Goal: Use online tool/utility: Utilize a website feature to perform a specific function

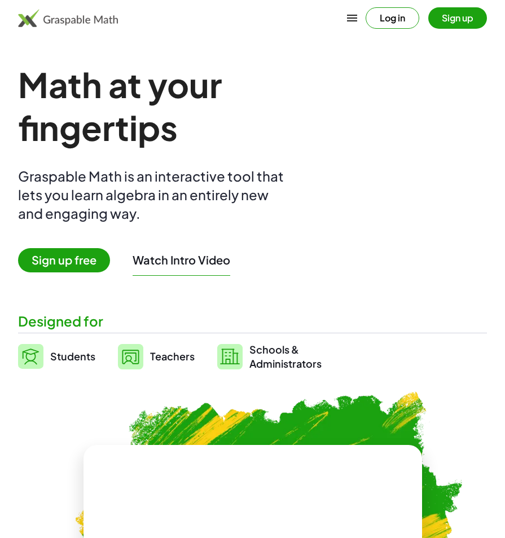
click at [32, 356] on img at bounding box center [30, 356] width 25 height 25
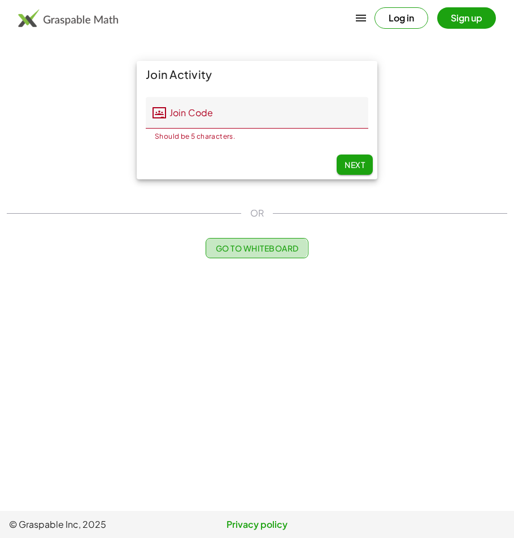
click at [239, 245] on span "Go to Whiteboard" at bounding box center [256, 248] width 83 height 10
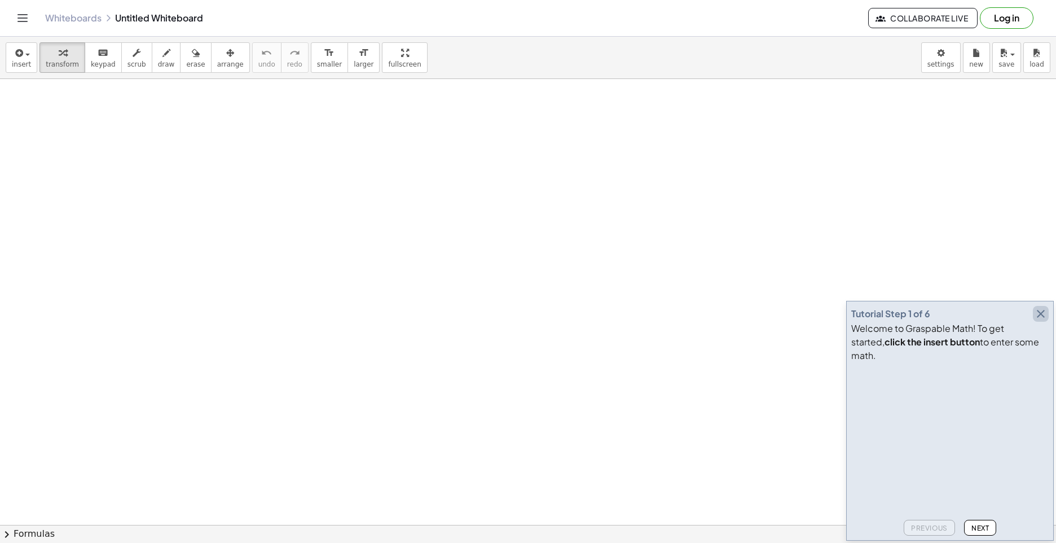
click at [513, 321] on icon "button" at bounding box center [1041, 314] width 14 height 14
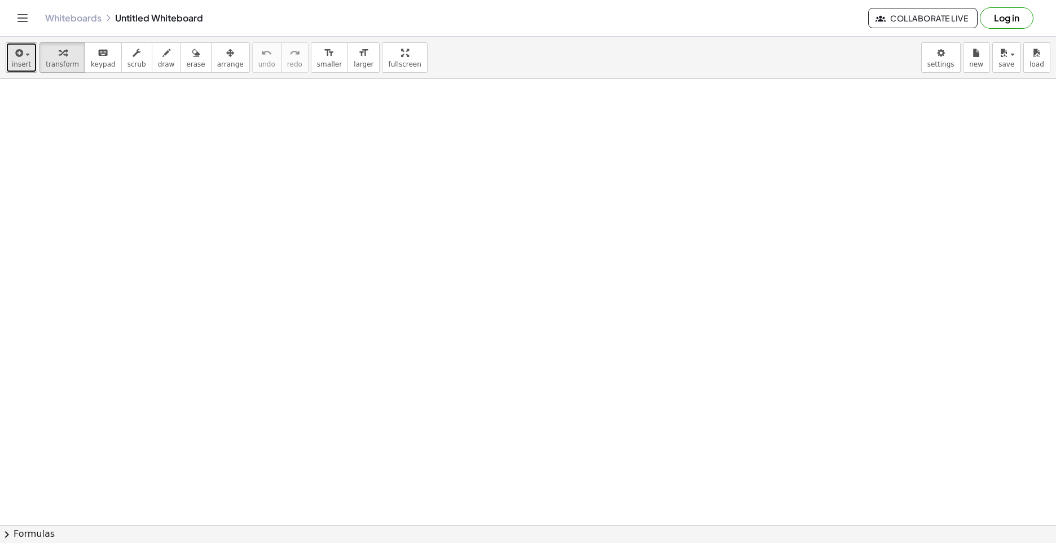
click at [27, 58] on button "insert" at bounding box center [22, 57] width 32 height 30
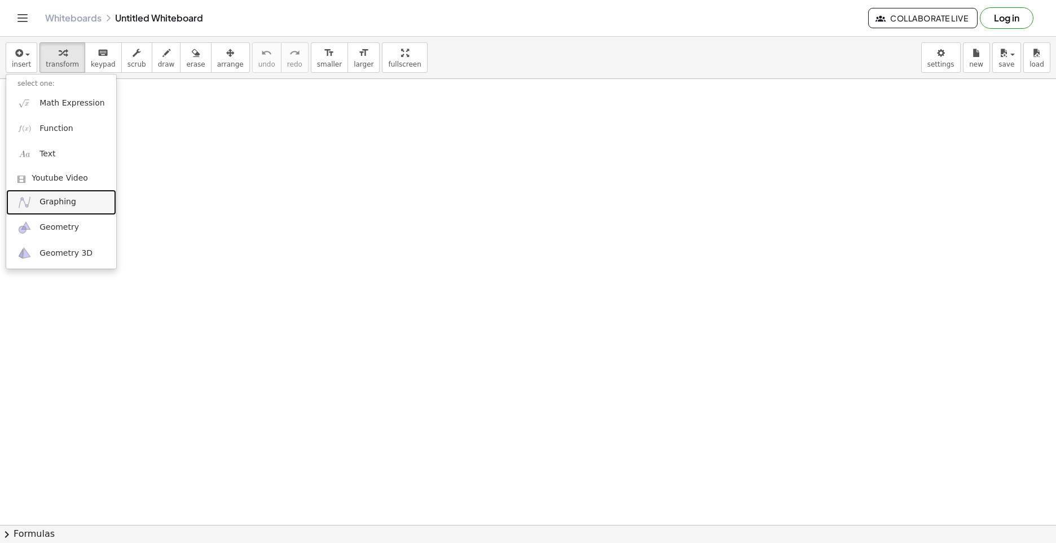
click at [62, 199] on span "Graphing" at bounding box center [58, 201] width 37 height 11
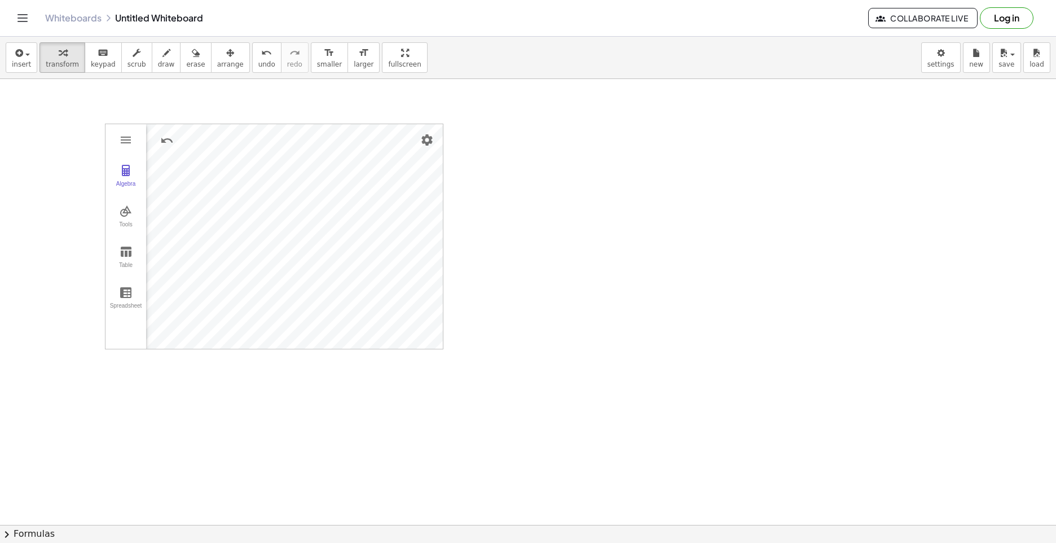
click at [467, 362] on div "Algebra Tools Table Spreadsheet GeoGebra Graphing Calculator Basic Tools Move P…" at bounding box center [528, 526] width 1056 height 895
click at [444, 363] on div "Algebra Tools Table Spreadsheet GeoGebra Graphing Calculator Basic Tools Move P…" at bounding box center [528, 526] width 1056 height 895
drag, startPoint x: 438, startPoint y: 123, endPoint x: 444, endPoint y: 106, distance: 17.8
click at [444, 106] on div at bounding box center [528, 526] width 1056 height 895
click at [428, 137] on img "Settings" at bounding box center [427, 140] width 14 height 14
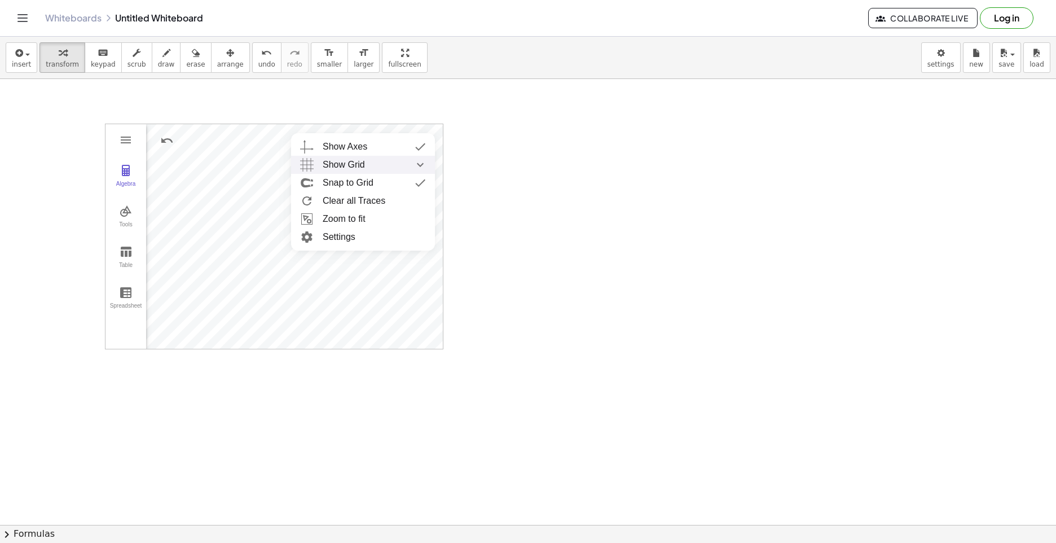
click at [456, 230] on div at bounding box center [528, 526] width 1056 height 895
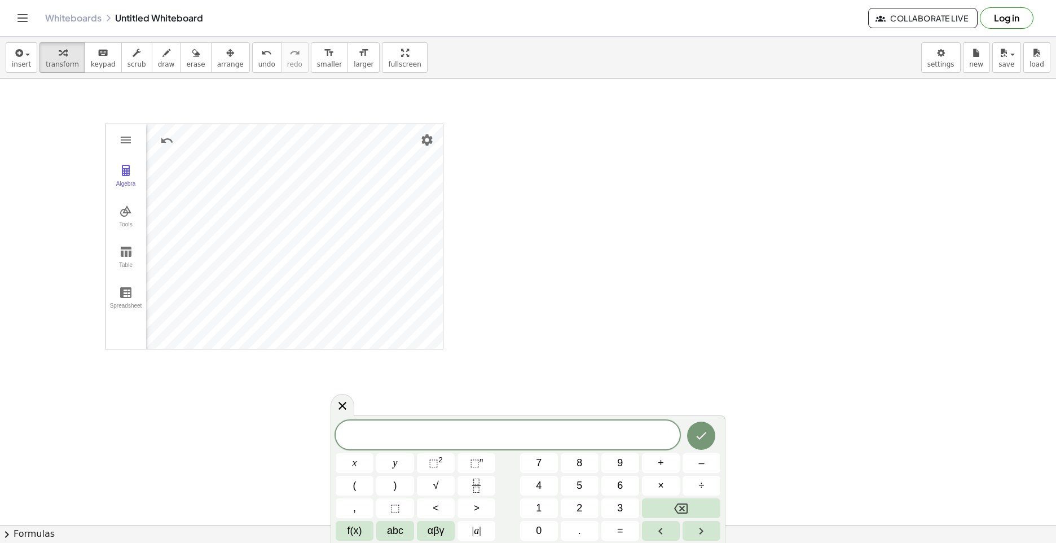
click at [446, 370] on div "Algebra Tools Table Spreadsheet GeoGebra Graphing Calculator Basic Tools Move P…" at bounding box center [528, 526] width 1056 height 895
drag, startPoint x: 578, startPoint y: 263, endPoint x: 599, endPoint y: 274, distance: 24.2
click at [513, 269] on div at bounding box center [528, 526] width 1056 height 895
click at [513, 433] on icon "Done" at bounding box center [702, 436] width 14 height 14
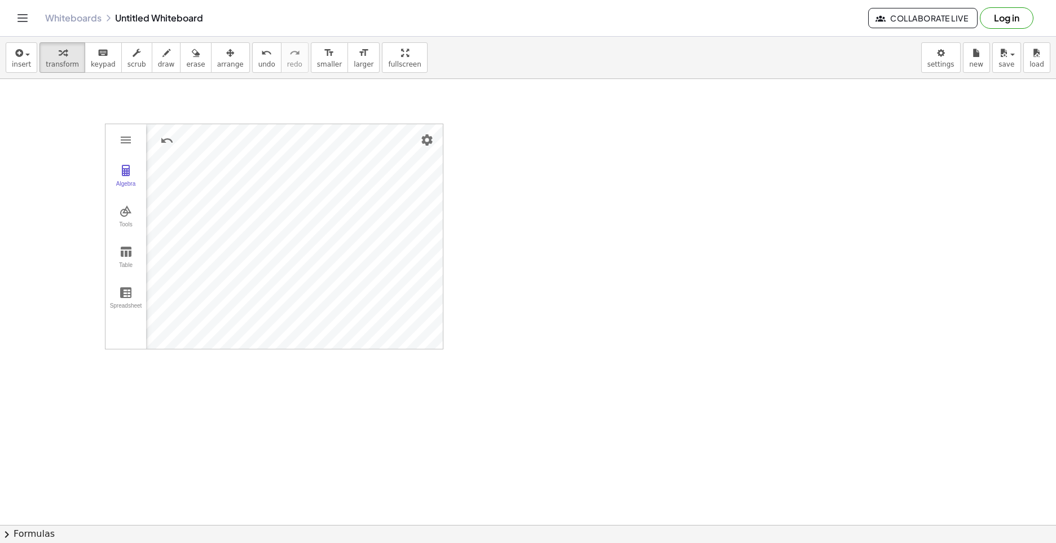
drag, startPoint x: 106, startPoint y: 123, endPoint x: 95, endPoint y: 115, distance: 12.9
click at [95, 115] on div at bounding box center [528, 526] width 1056 height 895
drag, startPoint x: 182, startPoint y: 124, endPoint x: 181, endPoint y: 113, distance: 10.3
click at [181, 113] on div "Algebra Tools Table Spreadsheet GeoGebra Graphing Calculator Basic Tools Move P…" at bounding box center [528, 526] width 1056 height 895
click at [56, 60] on span "transform" at bounding box center [62, 64] width 33 height 8
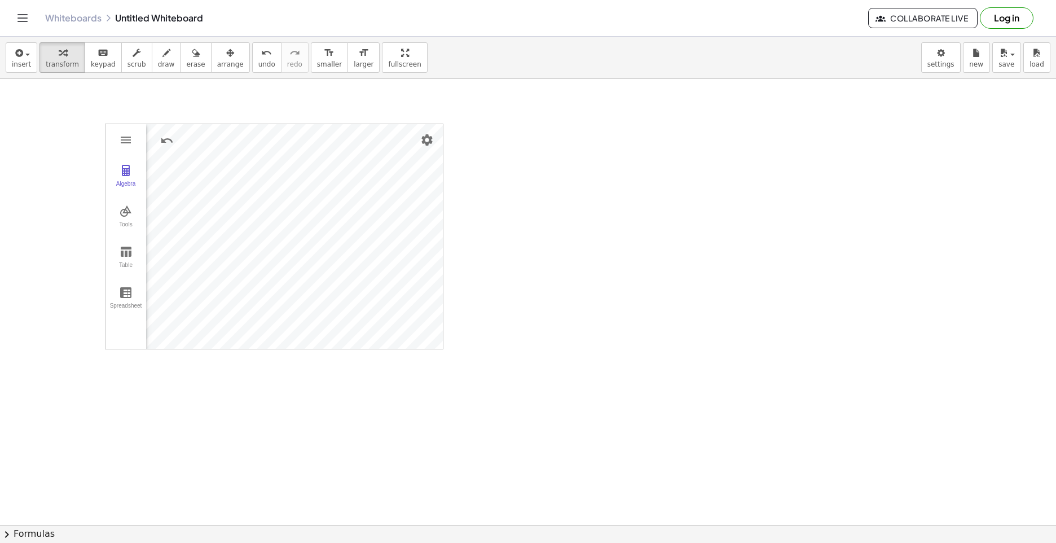
drag, startPoint x: 344, startPoint y: 479, endPoint x: 363, endPoint y: 468, distance: 21.7
click at [358, 471] on div at bounding box center [528, 526] width 1056 height 895
click at [435, 414] on div at bounding box center [528, 526] width 1056 height 895
drag, startPoint x: 441, startPoint y: 122, endPoint x: 448, endPoint y: 113, distance: 11.0
click at [448, 113] on div at bounding box center [528, 526] width 1056 height 895
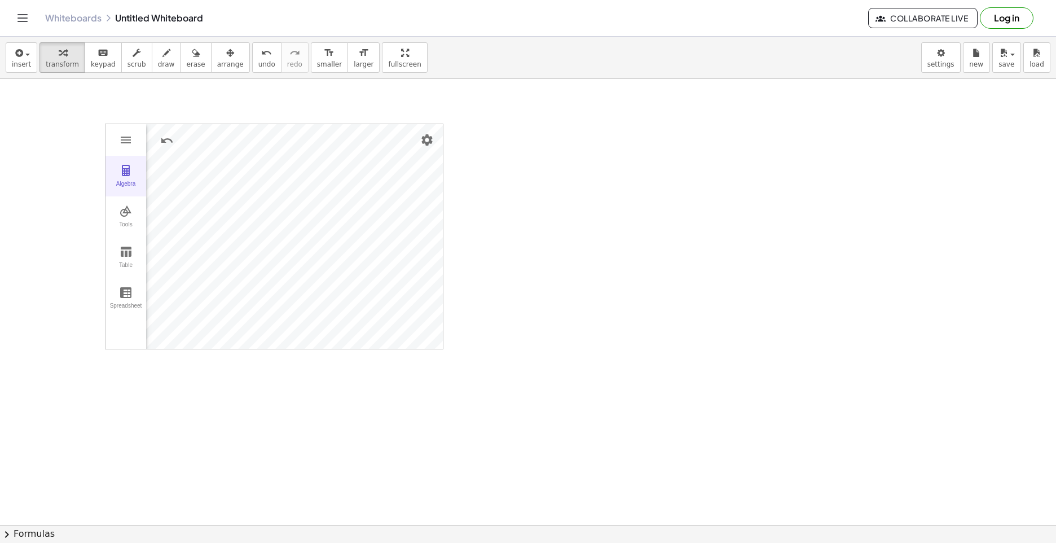
click at [121, 165] on img "Graphing Calculator" at bounding box center [126, 171] width 14 height 14
click at [126, 173] on img "Graphing Calculator" at bounding box center [126, 171] width 14 height 14
click at [21, 55] on icon "button" at bounding box center [18, 53] width 10 height 14
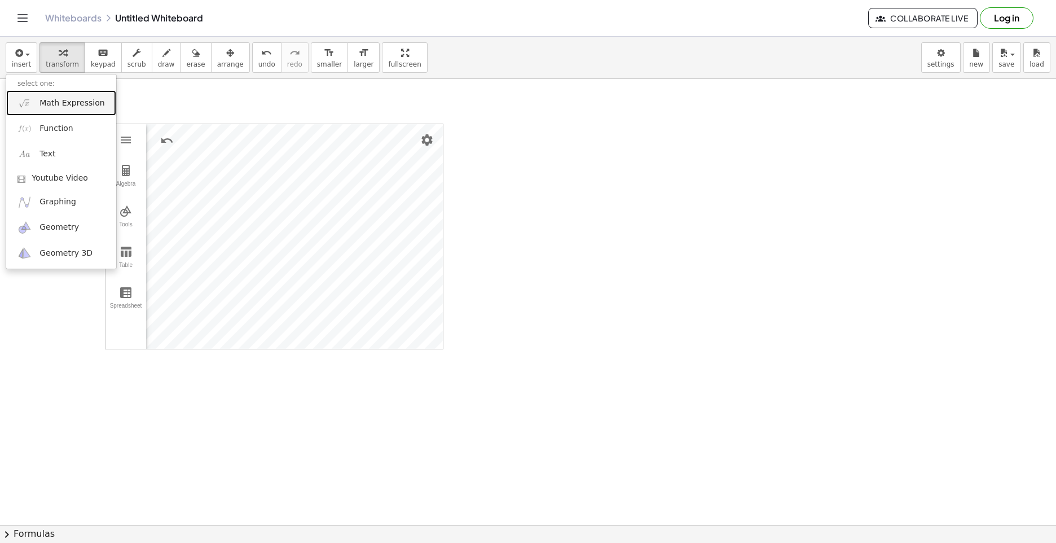
click at [45, 107] on span "Math Expression" at bounding box center [72, 103] width 65 height 11
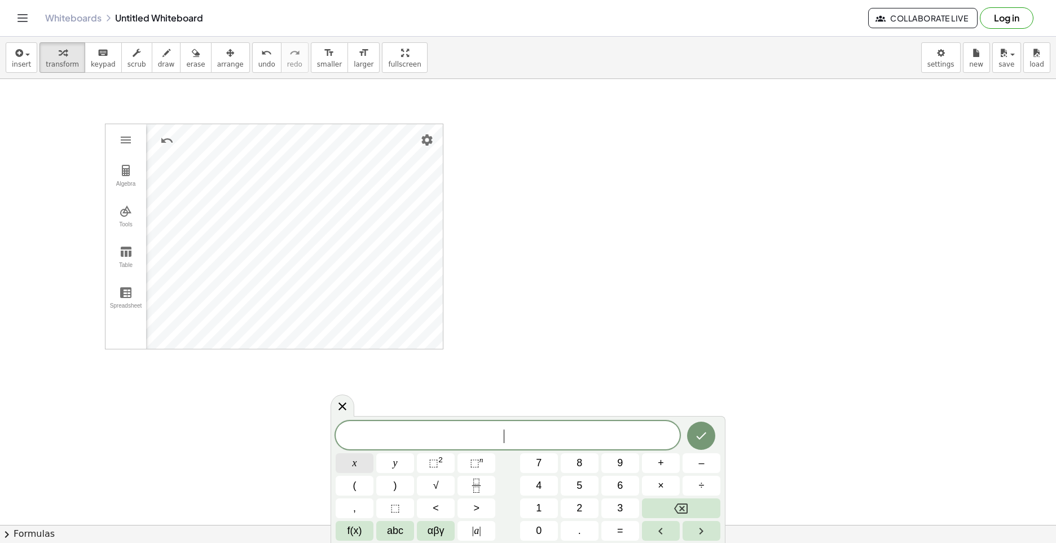
click at [353, 462] on span "x" at bounding box center [355, 462] width 5 height 15
click at [437, 509] on span "<" at bounding box center [436, 508] width 6 height 15
click at [513, 490] on span "6" at bounding box center [620, 485] width 6 height 15
click at [513, 509] on button "Backspace" at bounding box center [681, 508] width 78 height 20
click at [513, 485] on span "5" at bounding box center [580, 485] width 6 height 15
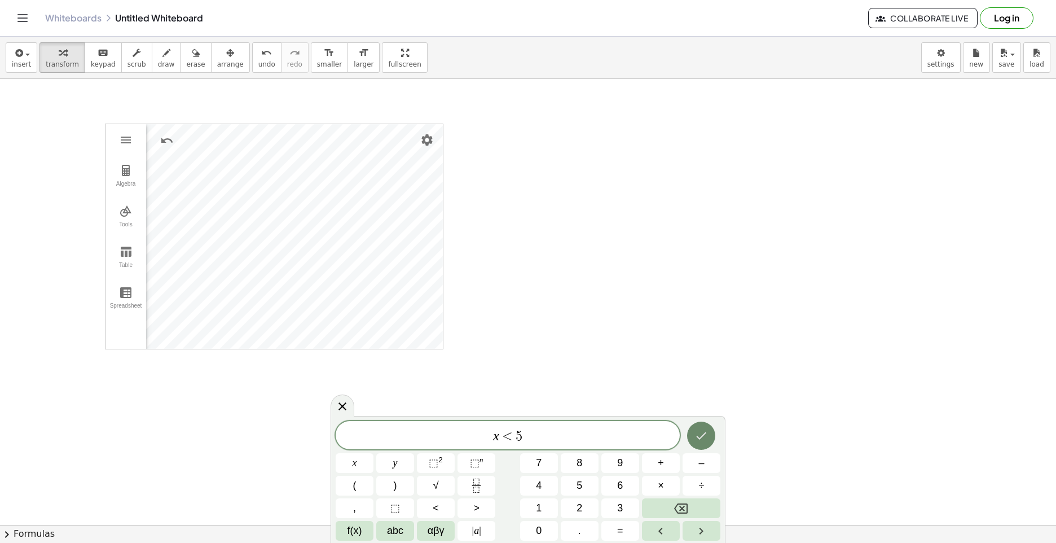
click at [513, 444] on button "Done" at bounding box center [701, 436] width 28 height 28
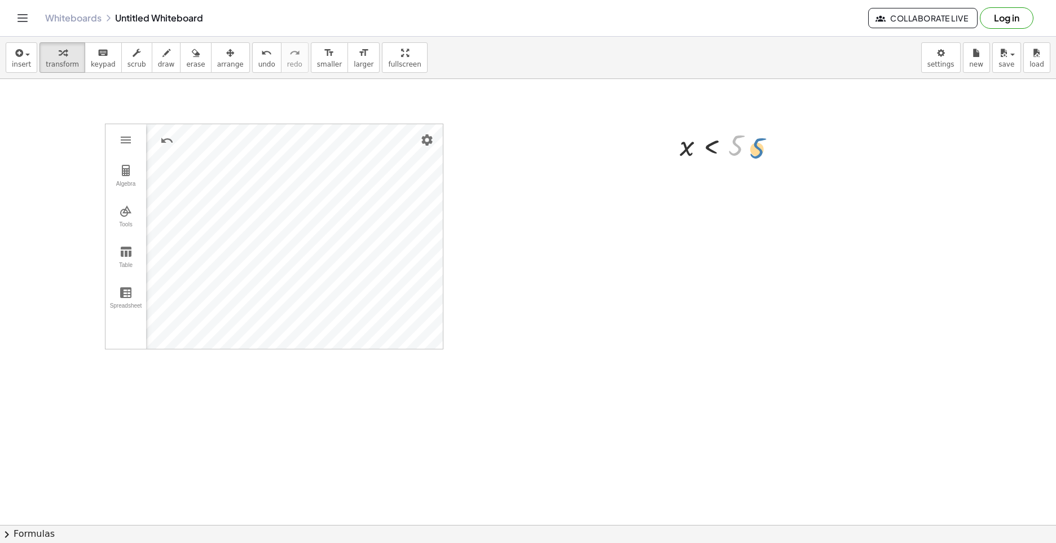
drag, startPoint x: 736, startPoint y: 146, endPoint x: 744, endPoint y: 144, distance: 7.7
click at [513, 144] on div at bounding box center [721, 144] width 95 height 37
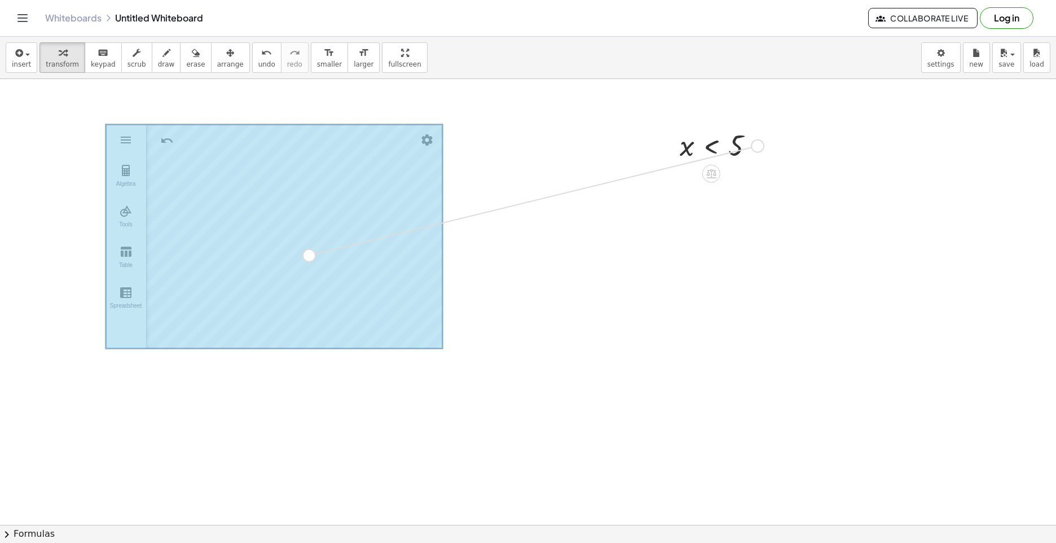
drag, startPoint x: 755, startPoint y: 145, endPoint x: 301, endPoint y: 256, distance: 466.6
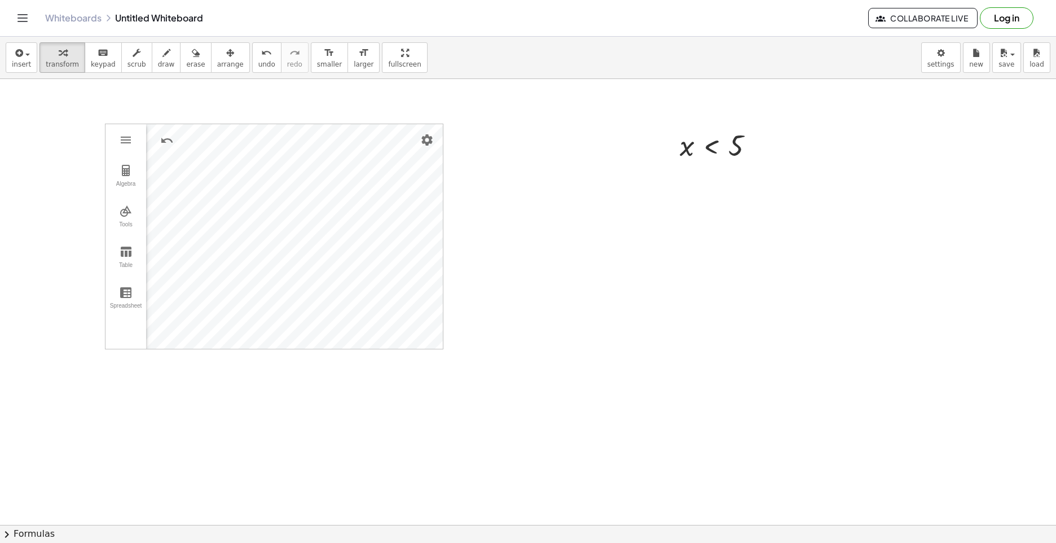
click at [446, 341] on div "Algebra Tools Table Spreadsheet Input… GeoGebra Graphing Calculator Basic Tools…" at bounding box center [528, 526] width 1056 height 895
click at [444, 357] on div "Algebra Tools Table Spreadsheet Input… GeoGebra Graphing Calculator Basic Tools…" at bounding box center [528, 526] width 1056 height 895
drag, startPoint x: 445, startPoint y: 253, endPoint x: 453, endPoint y: 252, distance: 8.5
click at [453, 252] on div at bounding box center [528, 526] width 1056 height 895
click at [446, 264] on div "Algebra Tools Table Spreadsheet Input… GeoGebra Graphing Calculator Basic Tools…" at bounding box center [528, 526] width 1056 height 895
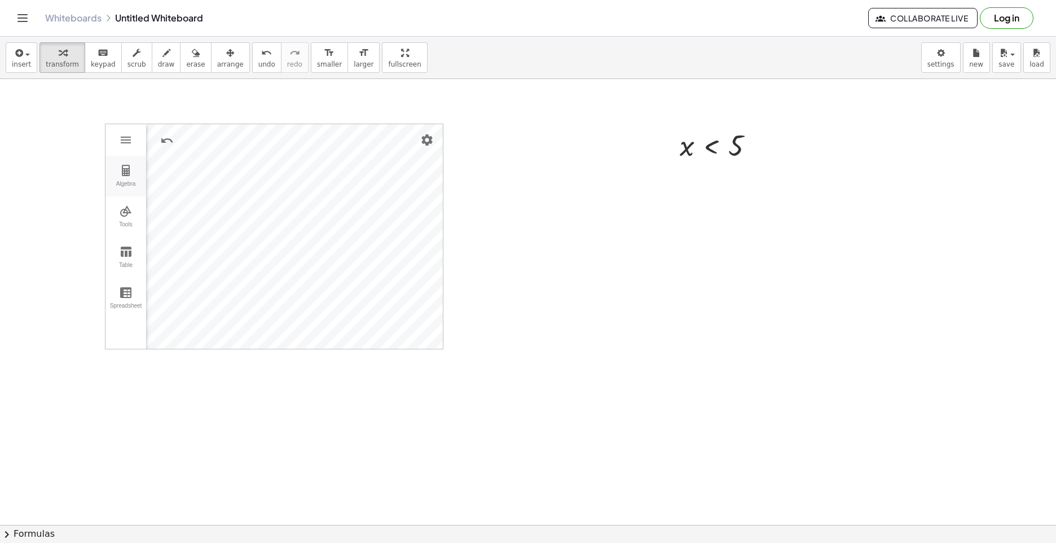
click at [127, 174] on img "Graphing Calculator" at bounding box center [126, 171] width 14 height 14
click at [164, 138] on div "Algebra" at bounding box center [161, 136] width 11 height 11
click at [166, 136] on div "Algebra" at bounding box center [161, 136] width 11 height 11
click at [487, 252] on div at bounding box center [528, 526] width 1056 height 895
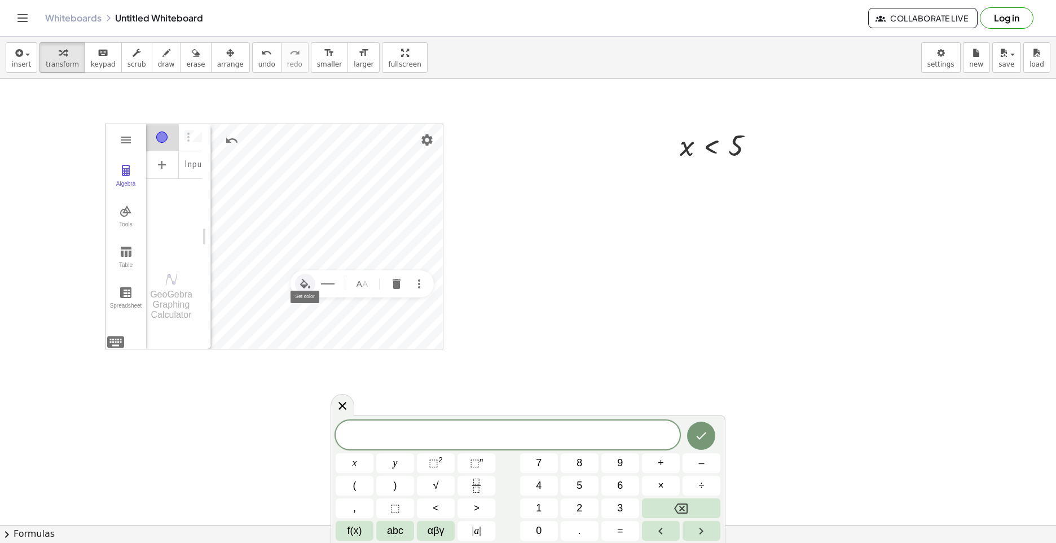
click at [304, 282] on img "Set color" at bounding box center [306, 284] width 14 height 14
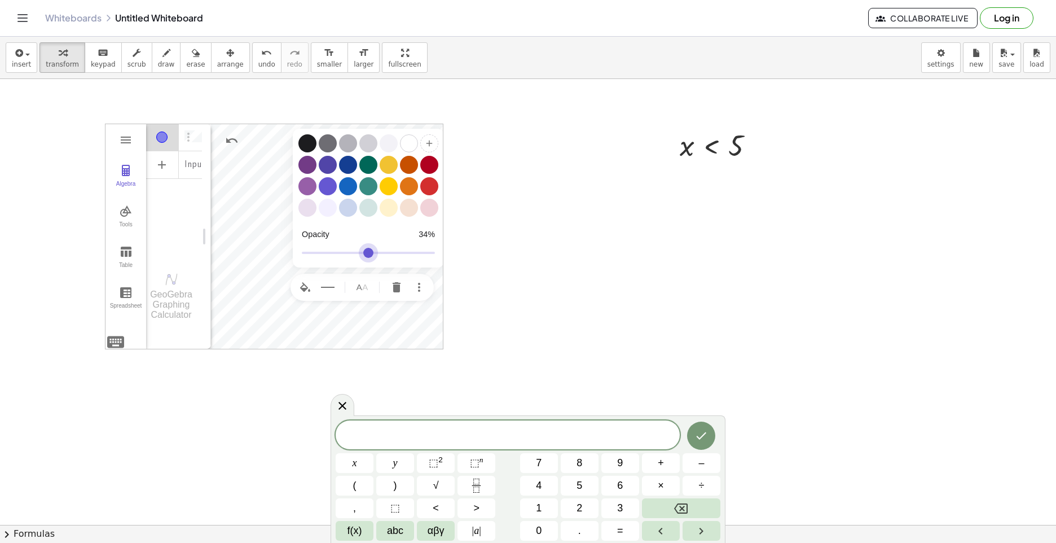
drag, startPoint x: 337, startPoint y: 252, endPoint x: 349, endPoint y: 265, distance: 17.6
click at [349, 263] on input "Graphing Calculator" at bounding box center [368, 253] width 133 height 20
type input "**"
click at [352, 258] on input "Graphing Calculator" at bounding box center [368, 253] width 133 height 20
click at [480, 312] on div at bounding box center [528, 526] width 1056 height 895
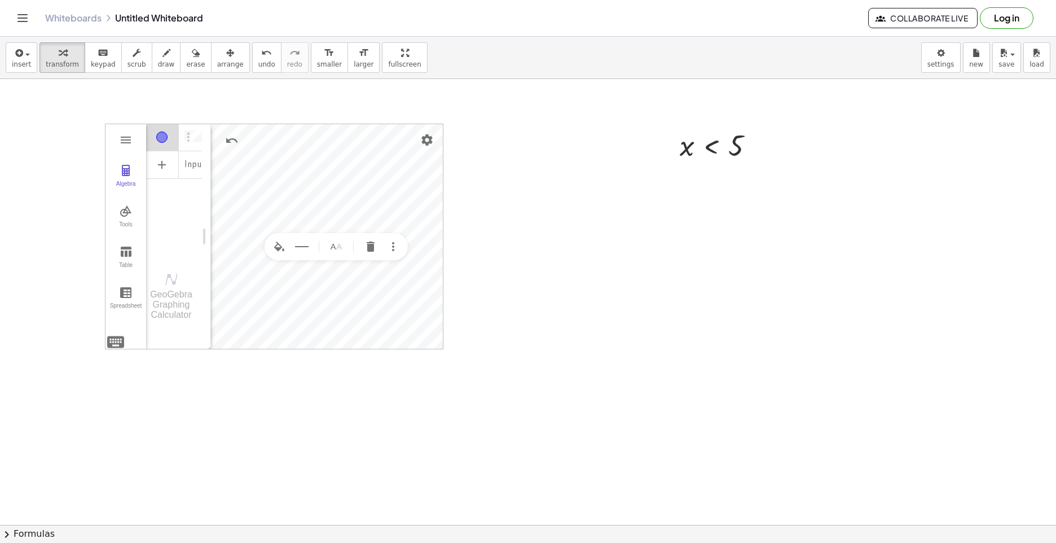
click at [173, 199] on div "Input…" at bounding box center [174, 189] width 56 height 133
click at [117, 182] on div "Algebra" at bounding box center [126, 189] width 36 height 16
click at [130, 141] on img "Graphing Calculator" at bounding box center [126, 140] width 14 height 14
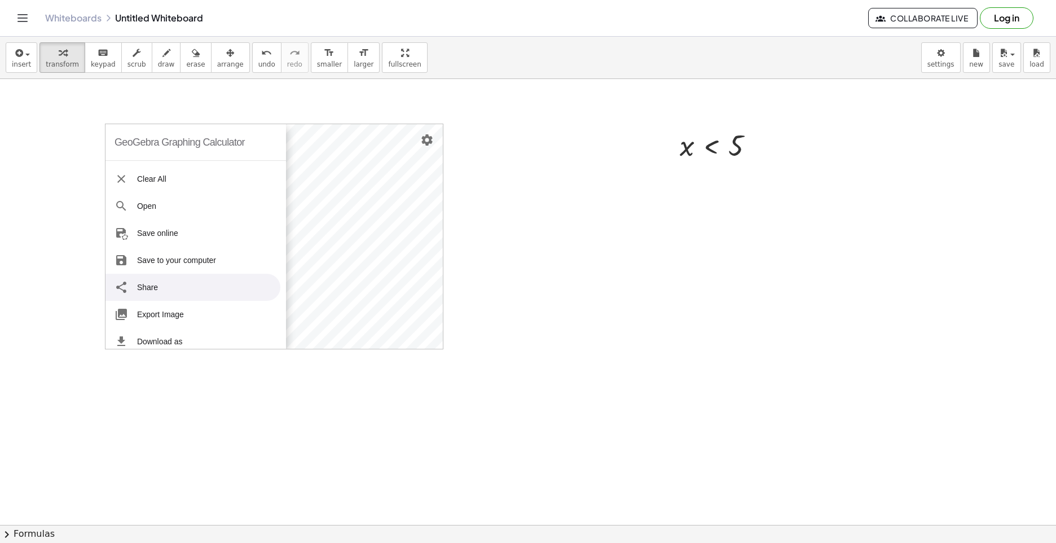
click at [453, 290] on div at bounding box center [528, 526] width 1056 height 895
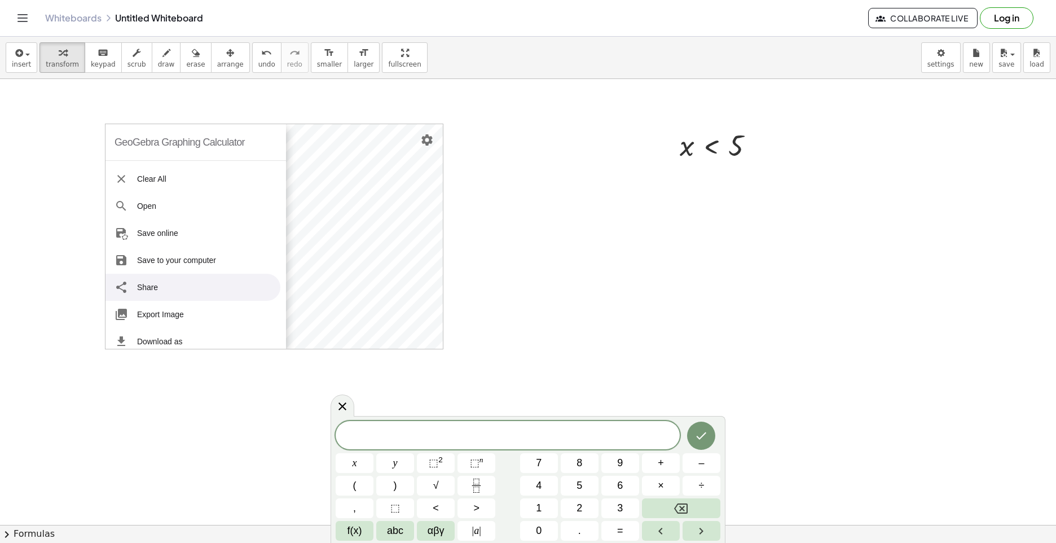
click at [513, 321] on div at bounding box center [528, 526] width 1056 height 895
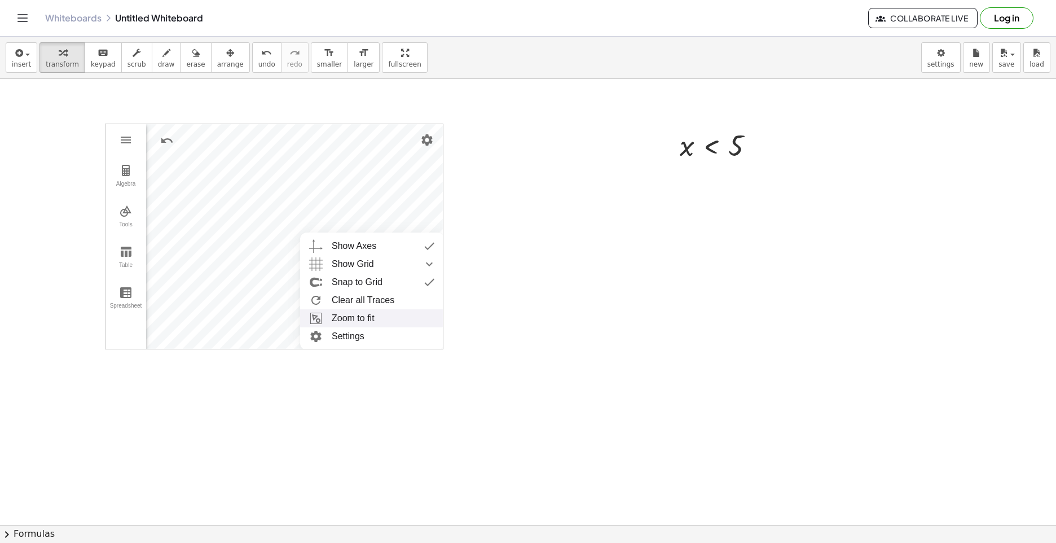
click at [382, 317] on li "Zoom to fit" at bounding box center [372, 318] width 144 height 18
click at [398, 318] on li "Zoom to fit" at bounding box center [372, 318] width 144 height 18
click at [393, 316] on li "Zoom to fit" at bounding box center [372, 318] width 144 height 18
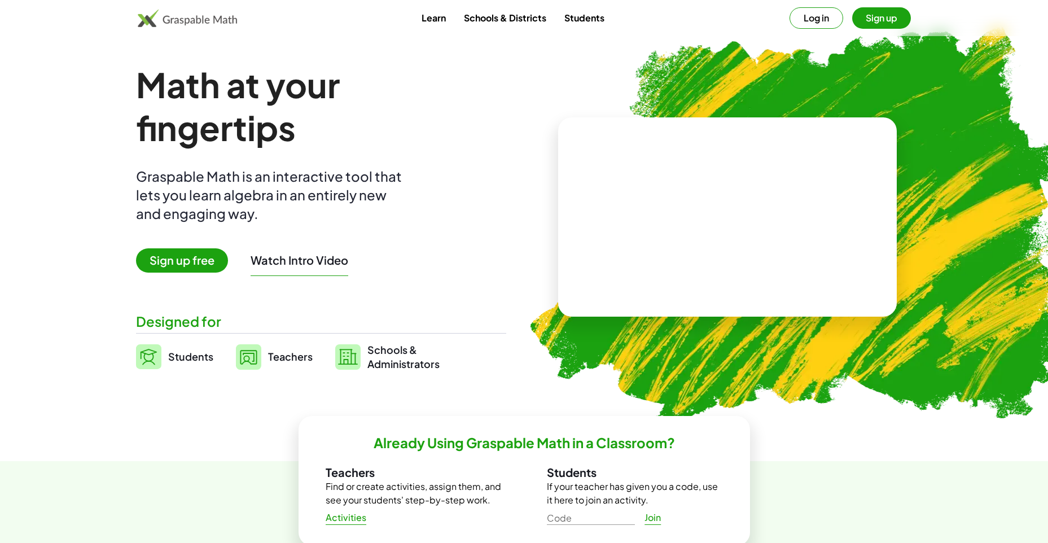
click at [150, 363] on img at bounding box center [148, 356] width 25 height 25
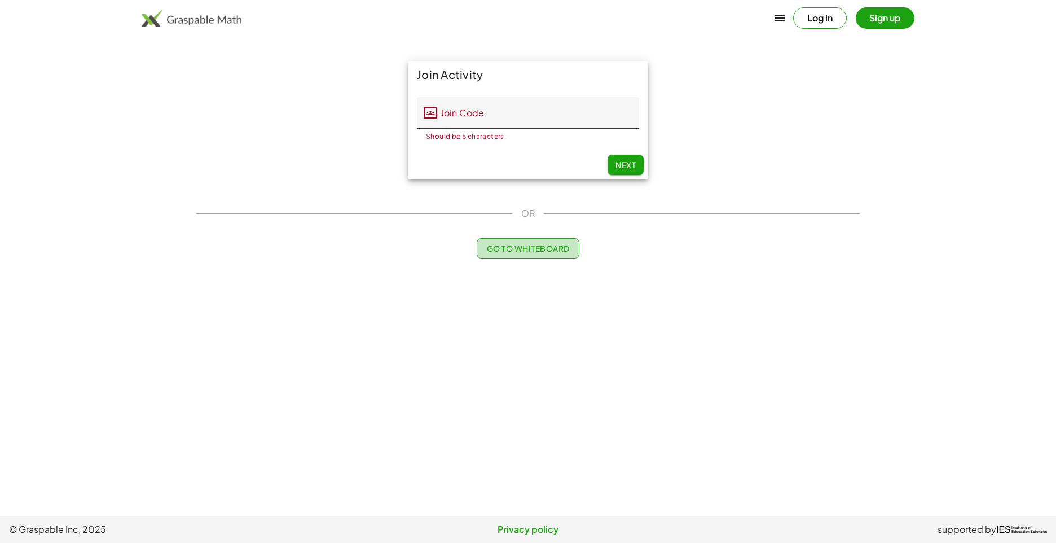
click at [506, 241] on button "Go to Whiteboard" at bounding box center [528, 248] width 102 height 20
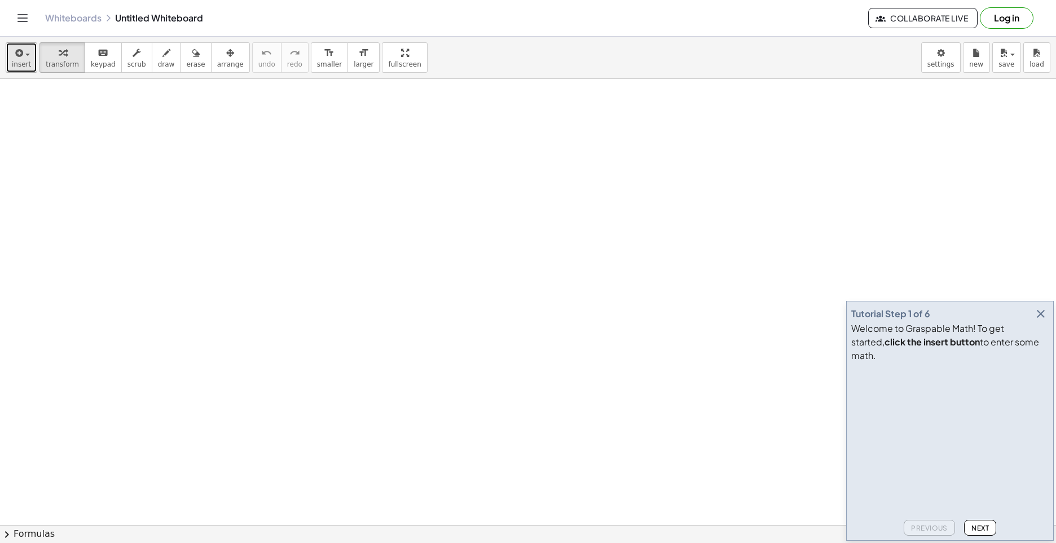
click at [25, 64] on span "insert" at bounding box center [21, 64] width 19 height 8
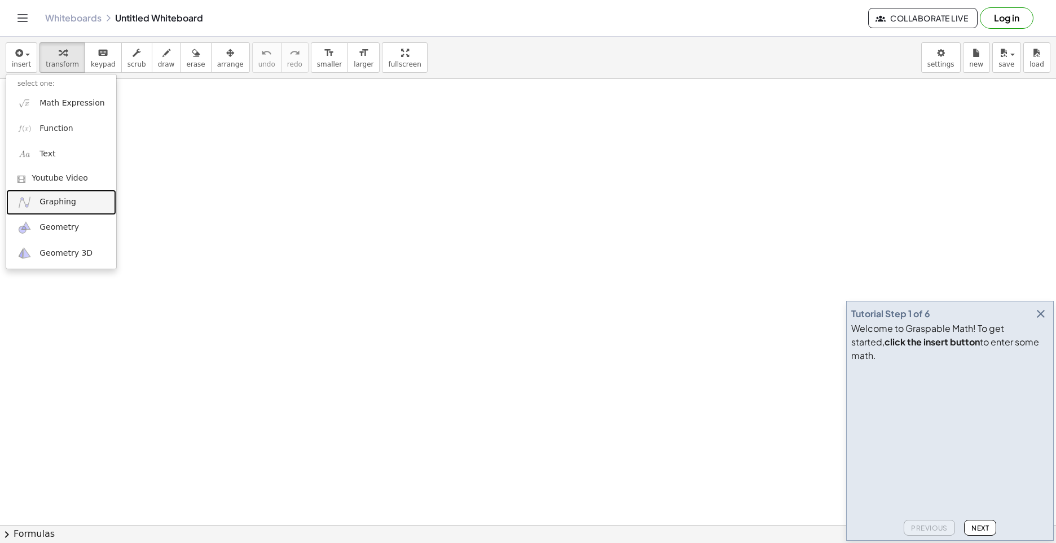
click at [52, 199] on span "Graphing" at bounding box center [58, 201] width 37 height 11
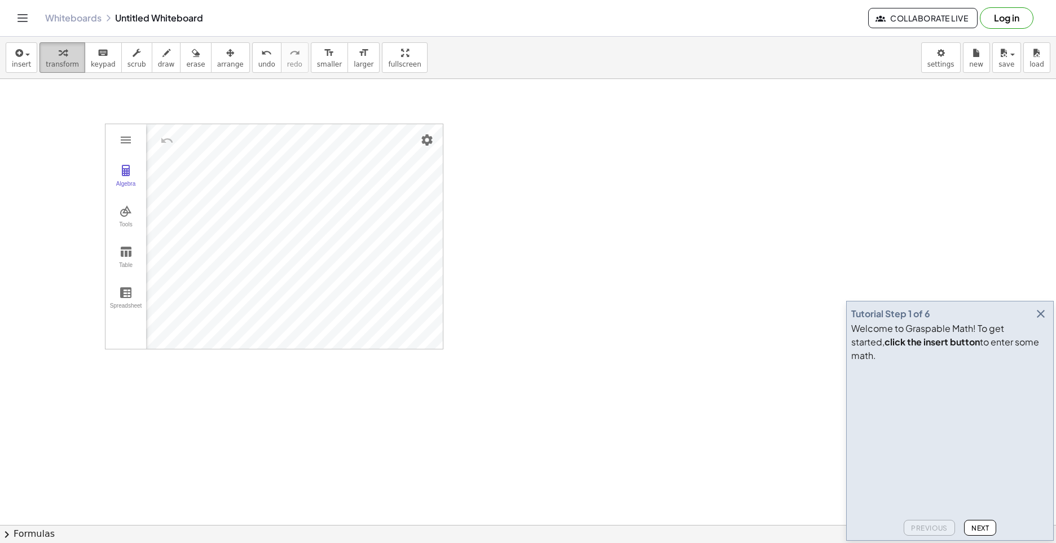
click at [61, 62] on button "transform" at bounding box center [63, 57] width 46 height 30
click at [24, 67] on span "insert" at bounding box center [21, 64] width 19 height 8
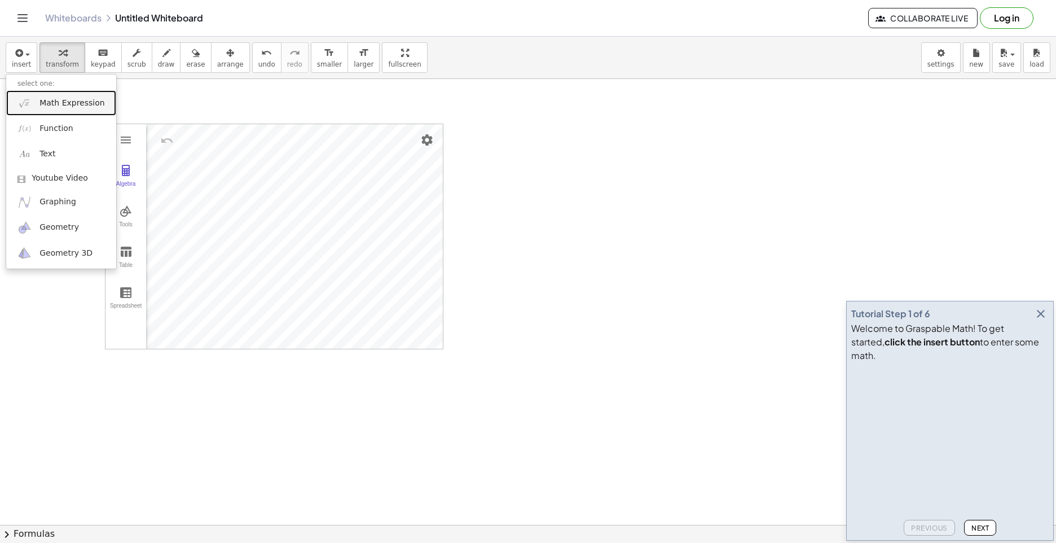
click at [37, 108] on link "Math Expression" at bounding box center [61, 102] width 110 height 25
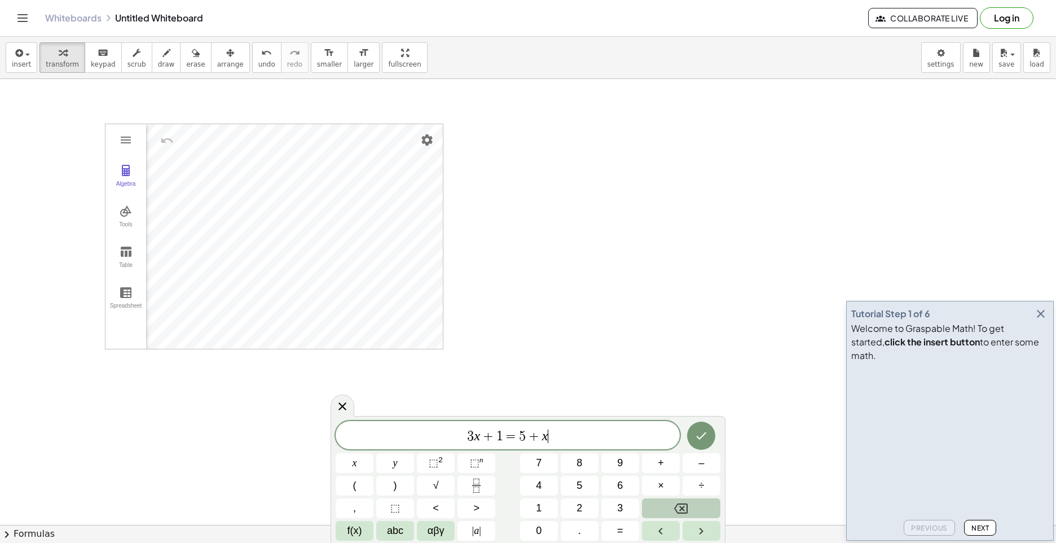
click at [676, 509] on icon "Backspace" at bounding box center [681, 508] width 14 height 10
click at [349, 464] on button "x" at bounding box center [355, 463] width 38 height 20
click at [427, 516] on button "<" at bounding box center [436, 508] width 38 height 20
click at [573, 487] on button "5" at bounding box center [580, 486] width 38 height 20
click at [701, 427] on button "Done" at bounding box center [701, 436] width 28 height 28
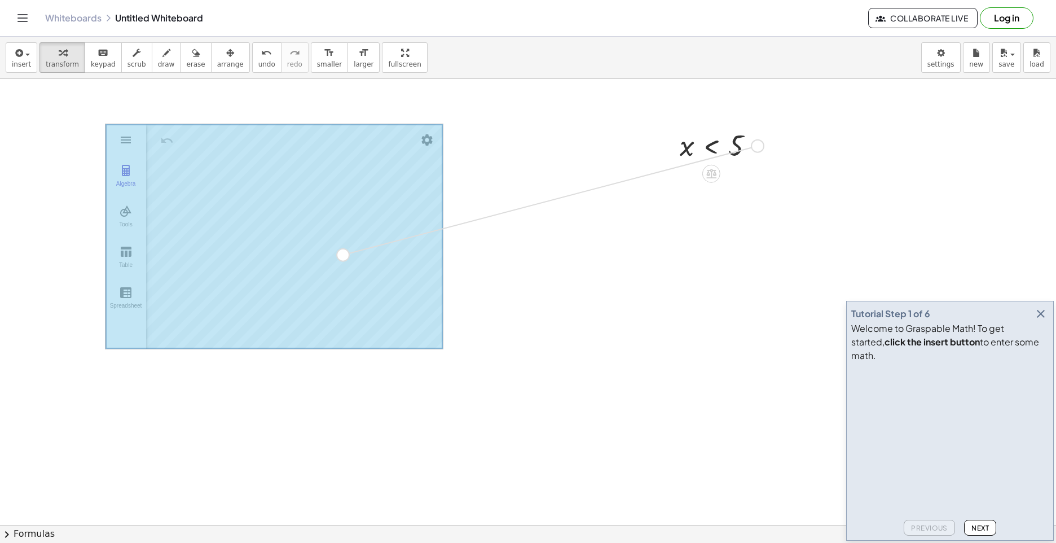
drag, startPoint x: 756, startPoint y: 147, endPoint x: 340, endPoint y: 260, distance: 431.0
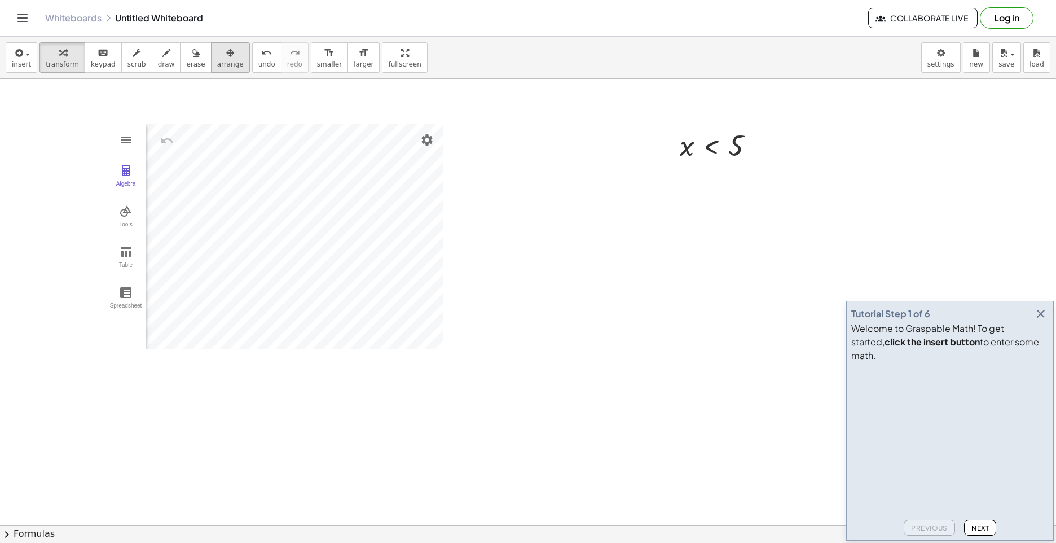
click at [217, 54] on div "button" at bounding box center [230, 53] width 27 height 14
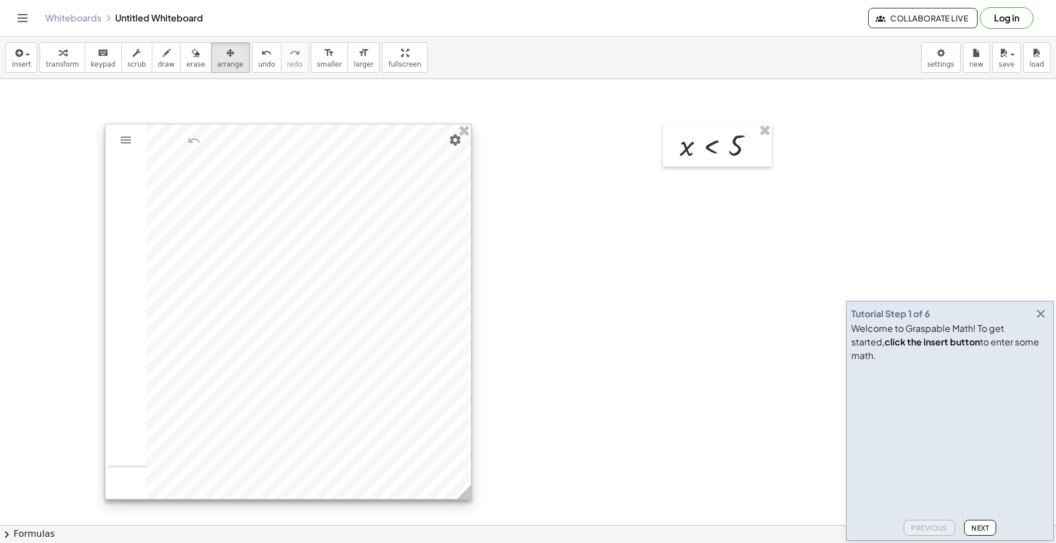
drag, startPoint x: 446, startPoint y: 354, endPoint x: 466, endPoint y: 478, distance: 125.6
click at [466, 485] on icon at bounding box center [464, 492] width 14 height 14
drag, startPoint x: 218, startPoint y: 58, endPoint x: 218, endPoint y: 81, distance: 23.1
click at [218, 60] on button "arrange" at bounding box center [230, 57] width 39 height 30
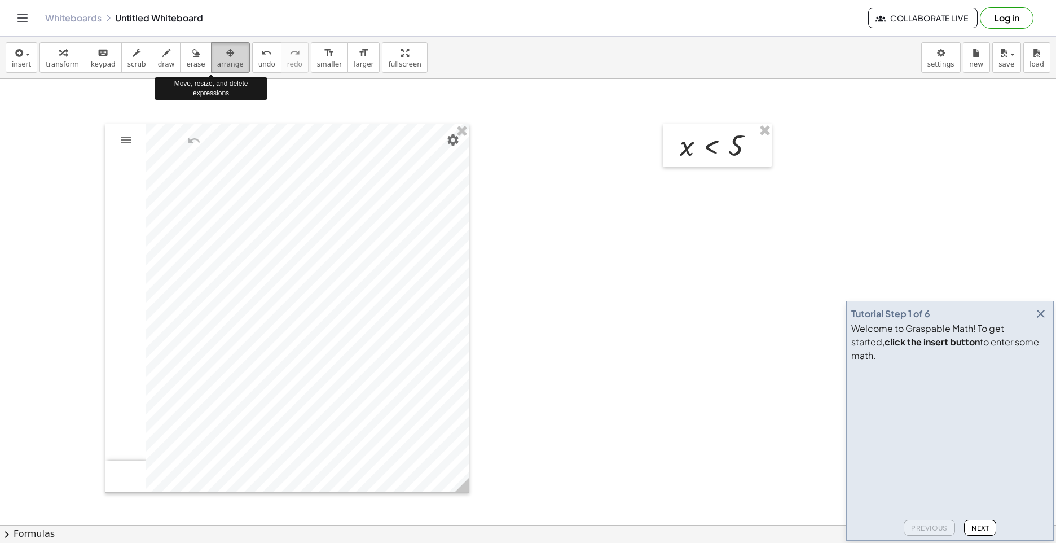
click at [211, 58] on button "arrange" at bounding box center [230, 57] width 39 height 30
drag, startPoint x: 198, startPoint y: 58, endPoint x: 41, endPoint y: 123, distance: 169.8
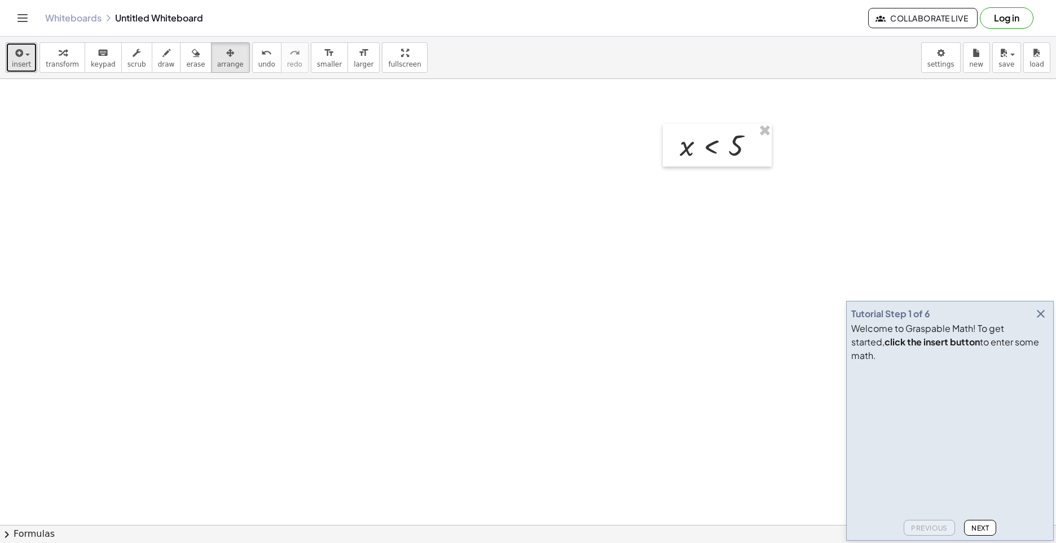
click at [23, 63] on span "insert" at bounding box center [21, 64] width 19 height 8
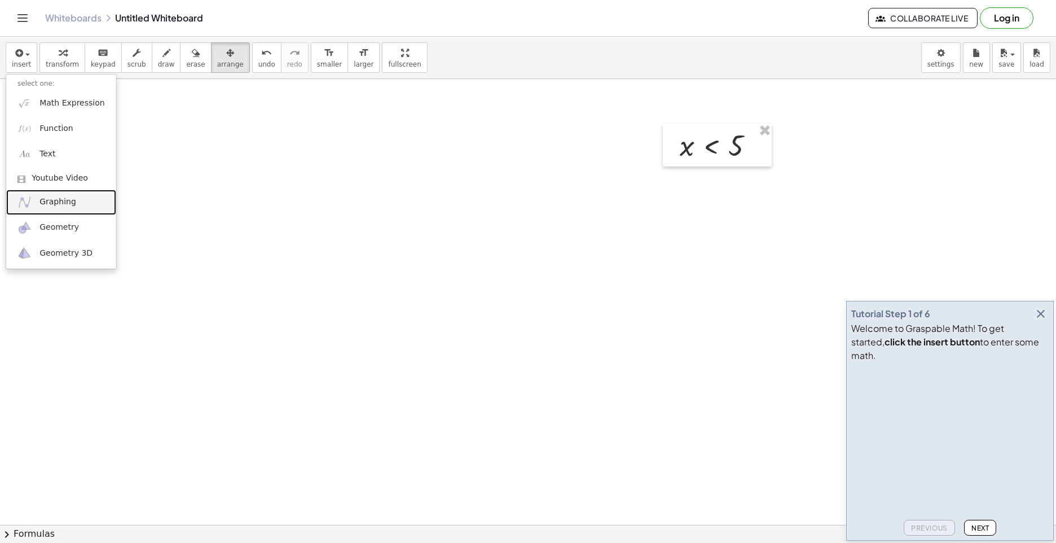
click at [45, 200] on span "Graphing" at bounding box center [58, 201] width 37 height 11
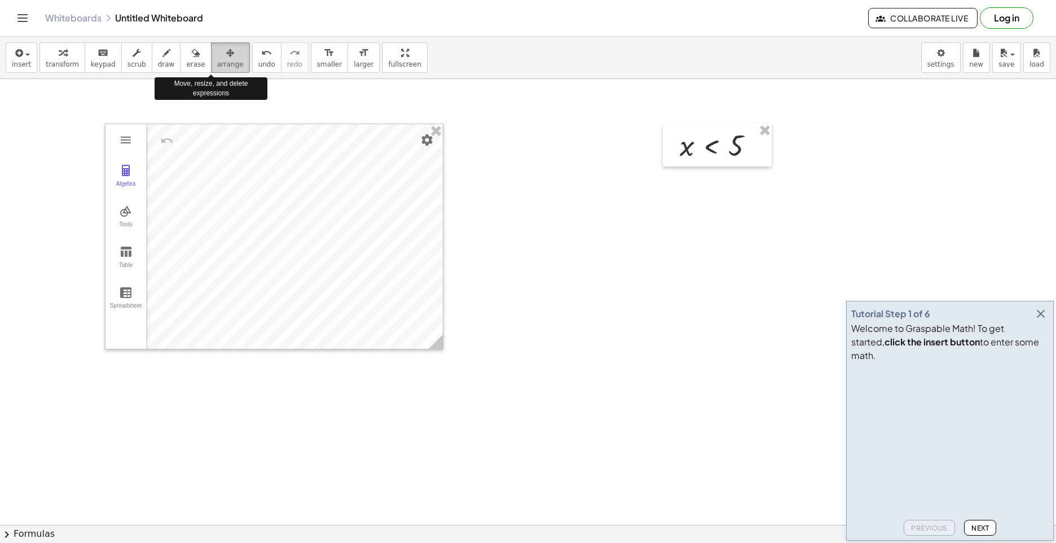
click at [211, 57] on button "arrange" at bounding box center [230, 57] width 39 height 30
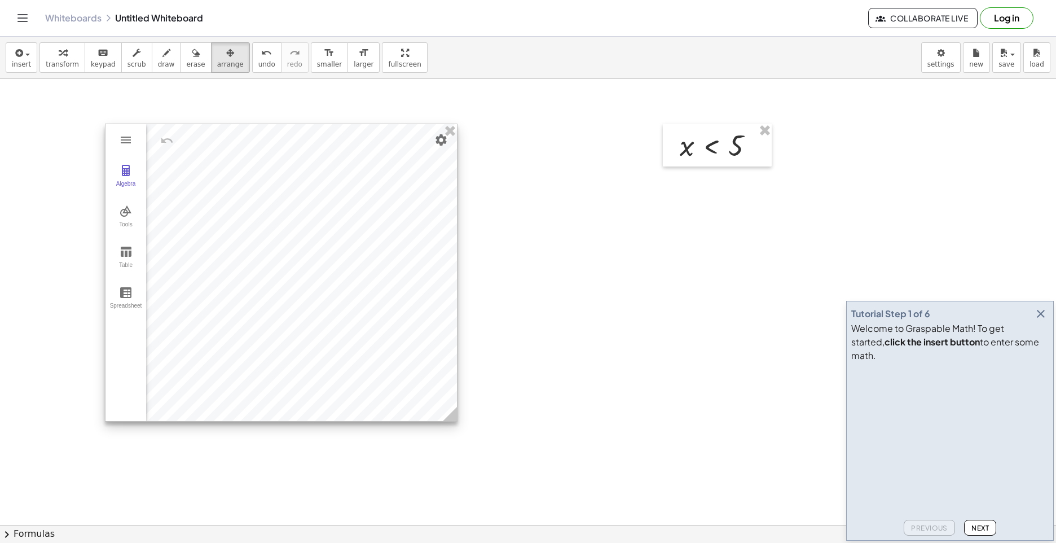
drag, startPoint x: 439, startPoint y: 339, endPoint x: 453, endPoint y: 411, distance: 73.6
click at [453, 411] on icon at bounding box center [450, 414] width 14 height 14
click at [13, 58] on icon "button" at bounding box center [18, 53] width 10 height 14
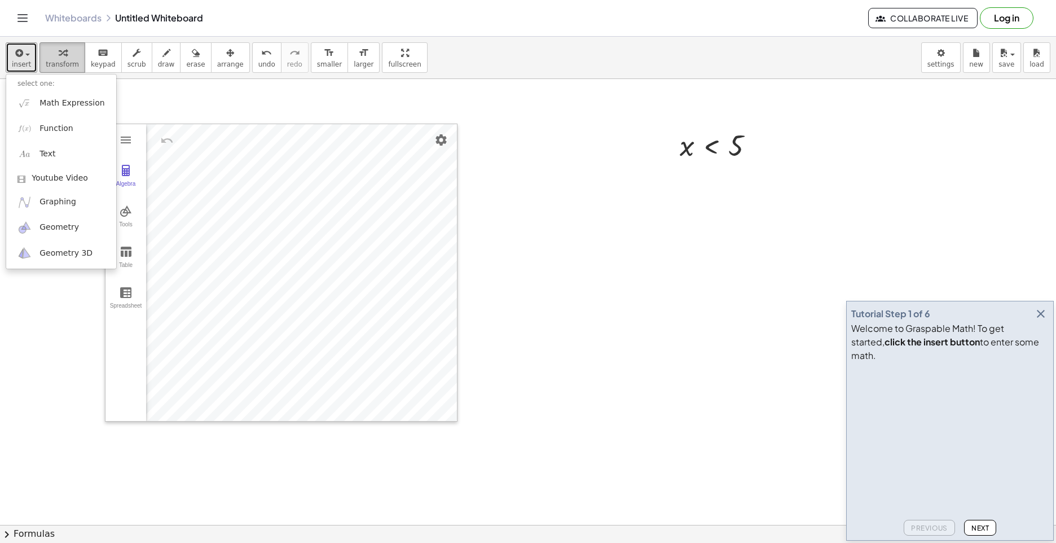
click at [51, 52] on div "button" at bounding box center [62, 53] width 33 height 14
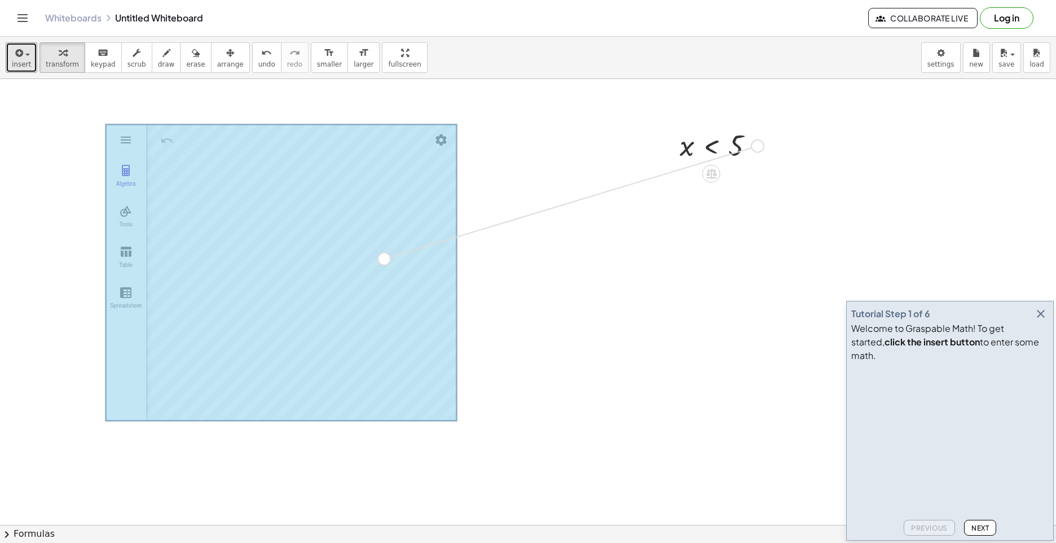
drag, startPoint x: 758, startPoint y: 145, endPoint x: 383, endPoint y: 264, distance: 393.6
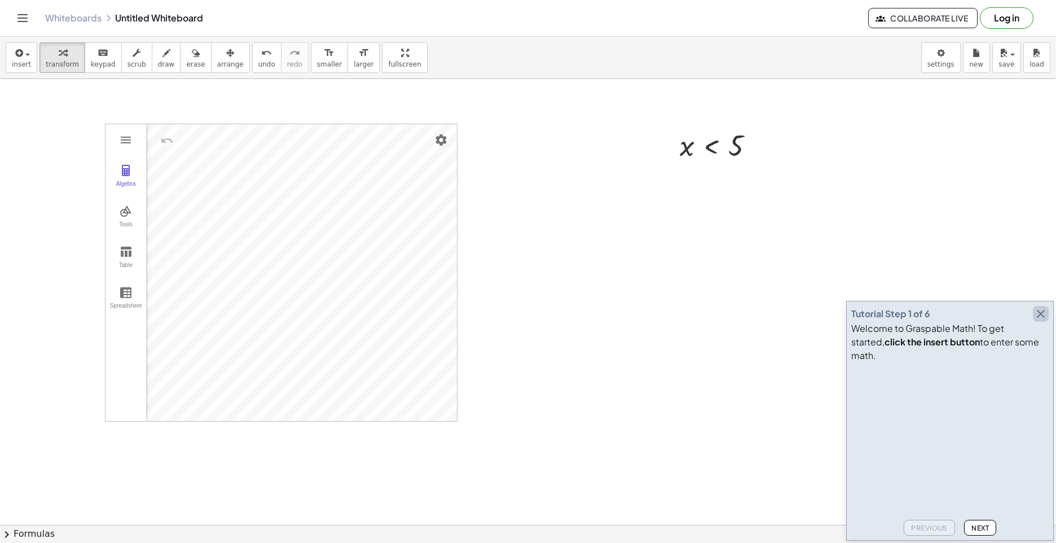
click at [1041, 321] on icon "button" at bounding box center [1041, 314] width 14 height 14
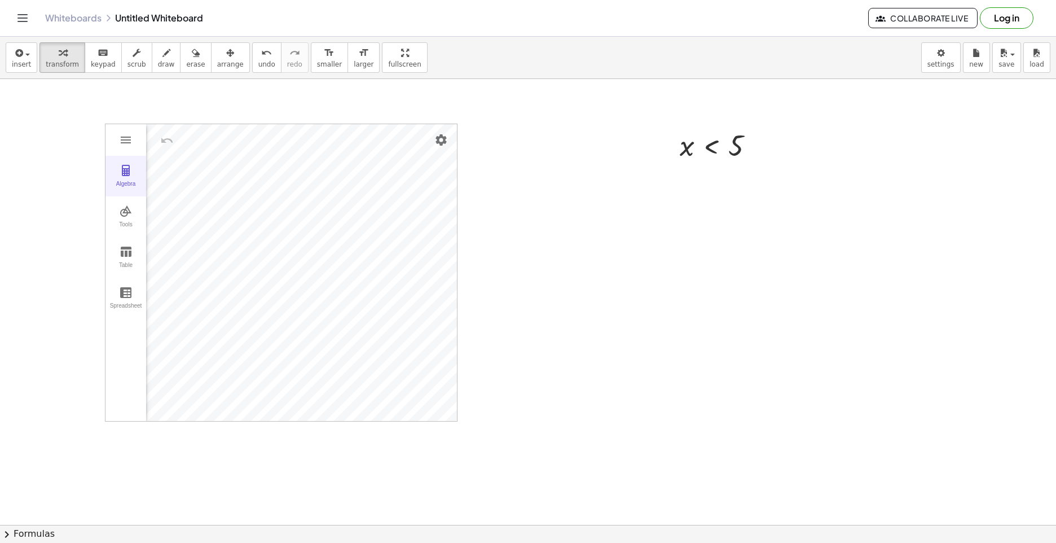
click at [130, 176] on img "Graphing Calculator" at bounding box center [126, 171] width 14 height 14
click at [169, 234] on div "Algebra" at bounding box center [174, 225] width 56 height 205
drag, startPoint x: 156, startPoint y: 257, endPoint x: 153, endPoint y: 252, distance: 5.8
click at [155, 256] on div "Input…" at bounding box center [174, 225] width 56 height 205
click at [179, 166] on img "Graphing Calculator" at bounding box center [174, 169] width 20 height 18
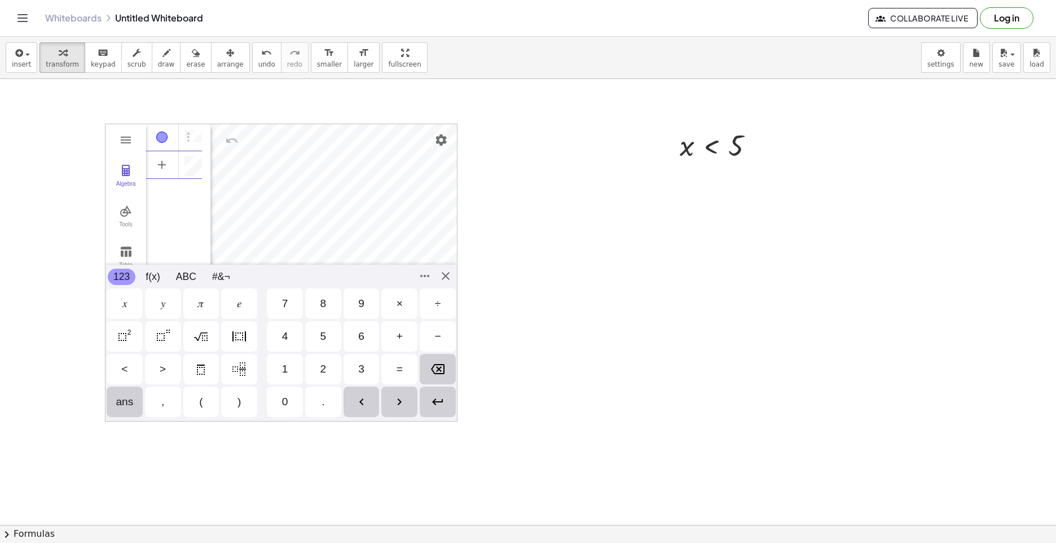
scroll to position [6, 0]
click at [167, 138] on div "Algebra" at bounding box center [161, 136] width 11 height 11
click at [446, 273] on div "Algebra Tools Table Spreadsheet Input… GeoGebra Graphing Calculator Basic Tools…" at bounding box center [281, 273] width 353 height 298
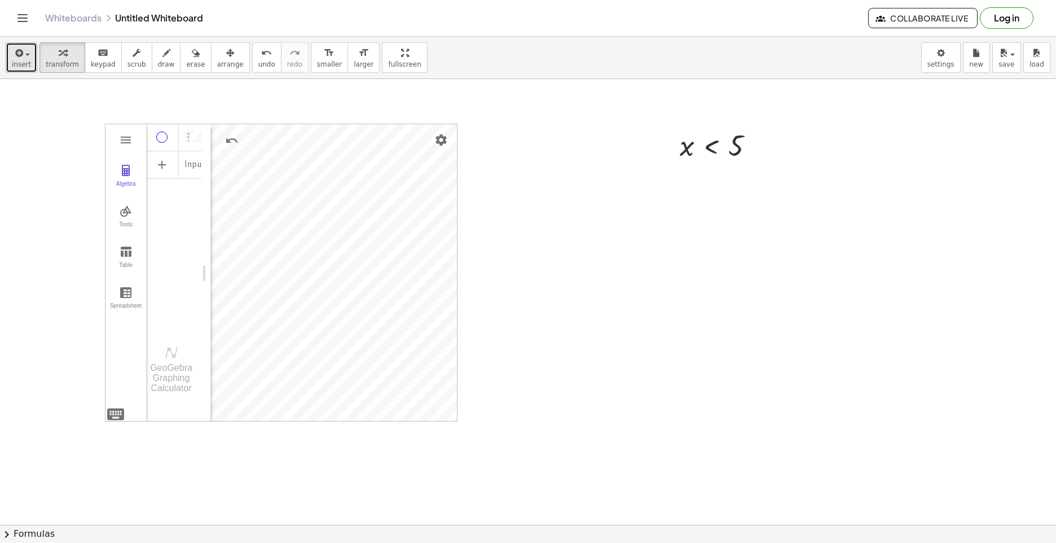
click at [33, 59] on button "insert" at bounding box center [22, 57] width 32 height 30
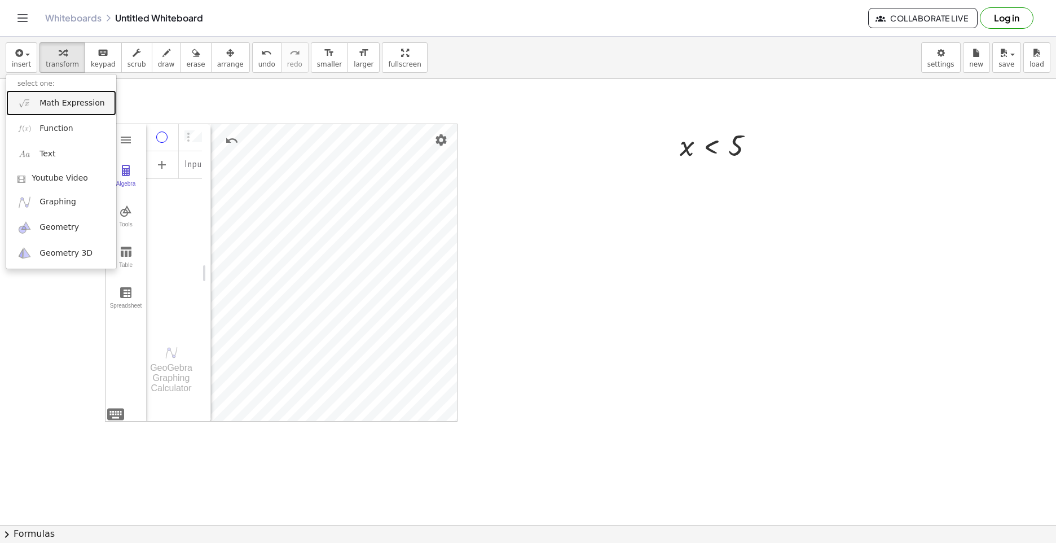
click at [77, 93] on link "Math Expression" at bounding box center [61, 102] width 110 height 25
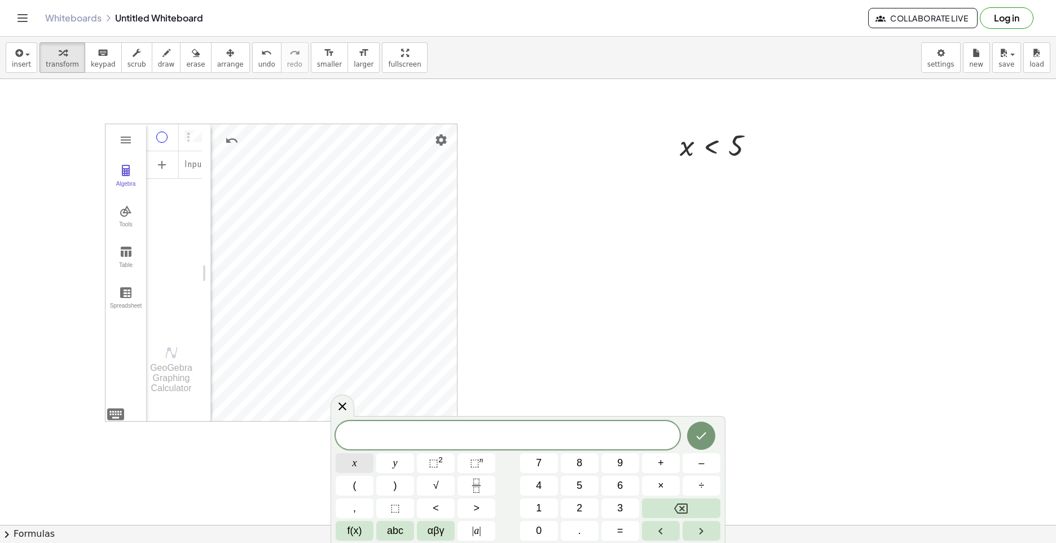
click at [361, 466] on button "x" at bounding box center [355, 463] width 38 height 20
click at [471, 511] on button ">" at bounding box center [477, 508] width 38 height 20
click at [696, 466] on button "–" at bounding box center [702, 463] width 38 height 20
click at [590, 505] on button "2" at bounding box center [580, 508] width 38 height 20
click at [698, 433] on icon "Done" at bounding box center [702, 436] width 14 height 14
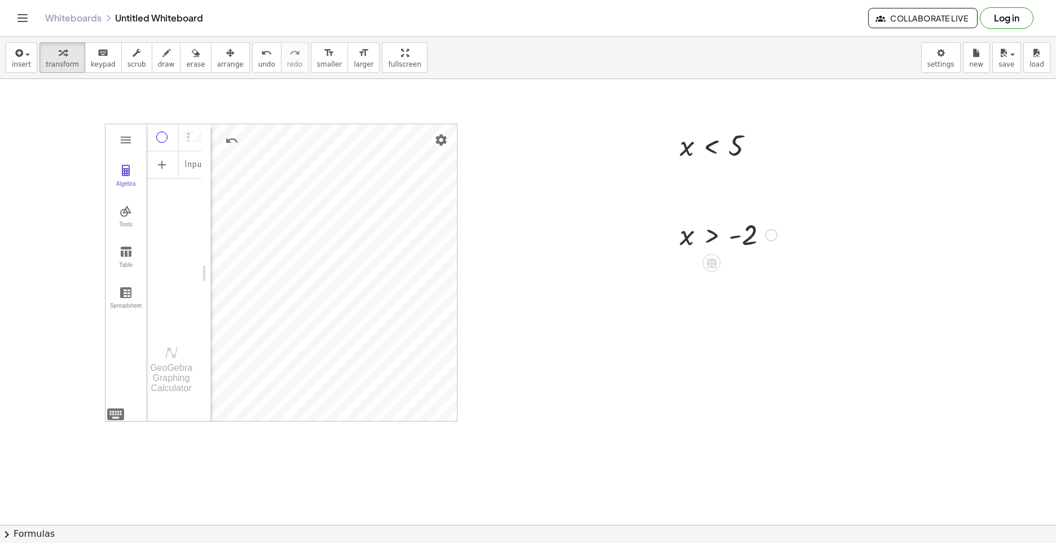
click at [669, 247] on div at bounding box center [671, 234] width 17 height 43
drag, startPoint x: 669, startPoint y: 238, endPoint x: 528, endPoint y: 132, distance: 176.5
click at [528, 132] on div at bounding box center [535, 126] width 17 height 43
drag, startPoint x: 683, startPoint y: 136, endPoint x: 690, endPoint y: 141, distance: 8.6
click at [690, 141] on div at bounding box center [721, 144] width 95 height 37
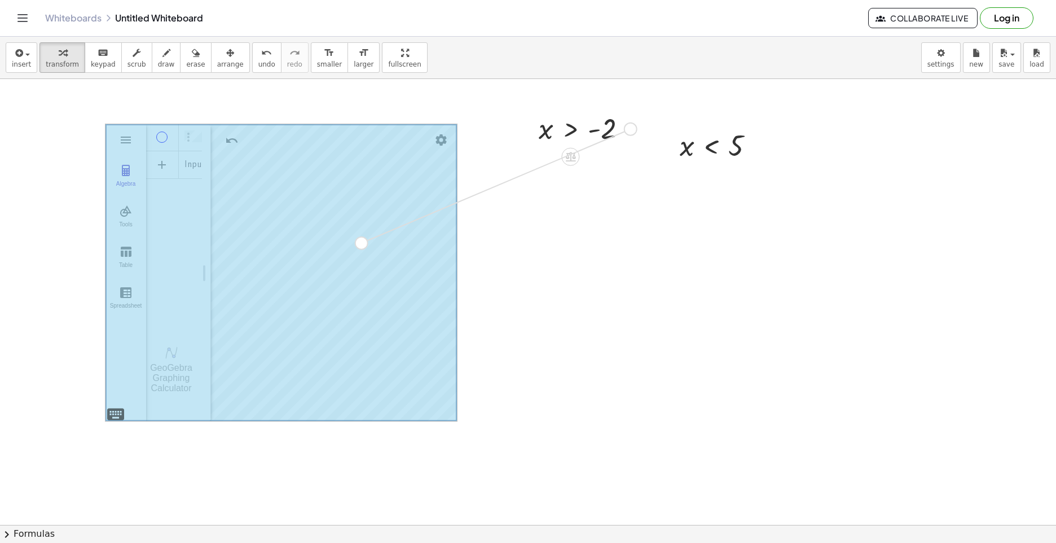
drag, startPoint x: 628, startPoint y: 126, endPoint x: 358, endPoint y: 243, distance: 294.2
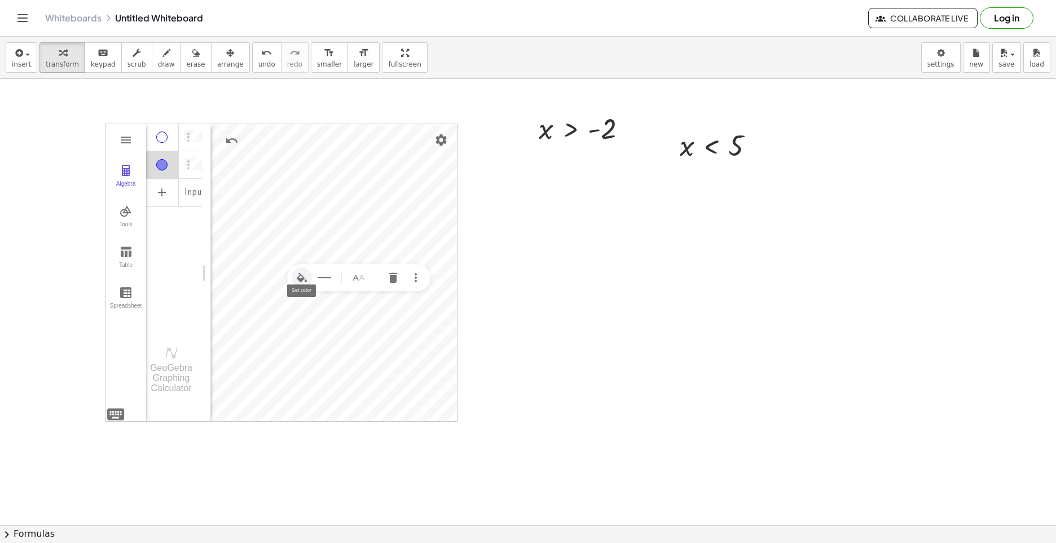
click at [296, 276] on img "Set color" at bounding box center [302, 278] width 14 height 14
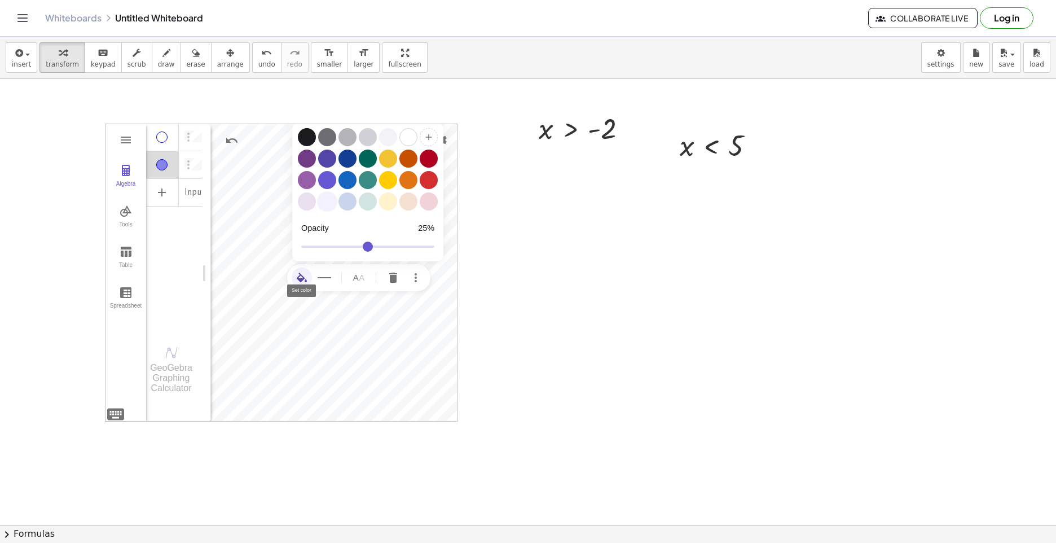
click at [330, 196] on div "Graphing Calculator" at bounding box center [327, 201] width 18 height 18
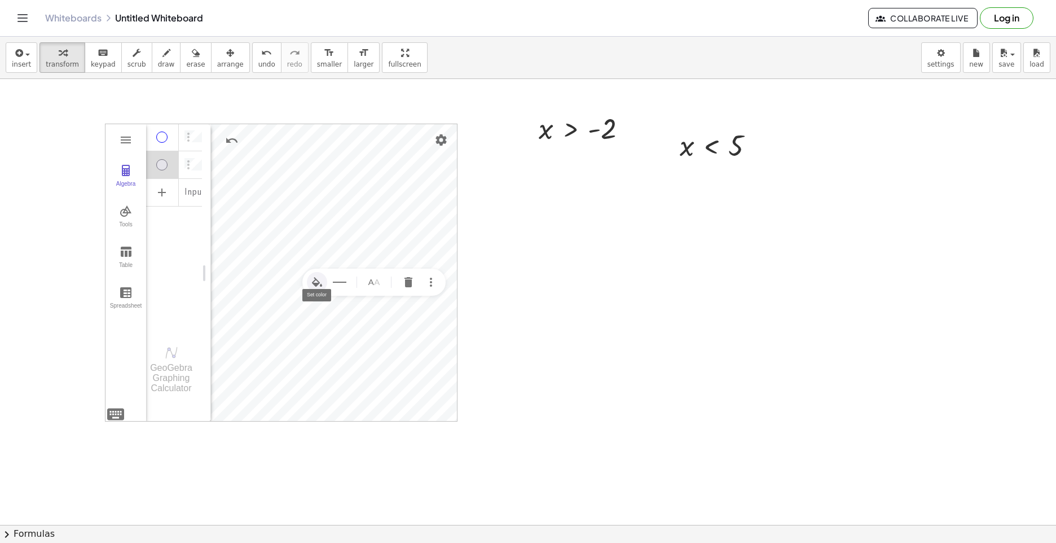
click at [311, 279] on img "Set color" at bounding box center [317, 282] width 14 height 14
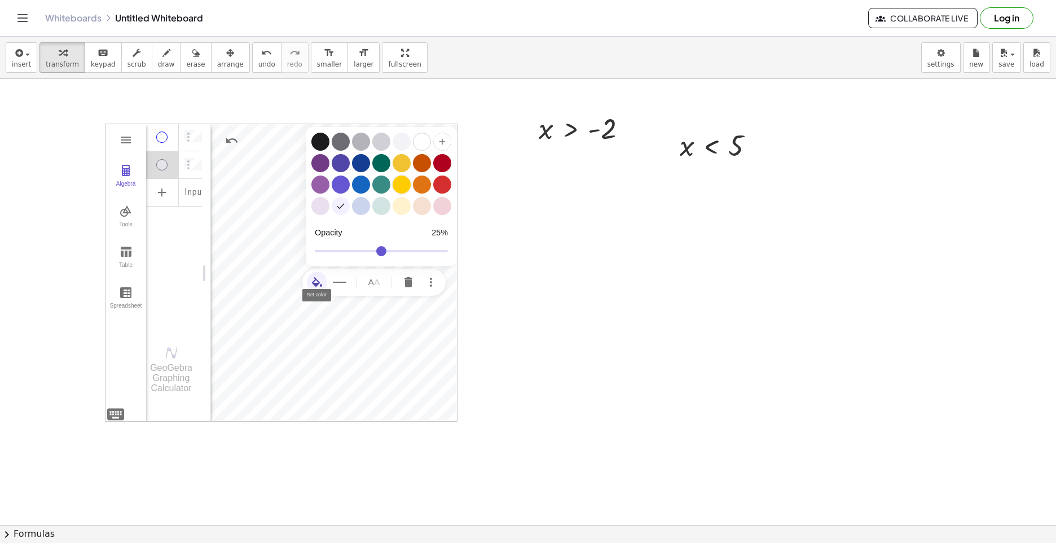
click at [400, 189] on div "Graphing Calculator" at bounding box center [402, 185] width 18 height 18
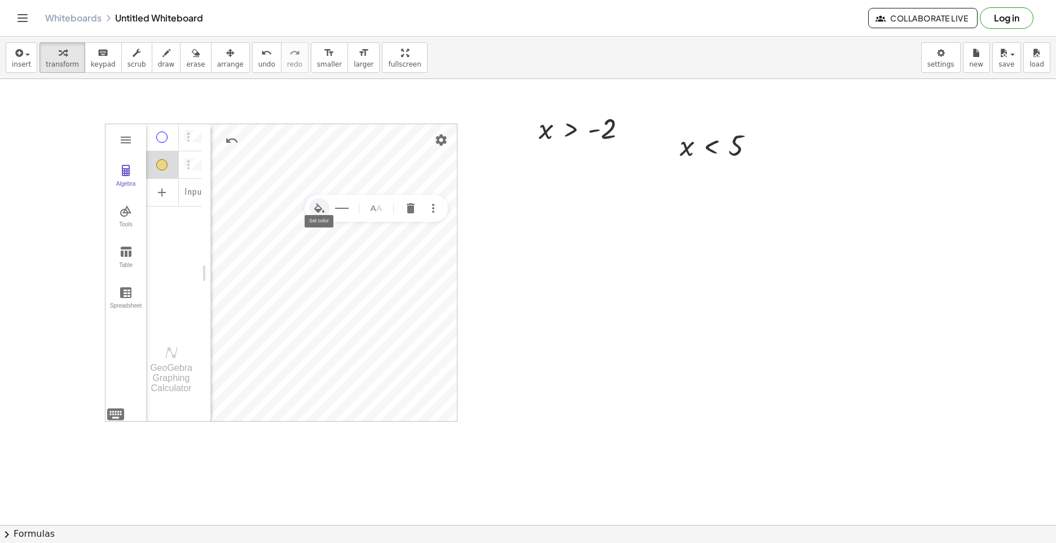
click at [319, 207] on img "Set color" at bounding box center [320, 208] width 14 height 14
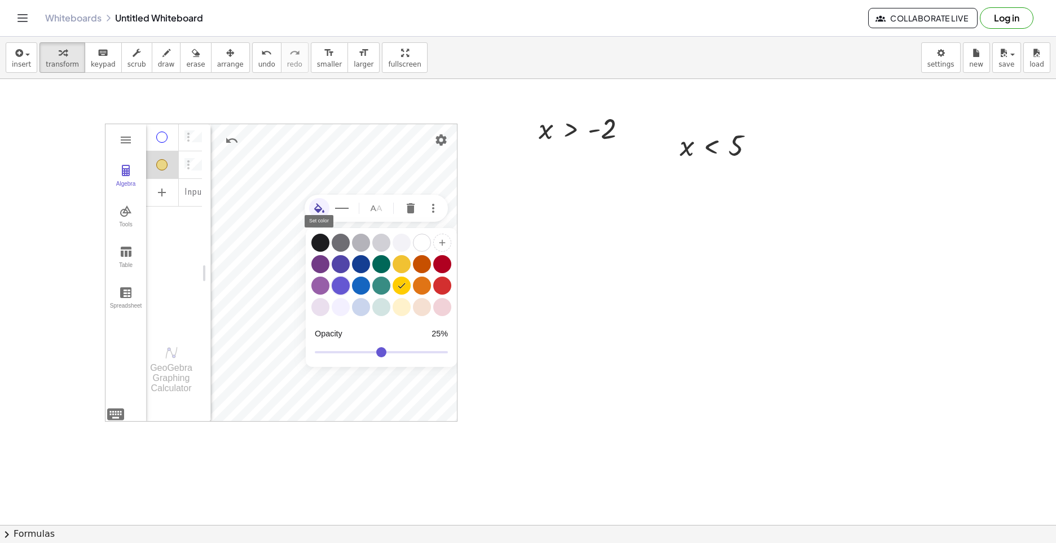
click at [344, 290] on div "Graphing Calculator" at bounding box center [341, 286] width 18 height 18
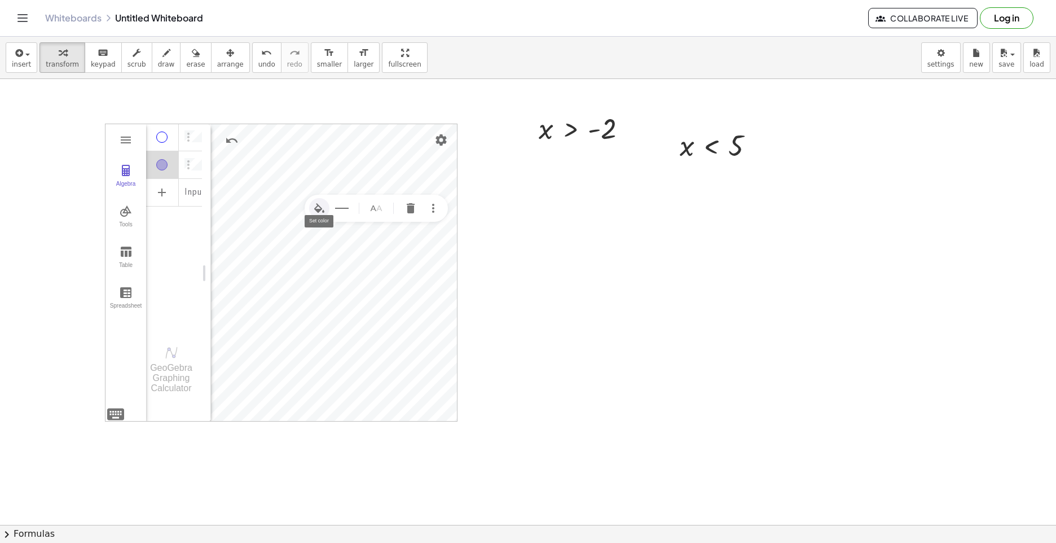
drag, startPoint x: 320, startPoint y: 201, endPoint x: 321, endPoint y: 227, distance: 26.0
click at [319, 204] on button "Set color" at bounding box center [319, 208] width 20 height 20
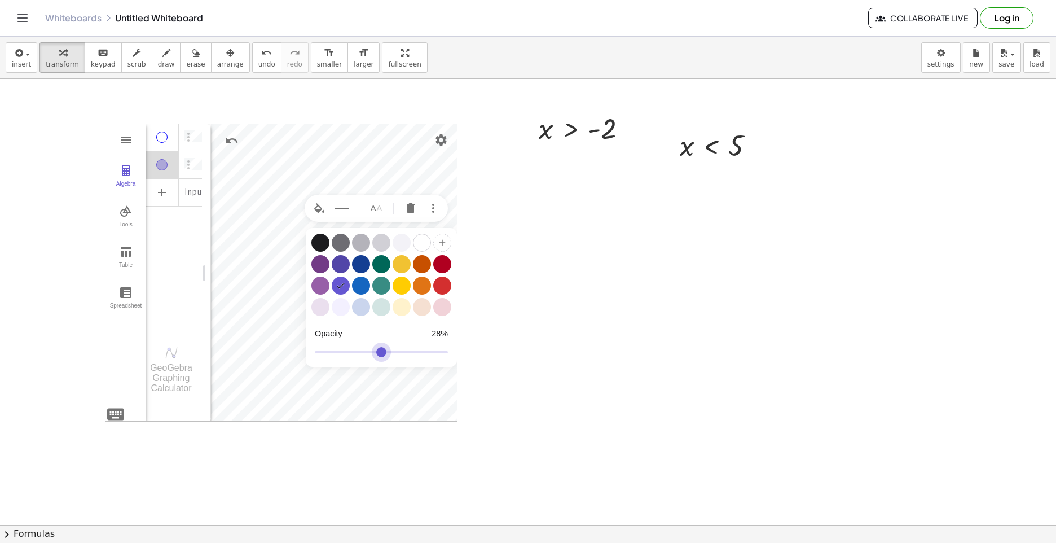
type input "**"
click at [354, 348] on input "Graphing Calculator" at bounding box center [381, 352] width 133 height 20
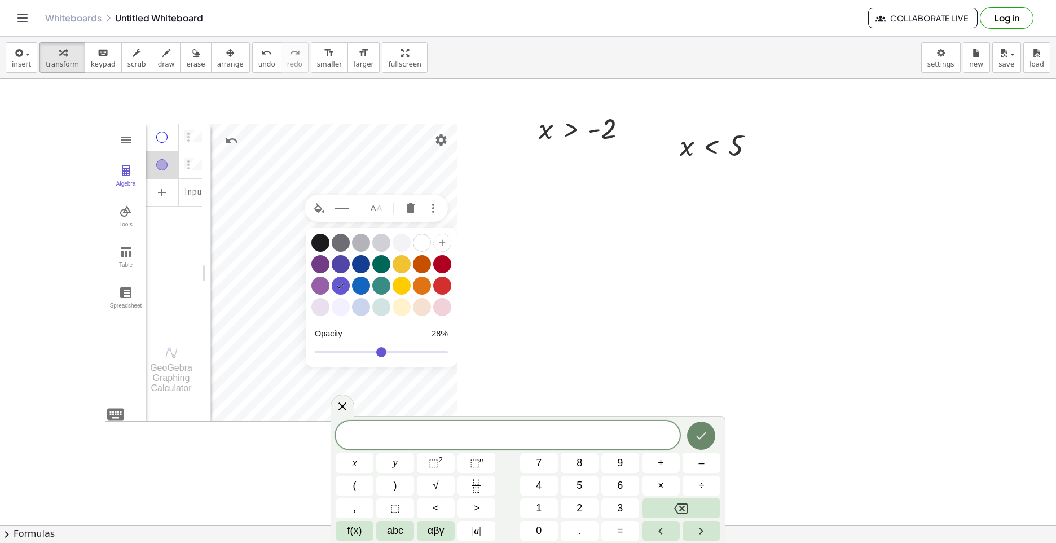
click at [708, 439] on icon "Done" at bounding box center [702, 436] width 14 height 14
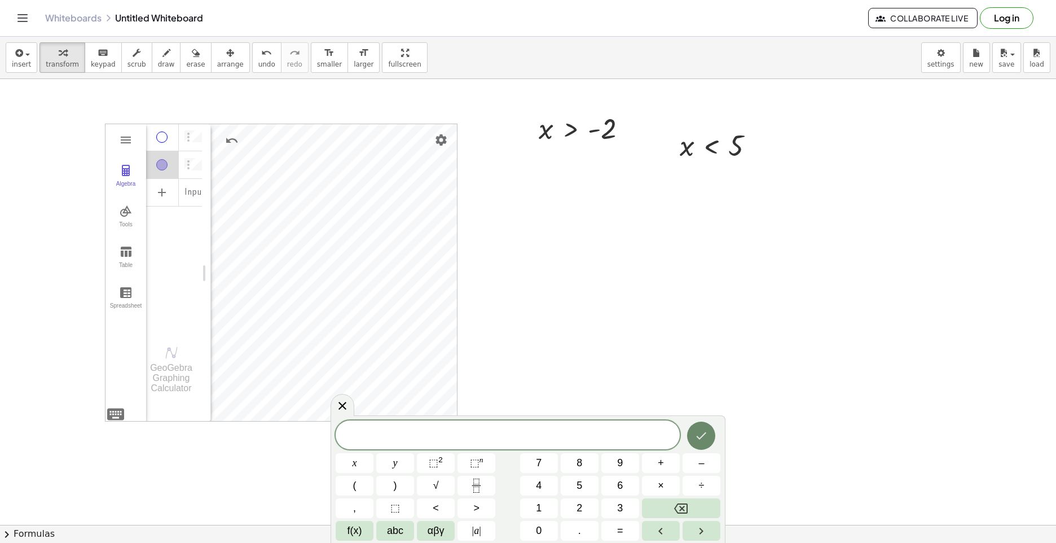
click at [708, 437] on icon "Done" at bounding box center [702, 436] width 14 height 14
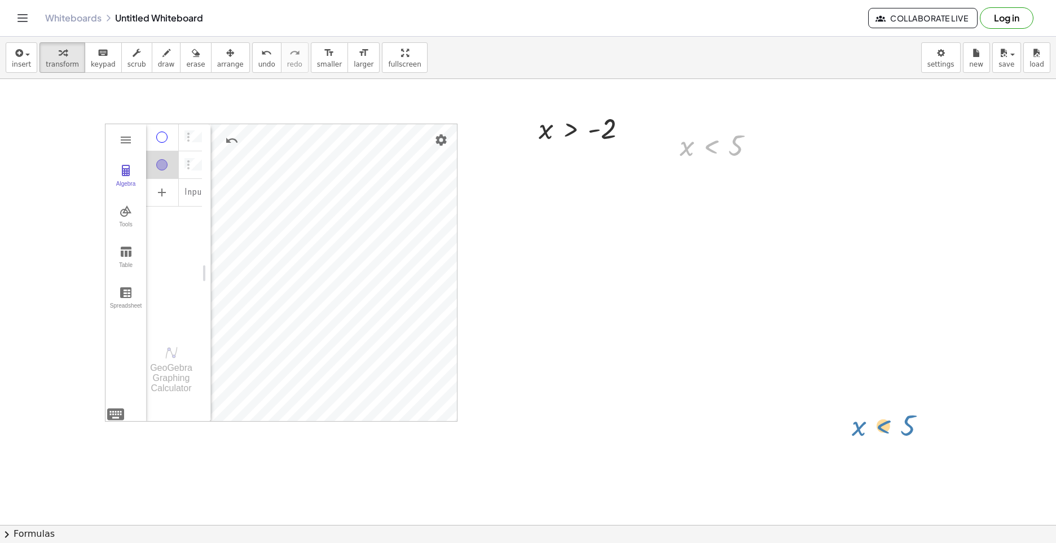
drag, startPoint x: 718, startPoint y: 150, endPoint x: 876, endPoint y: 411, distance: 305.2
drag, startPoint x: 697, startPoint y: 145, endPoint x: 715, endPoint y: 144, distance: 18.1
click at [715, 144] on div at bounding box center [721, 144] width 95 height 37
click at [733, 148] on div at bounding box center [721, 144] width 95 height 37
click at [707, 150] on div at bounding box center [721, 144] width 95 height 37
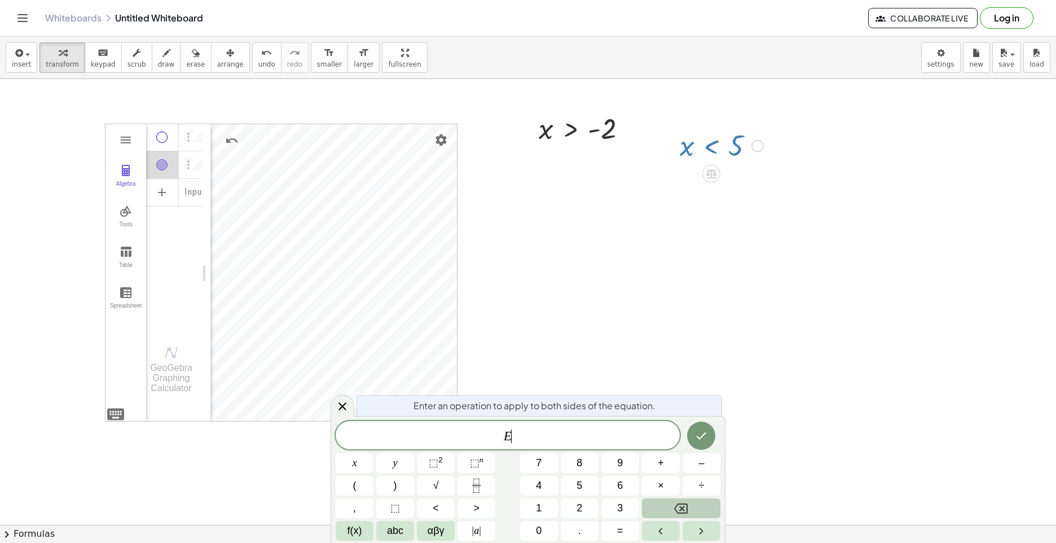
click at [683, 505] on icon "Backspace" at bounding box center [681, 509] width 14 height 14
click at [697, 436] on icon "Done" at bounding box center [702, 436] width 14 height 14
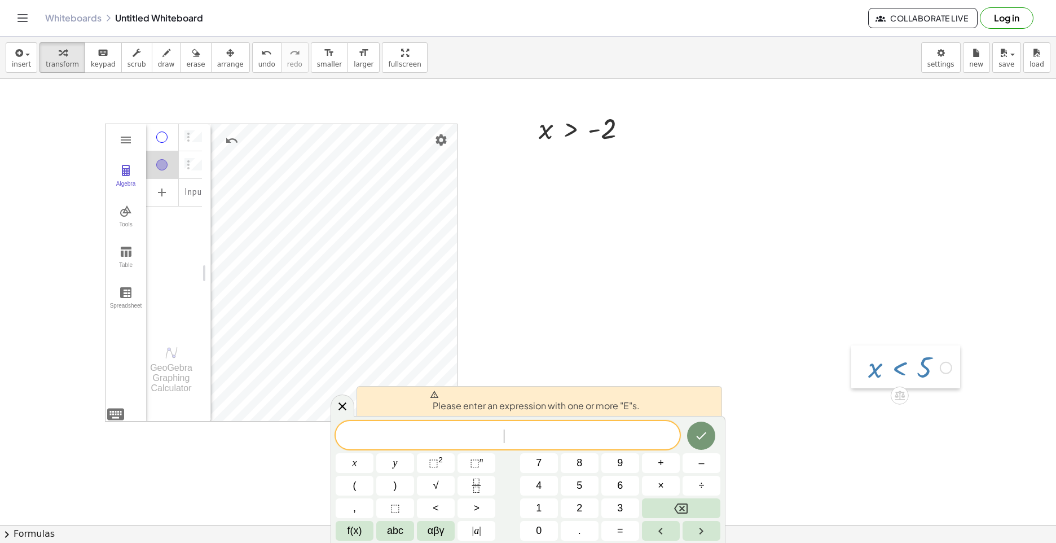
drag, startPoint x: 668, startPoint y: 135, endPoint x: 861, endPoint y: 350, distance: 289.7
click at [860, 352] on div at bounding box center [860, 366] width 17 height 43
drag, startPoint x: 898, startPoint y: 367, endPoint x: 945, endPoint y: 432, distance: 79.6
drag, startPoint x: 940, startPoint y: 370, endPoint x: 975, endPoint y: 445, distance: 82.6
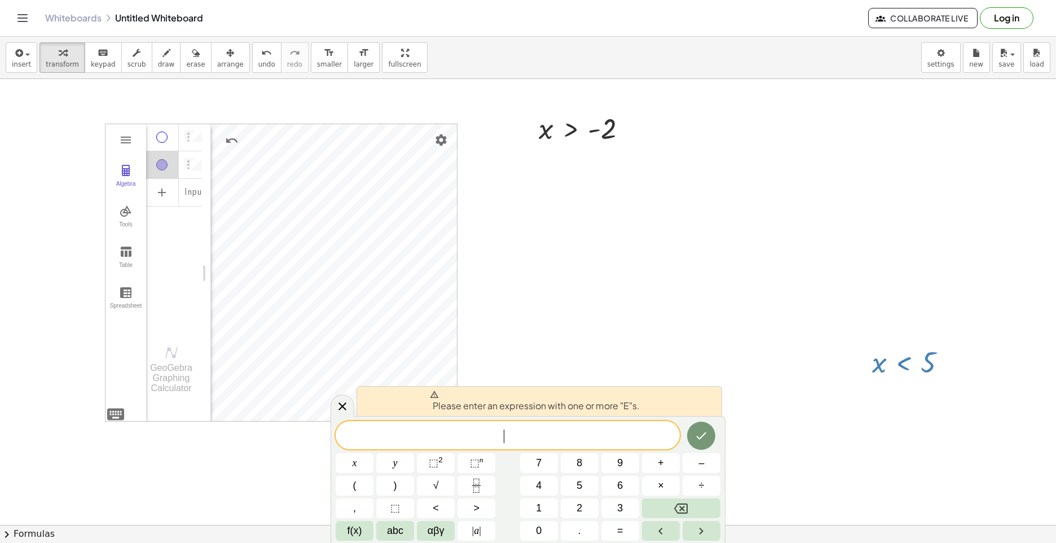
click at [710, 436] on button "Done" at bounding box center [701, 436] width 28 height 28
drag, startPoint x: 948, startPoint y: 371, endPoint x: 878, endPoint y: 396, distance: 74.6
drag, startPoint x: 895, startPoint y: 362, endPoint x: 863, endPoint y: 383, distance: 37.6
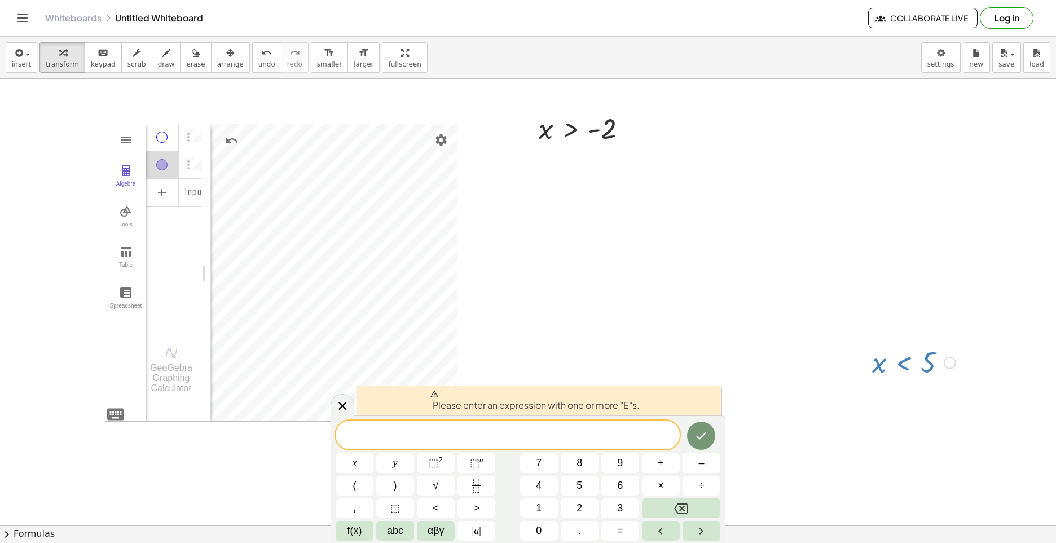
click at [700, 431] on icon "Done" at bounding box center [702, 436] width 14 height 14
click at [692, 417] on div "Please enter an expression with one or more "E"s. x y ⬚ 2 ⬚ n 7 8 9 + – ( ) √ 4…" at bounding box center [528, 479] width 395 height 128
click at [696, 433] on icon "Done" at bounding box center [702, 436] width 14 height 14
click at [374, 453] on div at bounding box center [355, 463] width 38 height 20
click at [700, 437] on icon "Done" at bounding box center [702, 436] width 14 height 14
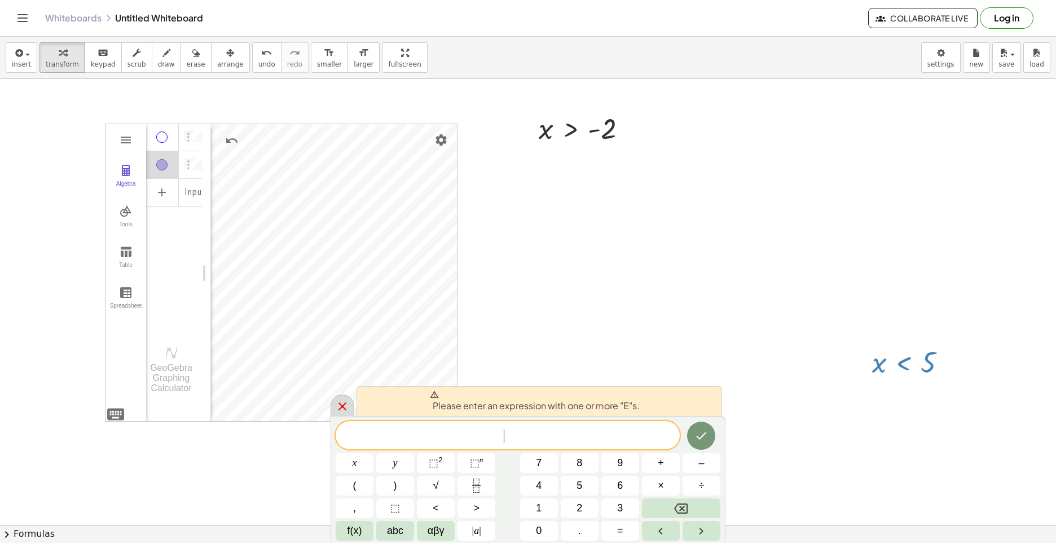
click at [348, 407] on icon at bounding box center [343, 407] width 14 height 14
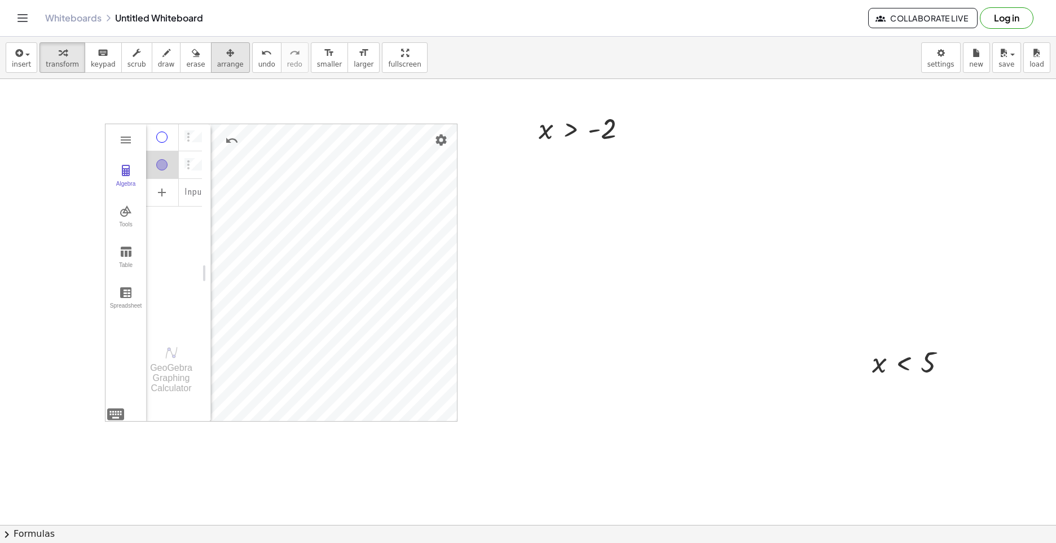
click at [217, 57] on div "button" at bounding box center [230, 53] width 27 height 14
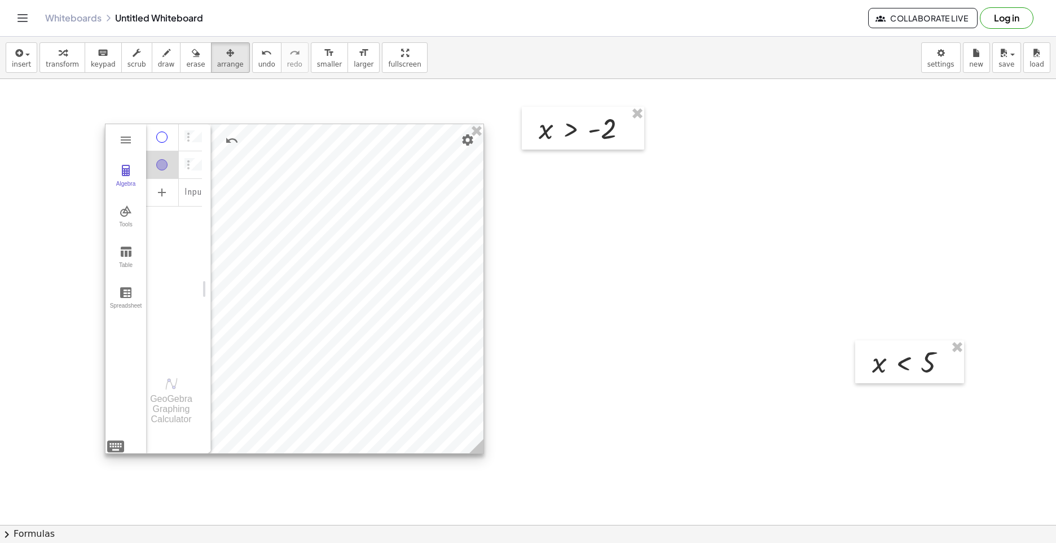
drag, startPoint x: 452, startPoint y: 412, endPoint x: 479, endPoint y: 444, distance: 41.7
click at [479, 444] on icon at bounding box center [477, 446] width 14 height 14
drag, startPoint x: 957, startPoint y: 346, endPoint x: 940, endPoint y: 352, distance: 17.3
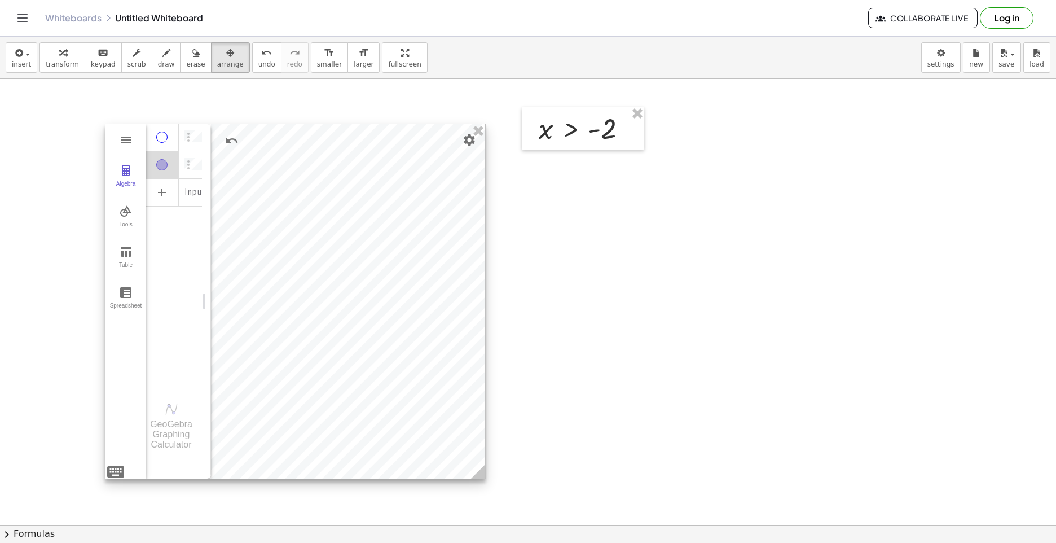
drag, startPoint x: 483, startPoint y: 449, endPoint x: 485, endPoint y: 475, distance: 25.5
click at [485, 475] on icon at bounding box center [478, 471] width 14 height 14
click at [208, 195] on li "Expression" at bounding box center [211, 196] width 107 height 18
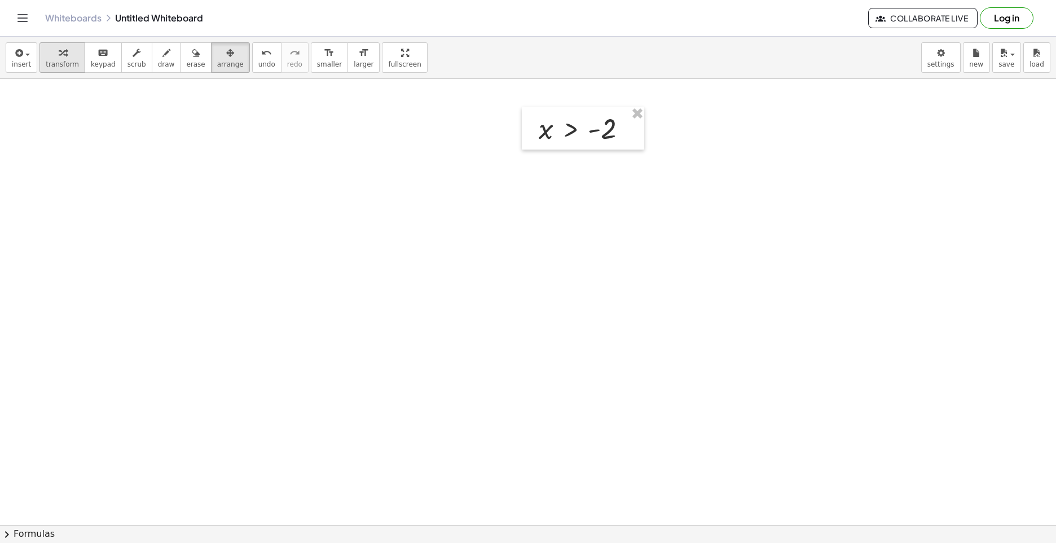
click at [40, 50] on button "transform" at bounding box center [63, 57] width 46 height 30
drag, startPoint x: 210, startPoint y: 61, endPoint x: 214, endPoint y: 66, distance: 6.4
click at [214, 66] on button "arrange" at bounding box center [230, 57] width 39 height 30
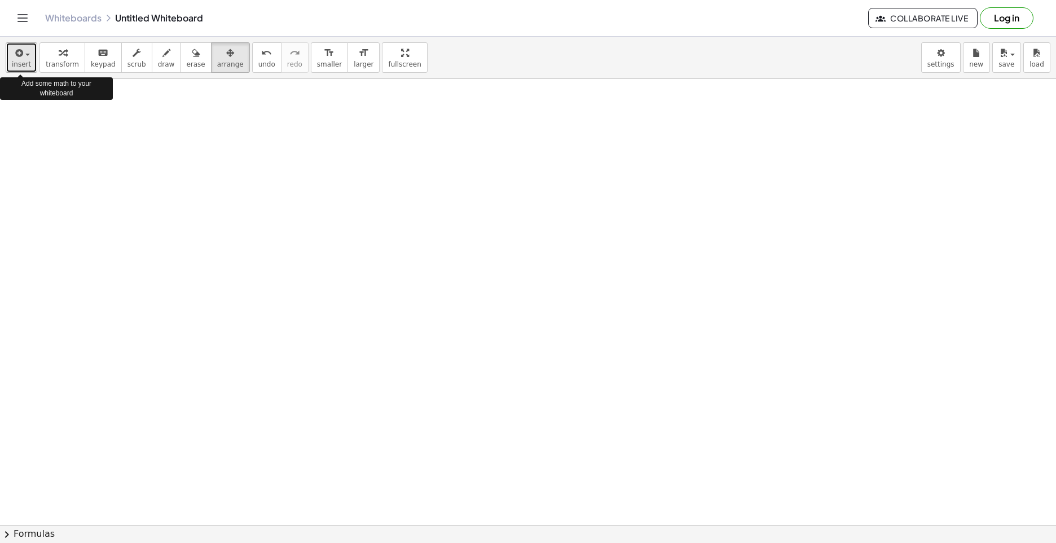
click at [26, 49] on div "button" at bounding box center [21, 53] width 19 height 14
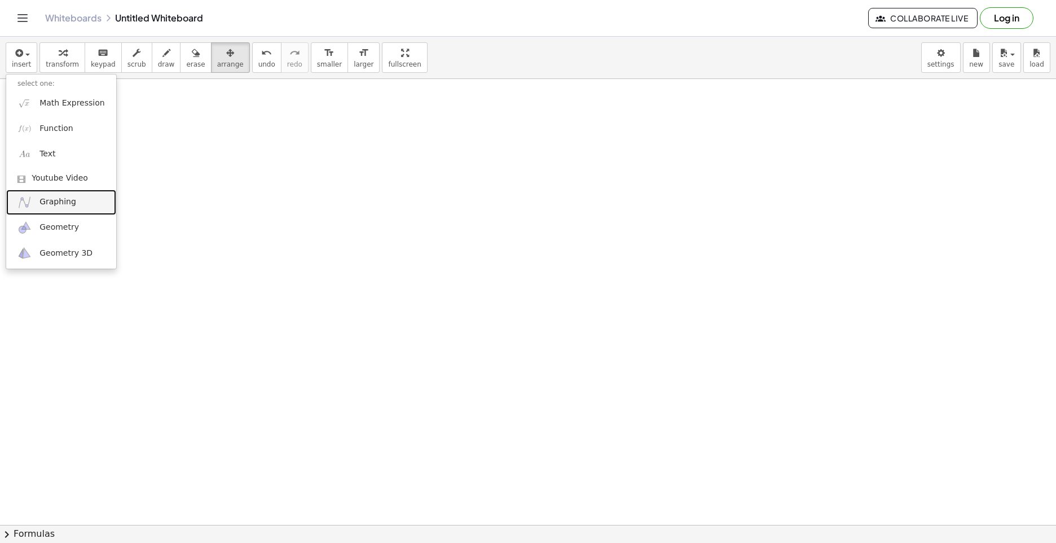
click at [62, 195] on link "Graphing" at bounding box center [61, 202] width 110 height 25
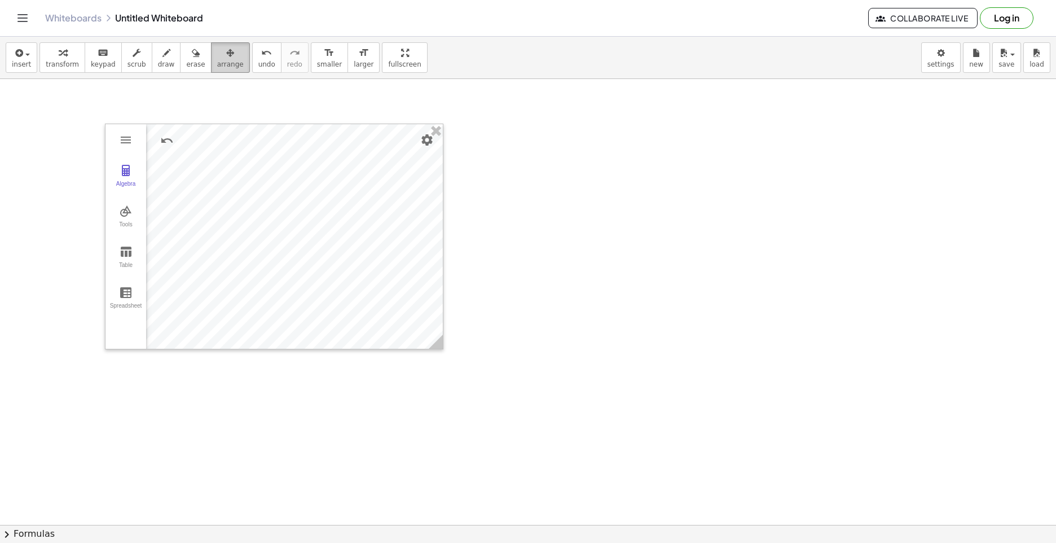
click at [226, 54] on icon "button" at bounding box center [230, 53] width 8 height 14
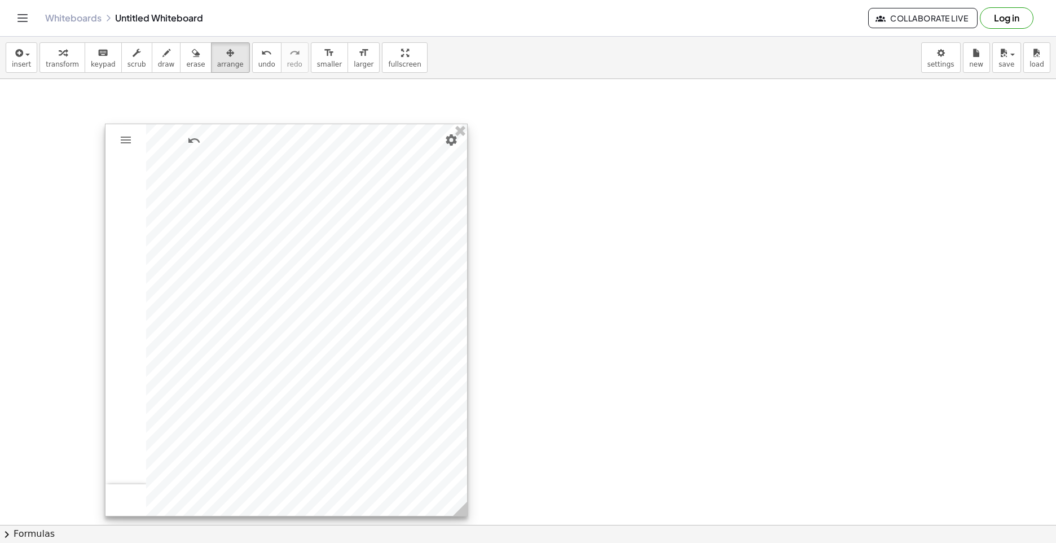
drag, startPoint x: 440, startPoint y: 336, endPoint x: 464, endPoint y: 503, distance: 168.8
click at [464, 503] on circle at bounding box center [463, 511] width 20 height 20
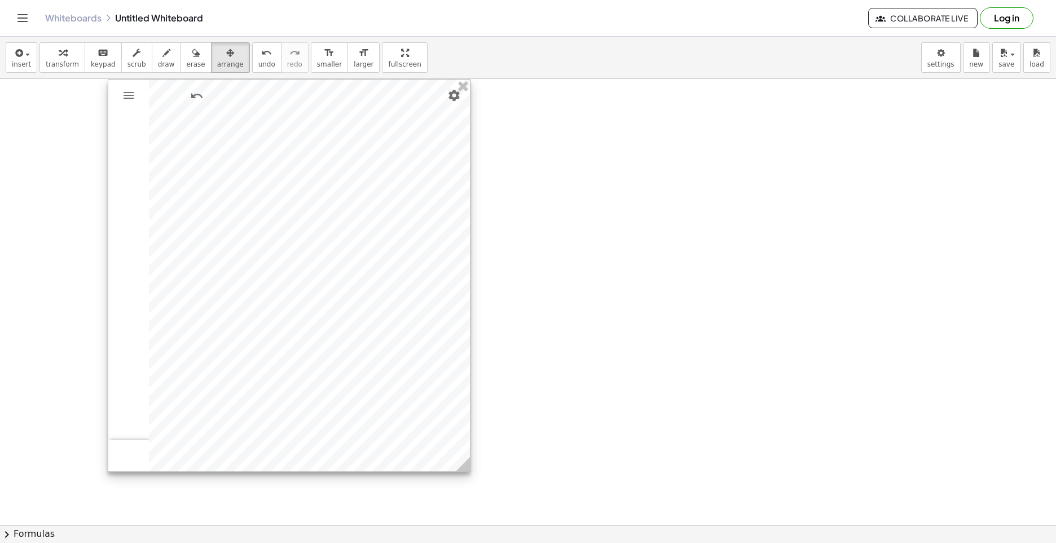
drag, startPoint x: 381, startPoint y: 262, endPoint x: 380, endPoint y: 242, distance: 19.8
click at [380, 242] on div at bounding box center [289, 276] width 362 height 392
drag, startPoint x: 351, startPoint y: 202, endPoint x: 348, endPoint y: 178, distance: 24.5
click at [348, 178] on div at bounding box center [286, 276] width 362 height 392
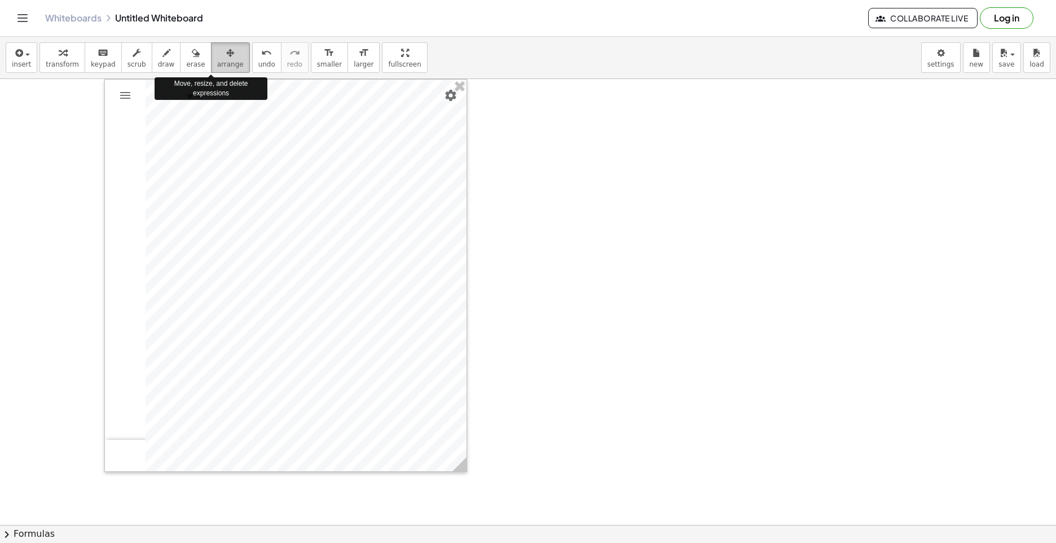
click at [217, 55] on div "button" at bounding box center [230, 53] width 27 height 14
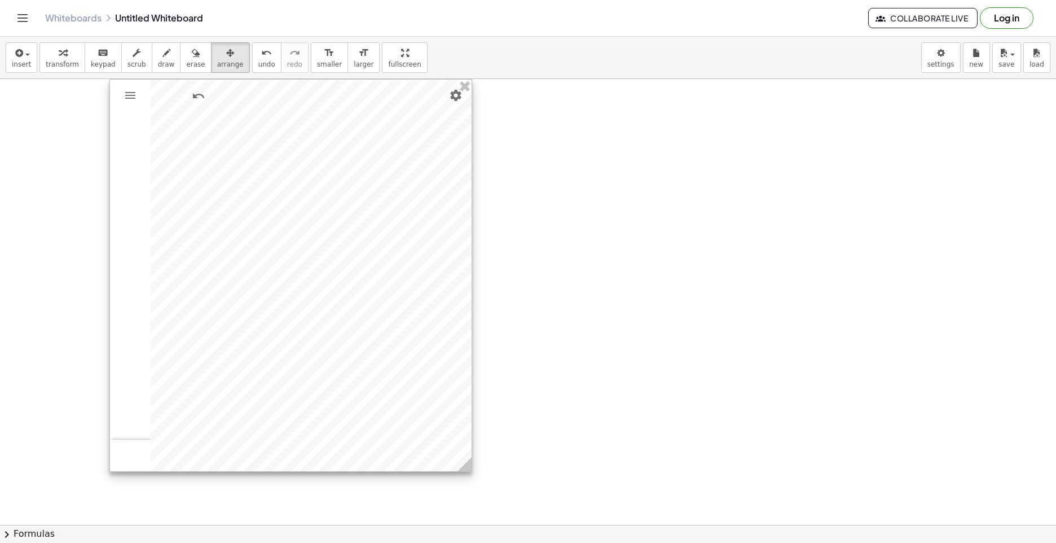
drag, startPoint x: 428, startPoint y: 218, endPoint x: 433, endPoint y: 197, distance: 22.0
click at [433, 197] on div at bounding box center [291, 276] width 362 height 392
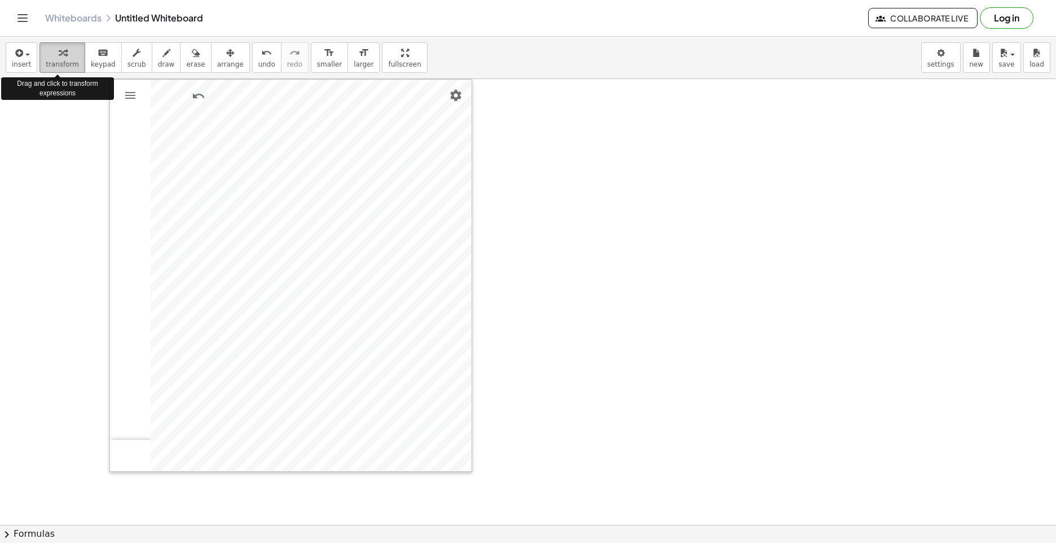
click at [69, 64] on span "transform" at bounding box center [62, 64] width 33 height 8
click at [24, 56] on span "button" at bounding box center [24, 54] width 2 height 8
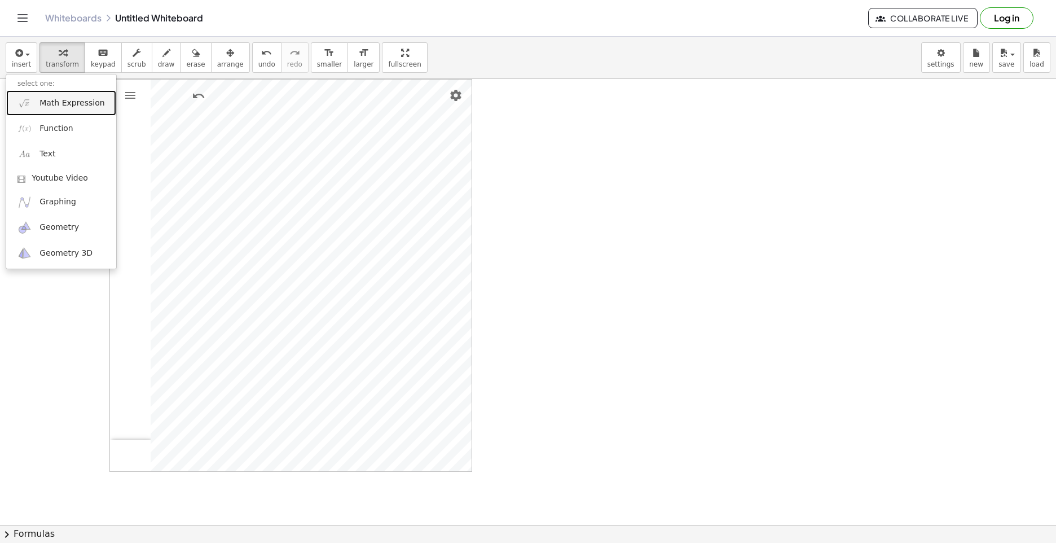
click at [81, 97] on link "Math Expression" at bounding box center [61, 102] width 110 height 25
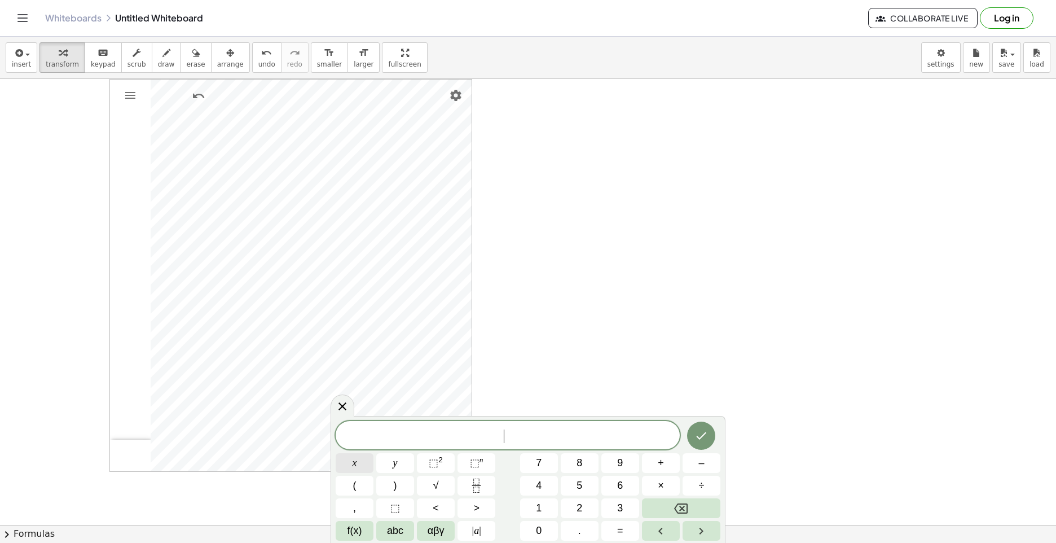
click at [359, 457] on button "x" at bounding box center [355, 463] width 38 height 20
click at [440, 511] on button "<" at bounding box center [436, 508] width 38 height 20
click at [697, 464] on button "–" at bounding box center [702, 463] width 38 height 20
click at [546, 486] on button "4" at bounding box center [539, 486] width 38 height 20
click at [723, 437] on div "x < − 4 ​ x y ⬚ 2 ⬚ n 7 8 9 + – ( ) √ 4 5 6 × ÷ , ⬚ < > 1 2 3 f(x) abc αβγ | a …" at bounding box center [528, 479] width 395 height 127
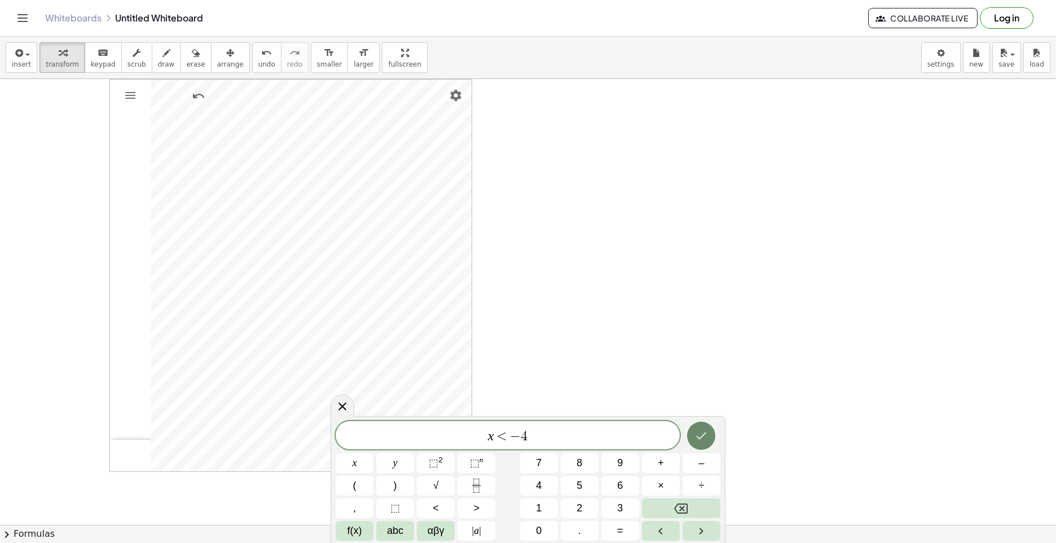
click at [704, 428] on button "Done" at bounding box center [701, 436] width 28 height 28
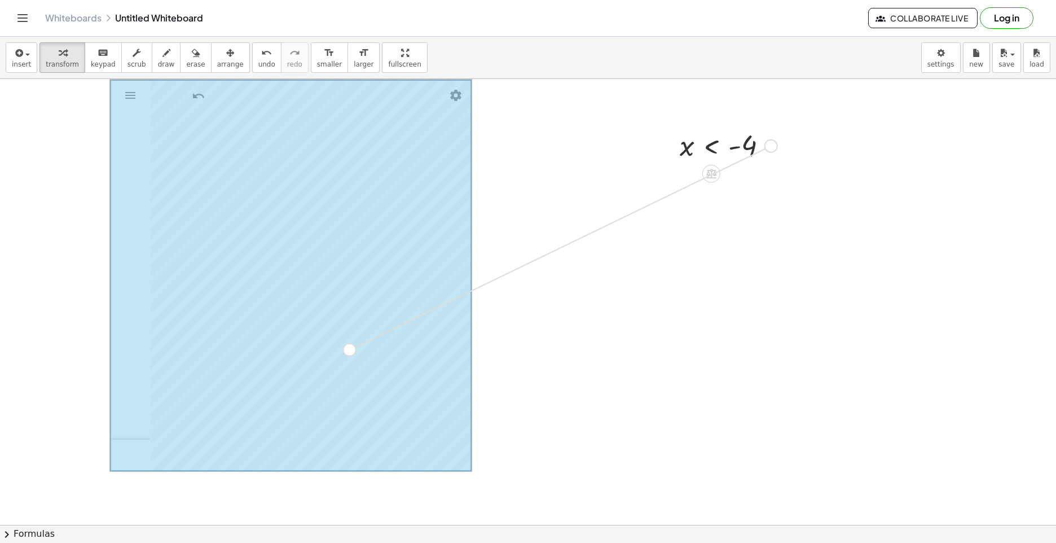
drag, startPoint x: 774, startPoint y: 144, endPoint x: 348, endPoint y: 354, distance: 474.7
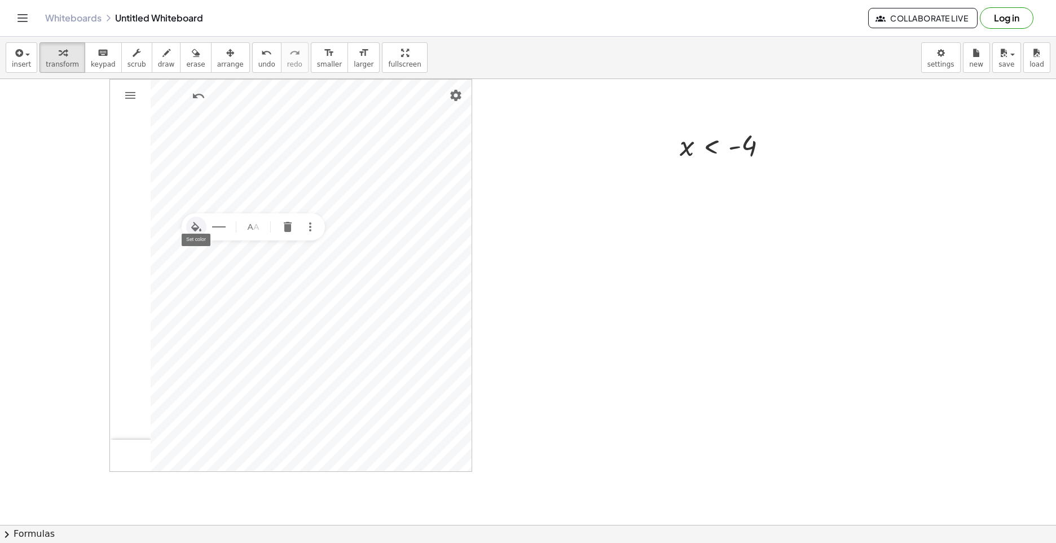
click at [197, 220] on button "Set color" at bounding box center [196, 227] width 20 height 20
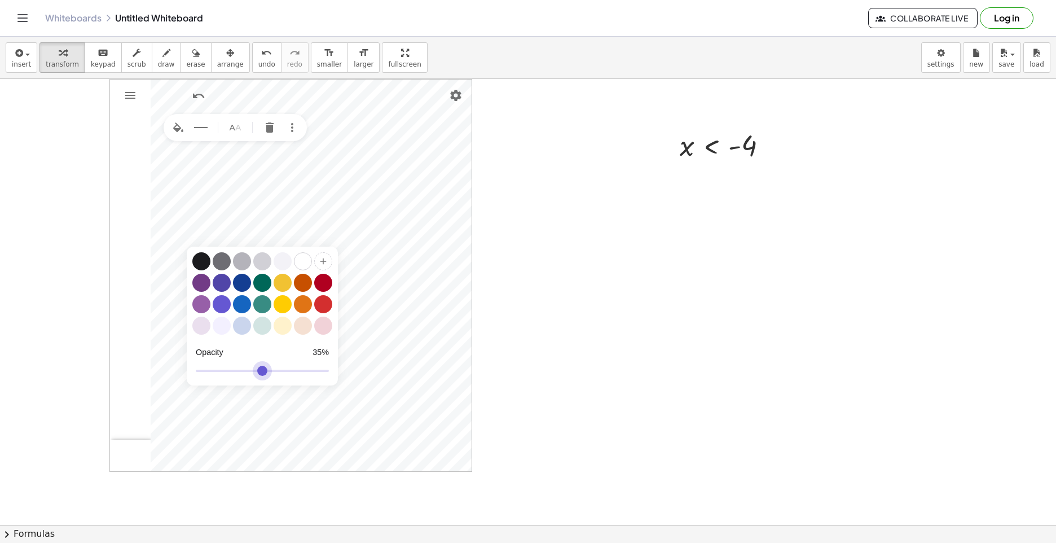
drag, startPoint x: 234, startPoint y: 376, endPoint x: 244, endPoint y: 383, distance: 12.1
type input "**"
click at [244, 381] on input "Graphing Calculator" at bounding box center [262, 371] width 133 height 20
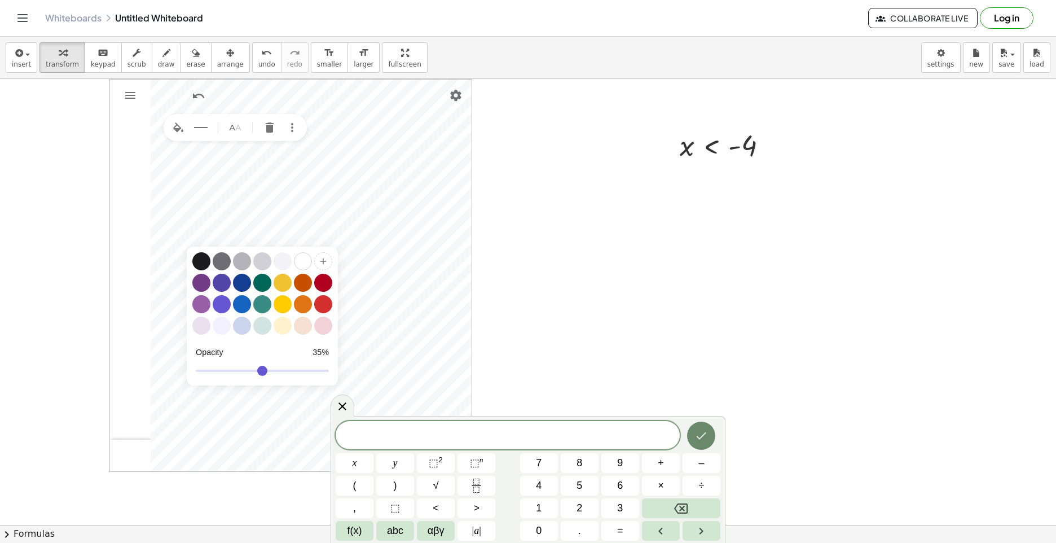
click at [700, 435] on icon "Done" at bounding box center [702, 436] width 14 height 14
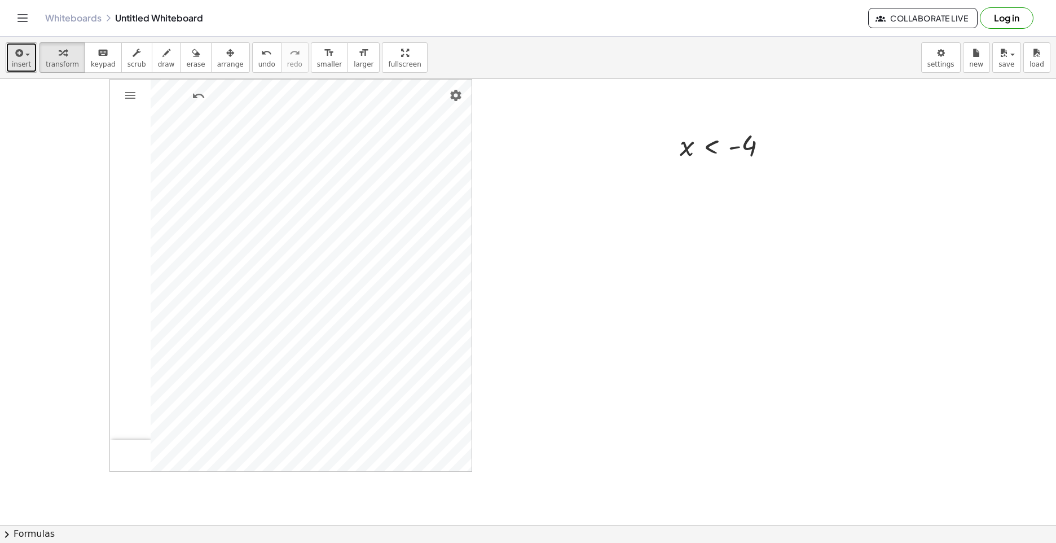
click at [32, 54] on button "insert" at bounding box center [22, 57] width 32 height 30
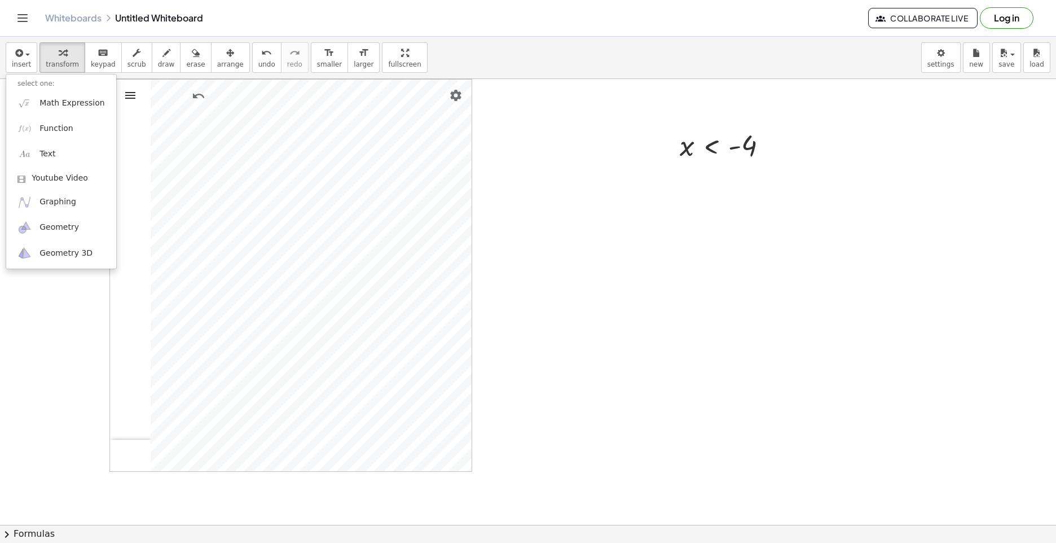
click at [128, 91] on img "Graphing Calculator" at bounding box center [131, 96] width 14 height 14
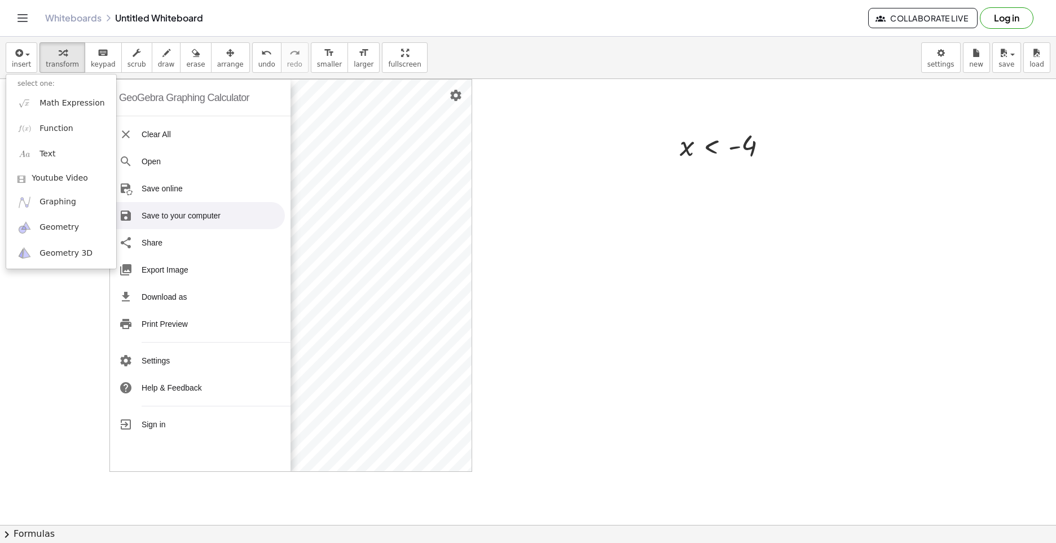
drag, startPoint x: 680, startPoint y: 262, endPoint x: 622, endPoint y: 256, distance: 58.0
drag, startPoint x: 595, startPoint y: 164, endPoint x: 505, endPoint y: 107, distance: 106.3
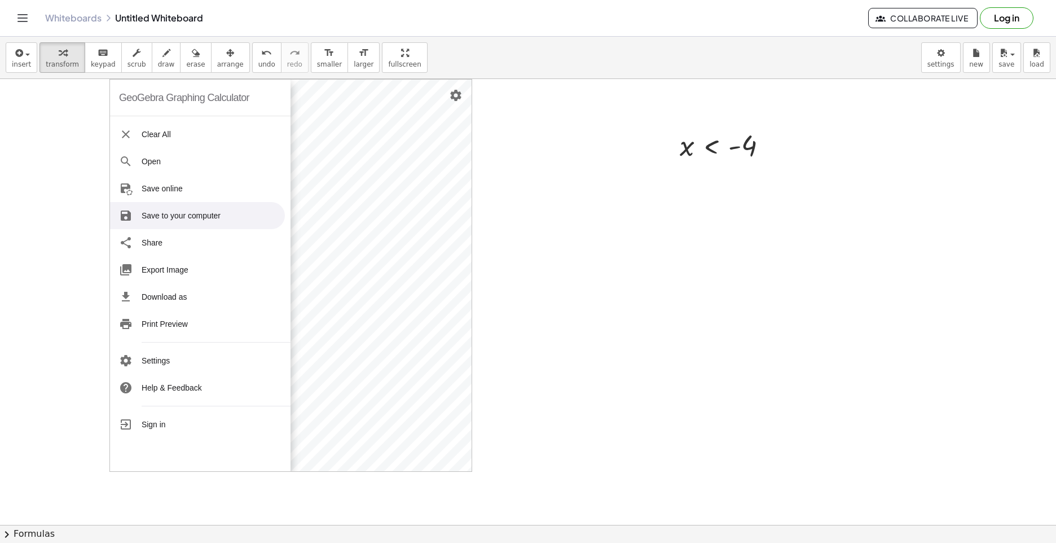
click at [267, 110] on div "GeoGebra Graphing Calculator" at bounding box center [200, 98] width 181 height 37
click at [181, 115] on div "GeoGebra Graphing Calculator" at bounding box center [184, 98] width 130 height 36
click at [179, 131] on li "Clear All" at bounding box center [197, 134] width 175 height 27
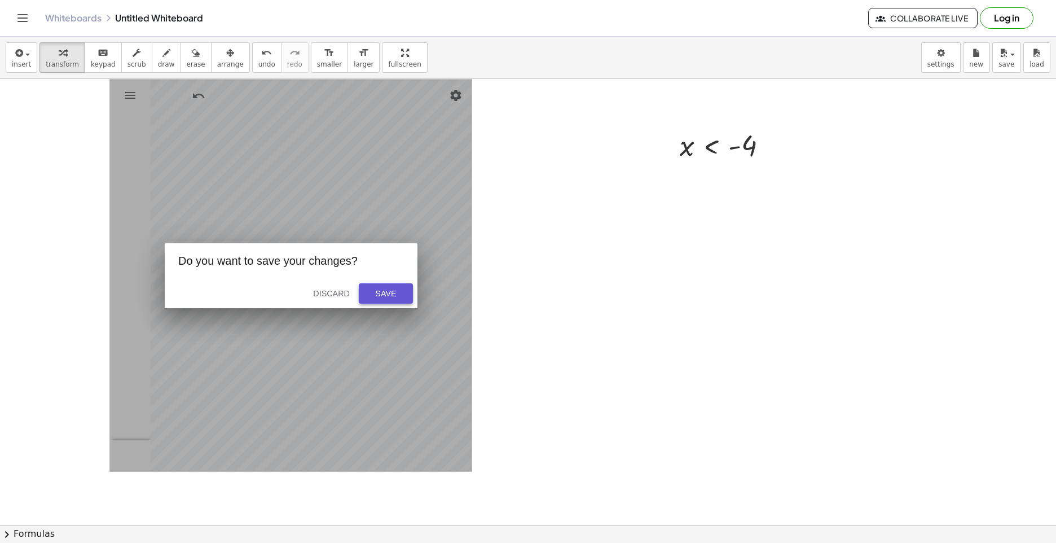
click at [393, 295] on div "Save" at bounding box center [386, 293] width 36 height 9
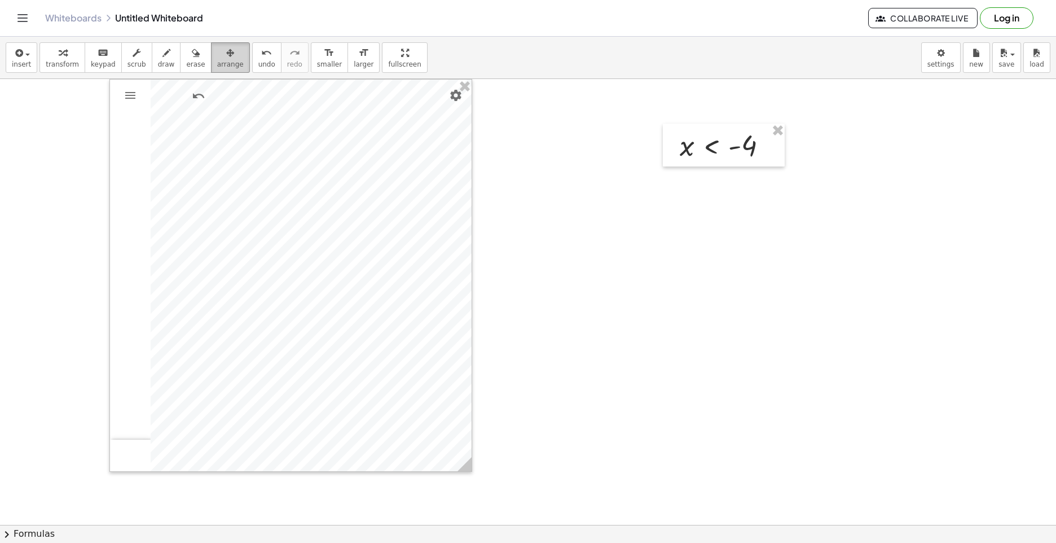
click at [217, 62] on span "arrange" at bounding box center [230, 64] width 27 height 8
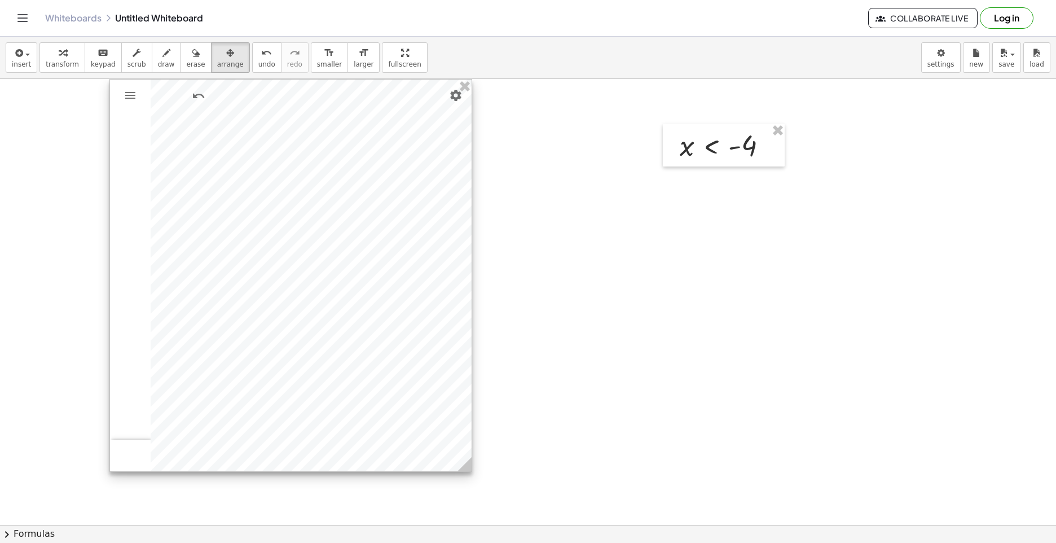
drag, startPoint x: 466, startPoint y: 85, endPoint x: 524, endPoint y: 140, distance: 80.6
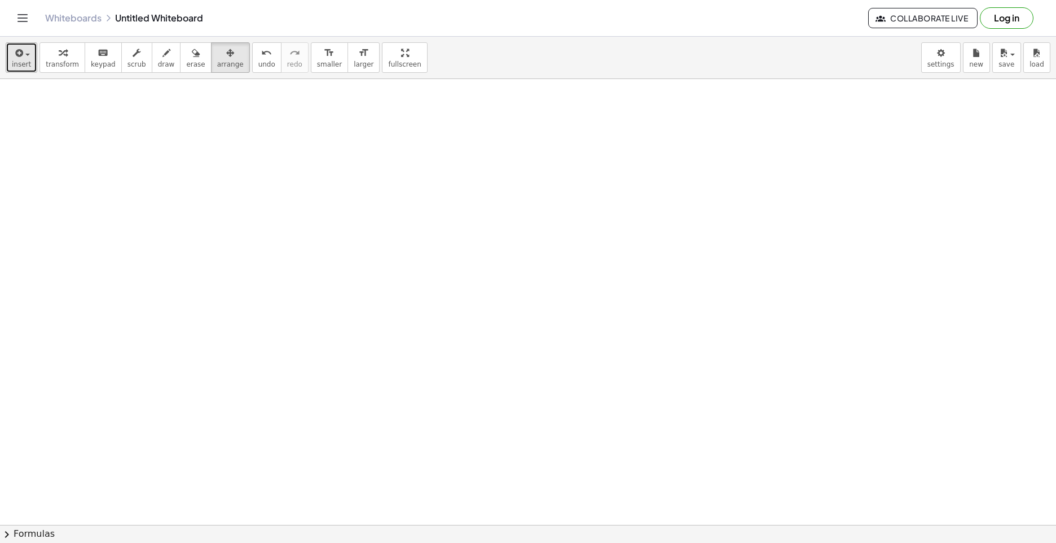
drag, startPoint x: 20, startPoint y: 56, endPoint x: 85, endPoint y: 111, distance: 85.3
click at [18, 56] on icon "button" at bounding box center [18, 53] width 10 height 14
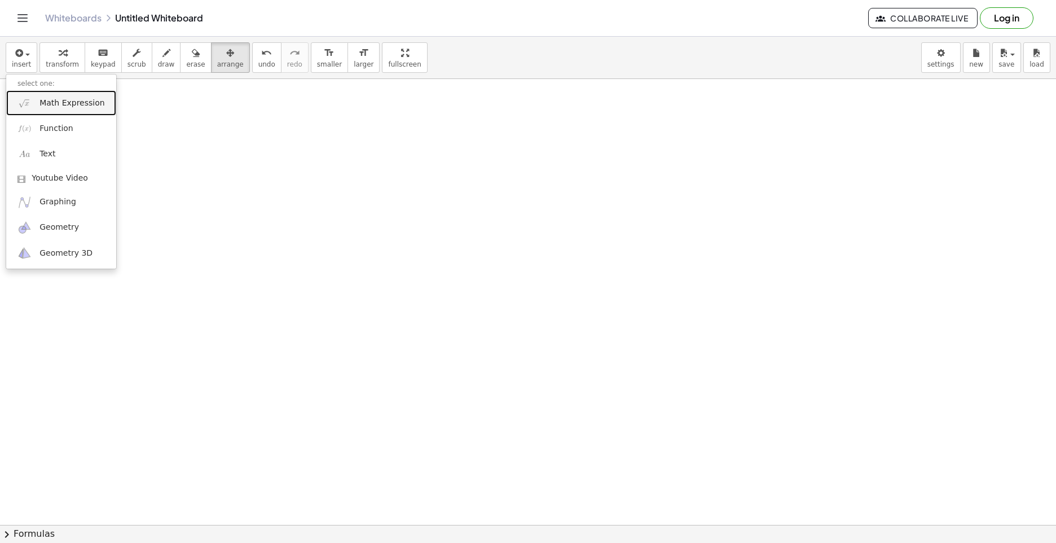
click at [78, 98] on span "Math Expression" at bounding box center [72, 103] width 65 height 11
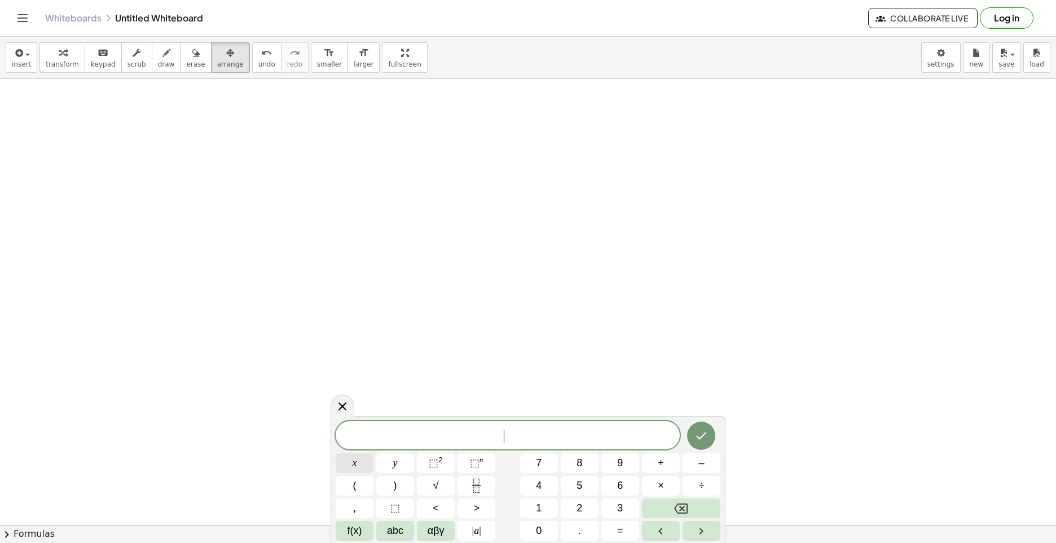
click at [362, 462] on button "x" at bounding box center [355, 463] width 38 height 20
click at [472, 507] on button ">" at bounding box center [477, 508] width 38 height 20
click at [718, 467] on button "–" at bounding box center [702, 463] width 38 height 20
click at [625, 488] on button "6" at bounding box center [621, 486] width 38 height 20
click at [708, 440] on icon "Done" at bounding box center [702, 436] width 14 height 14
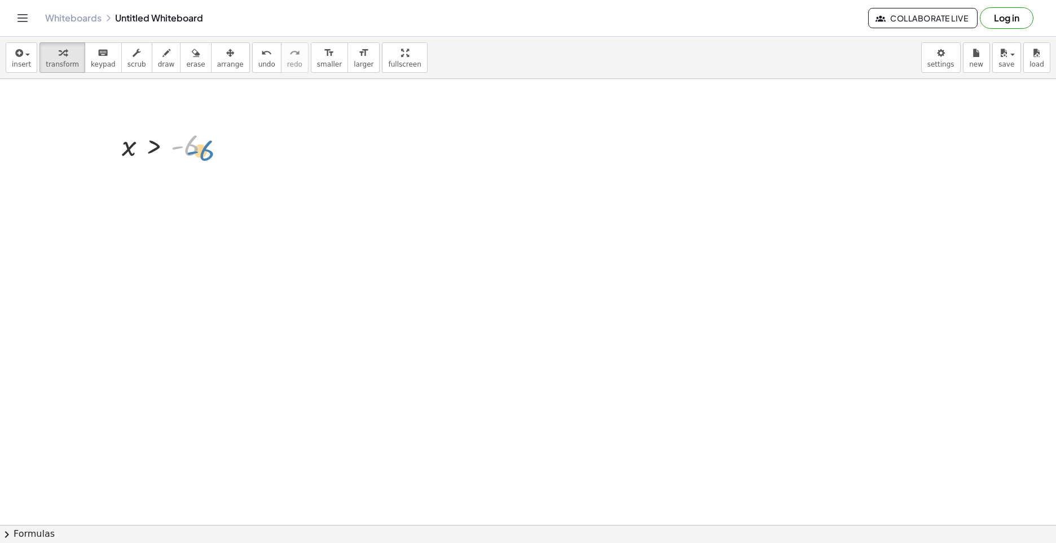
drag, startPoint x: 176, startPoint y: 146, endPoint x: 185, endPoint y: 147, distance: 9.1
click at [186, 147] on div at bounding box center [170, 144] width 109 height 37
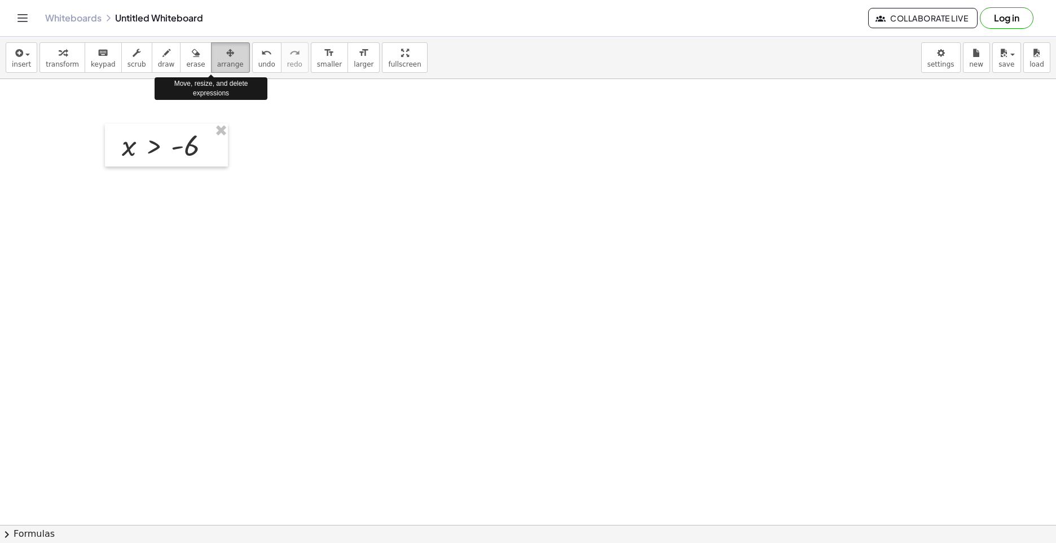
click at [226, 55] on icon "button" at bounding box center [230, 53] width 8 height 14
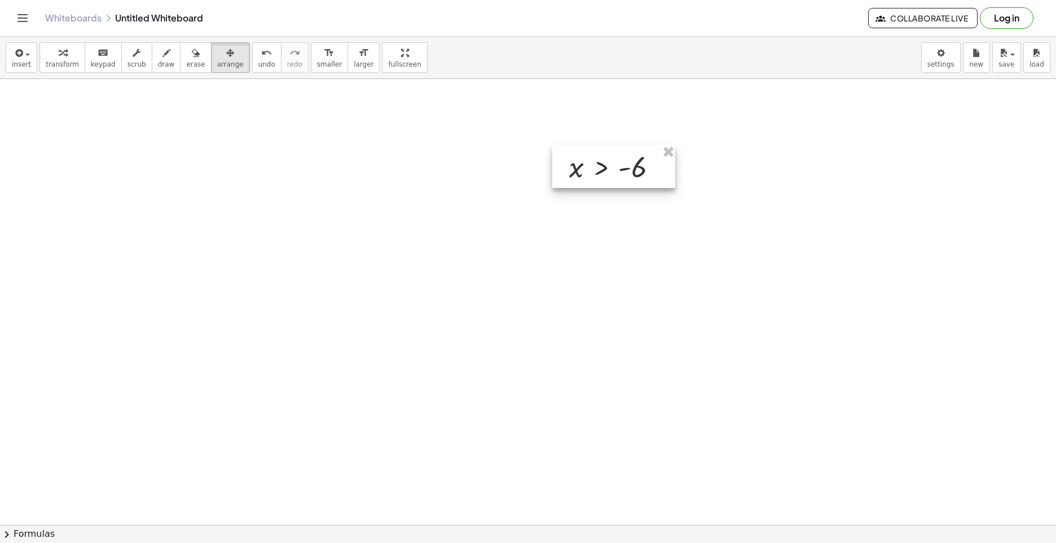
drag, startPoint x: 172, startPoint y: 130, endPoint x: 634, endPoint y: 148, distance: 462.6
click at [634, 148] on div at bounding box center [613, 166] width 123 height 43
drag, startPoint x: 5, startPoint y: 41, endPoint x: 14, endPoint y: 52, distance: 14.5
click at [8, 49] on div "insert select one: Math Expression Function Text Youtube Video Graphing Geometr…" at bounding box center [528, 58] width 1056 height 42
click at [23, 60] on span "insert" at bounding box center [21, 64] width 19 height 8
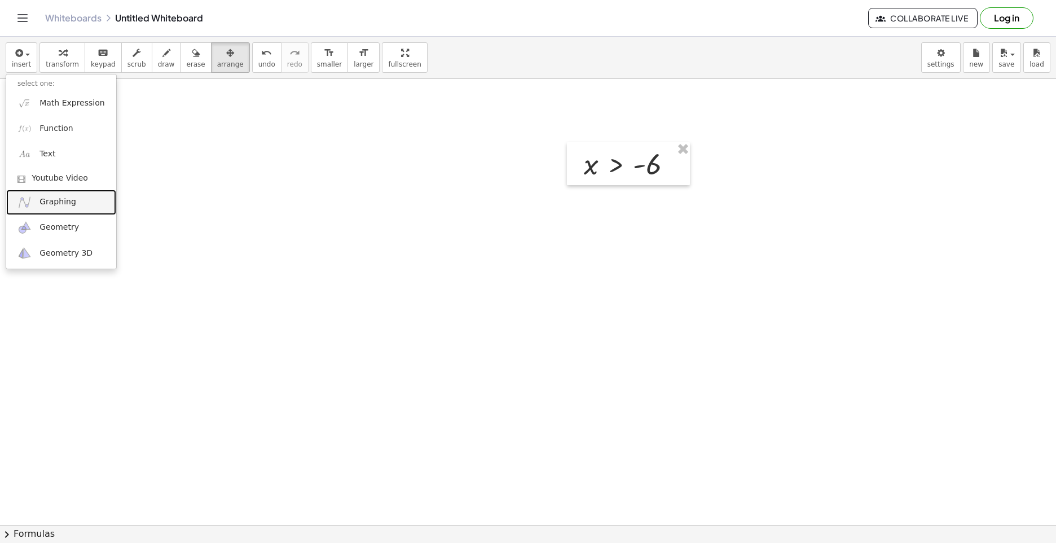
click at [82, 198] on link "Graphing" at bounding box center [61, 202] width 110 height 25
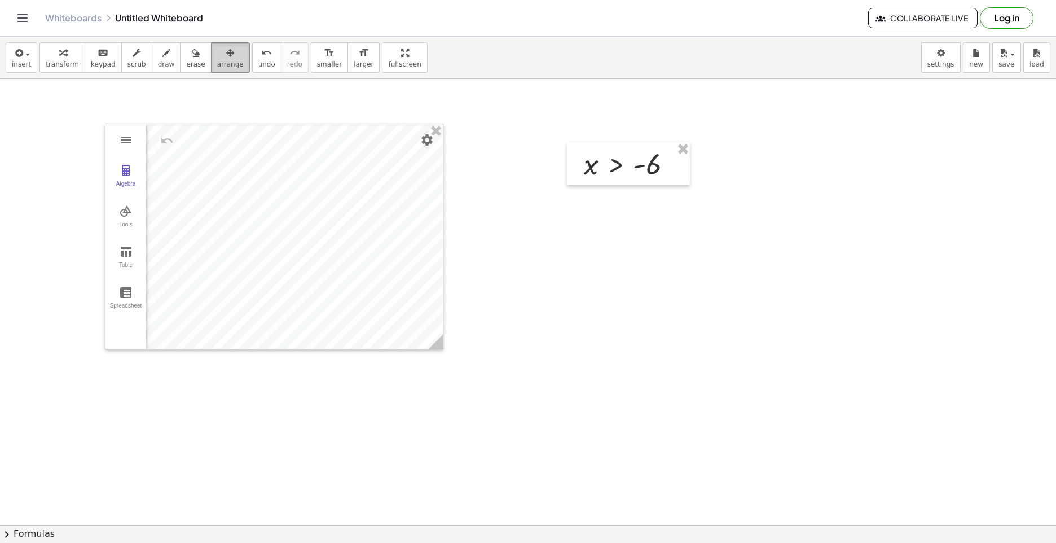
click at [217, 65] on span "arrange" at bounding box center [230, 64] width 27 height 8
drag, startPoint x: 446, startPoint y: 332, endPoint x: 450, endPoint y: 362, distance: 29.5
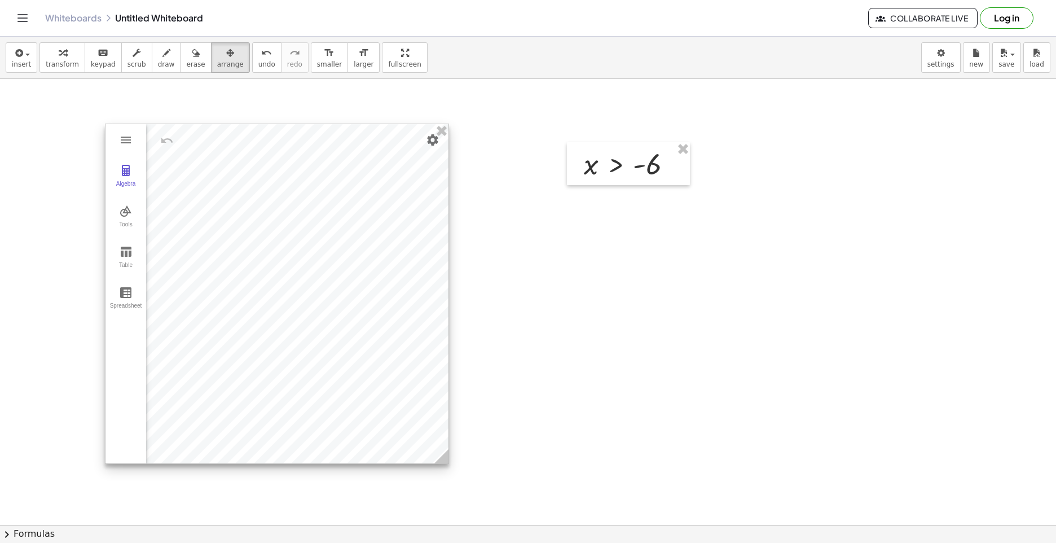
drag, startPoint x: 437, startPoint y: 344, endPoint x: 442, endPoint y: 459, distance: 114.7
click at [442, 459] on icon at bounding box center [442, 456] width 14 height 14
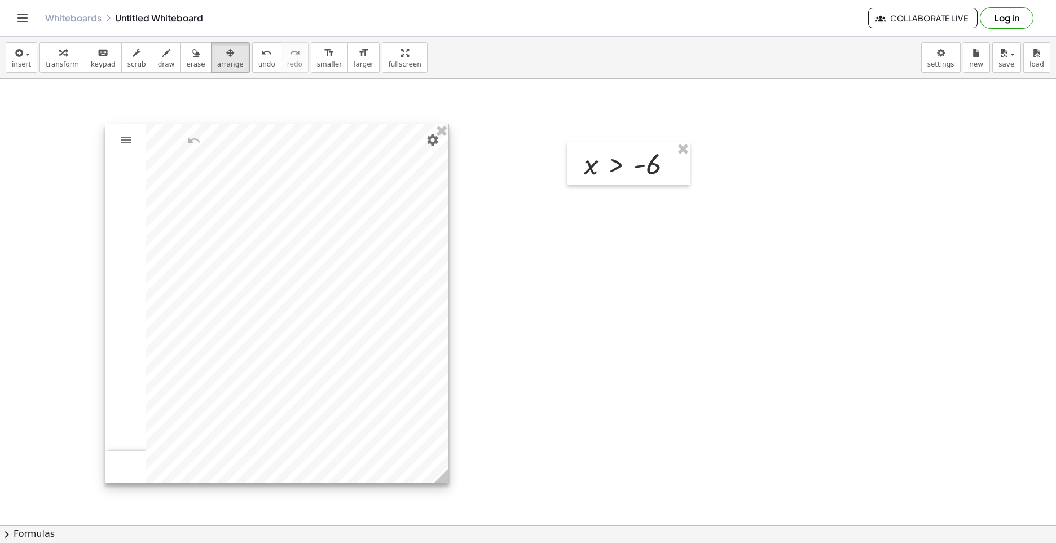
drag, startPoint x: 441, startPoint y: 463, endPoint x: 442, endPoint y: 474, distance: 10.7
click at [442, 474] on icon at bounding box center [442, 475] width 14 height 14
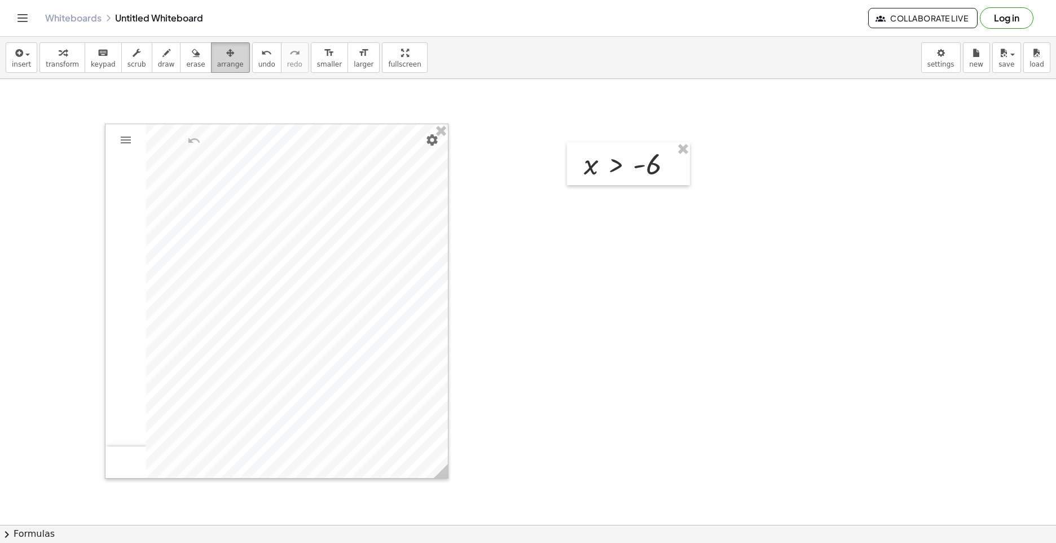
click at [220, 59] on div "button" at bounding box center [230, 53] width 27 height 14
drag, startPoint x: 631, startPoint y: 287, endPoint x: 619, endPoint y: 303, distance: 20.5
click at [67, 54] on div "button" at bounding box center [62, 53] width 33 height 14
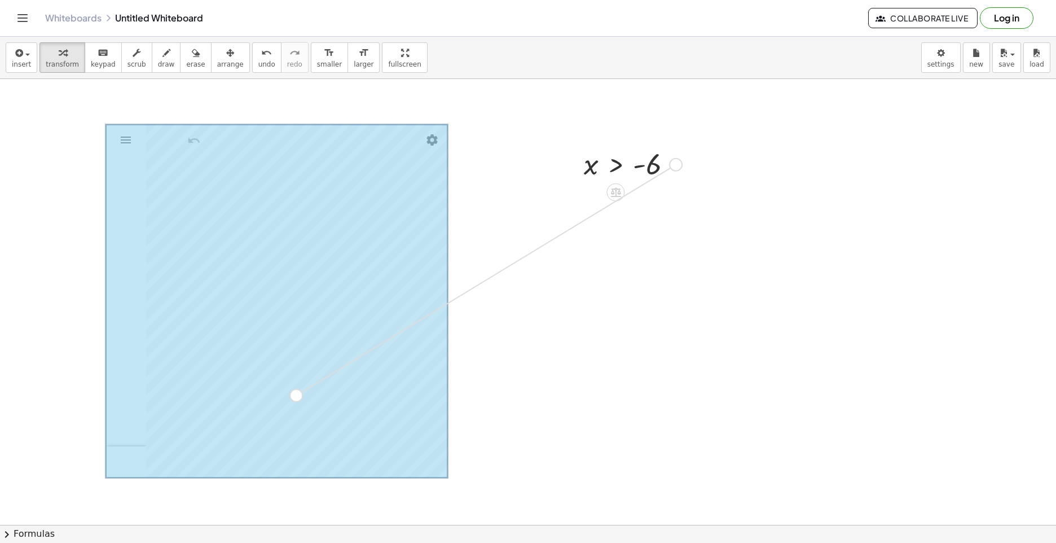
drag, startPoint x: 671, startPoint y: 166, endPoint x: 287, endPoint y: 400, distance: 449.8
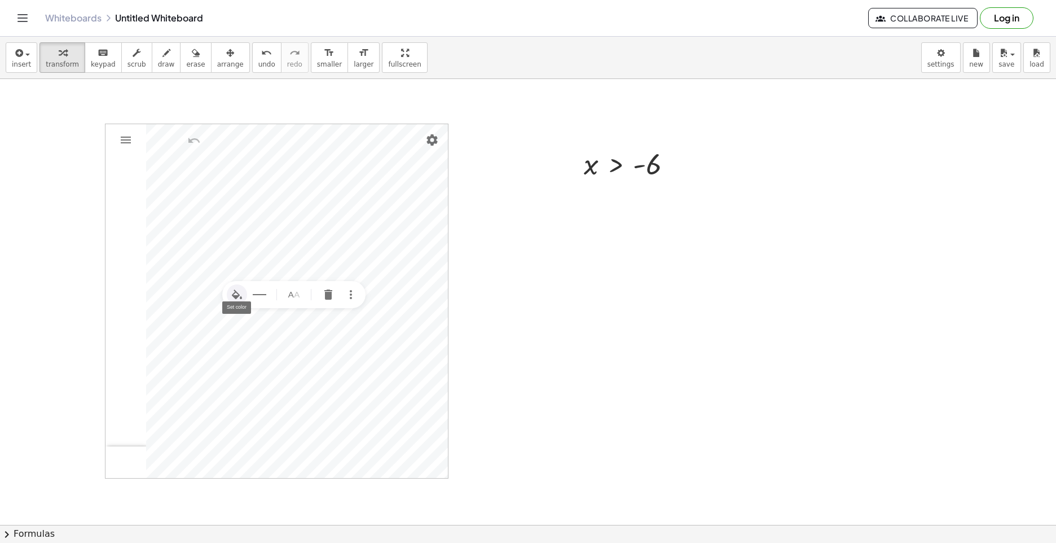
drag, startPoint x: 234, startPoint y: 289, endPoint x: 251, endPoint y: 302, distance: 21.8
click at [234, 290] on img "Set color" at bounding box center [237, 295] width 14 height 14
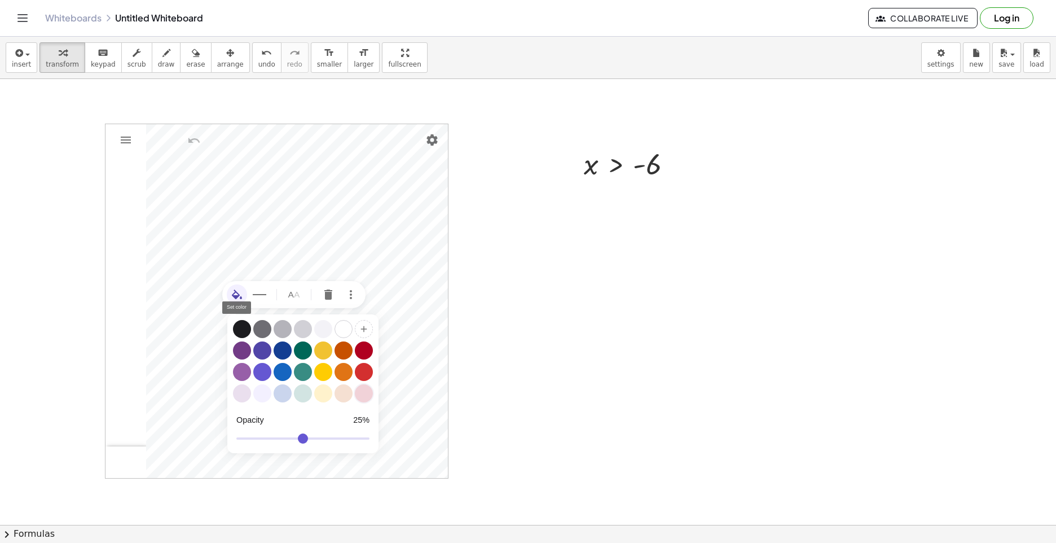
click at [366, 393] on div "Graphing Calculator" at bounding box center [364, 393] width 18 height 18
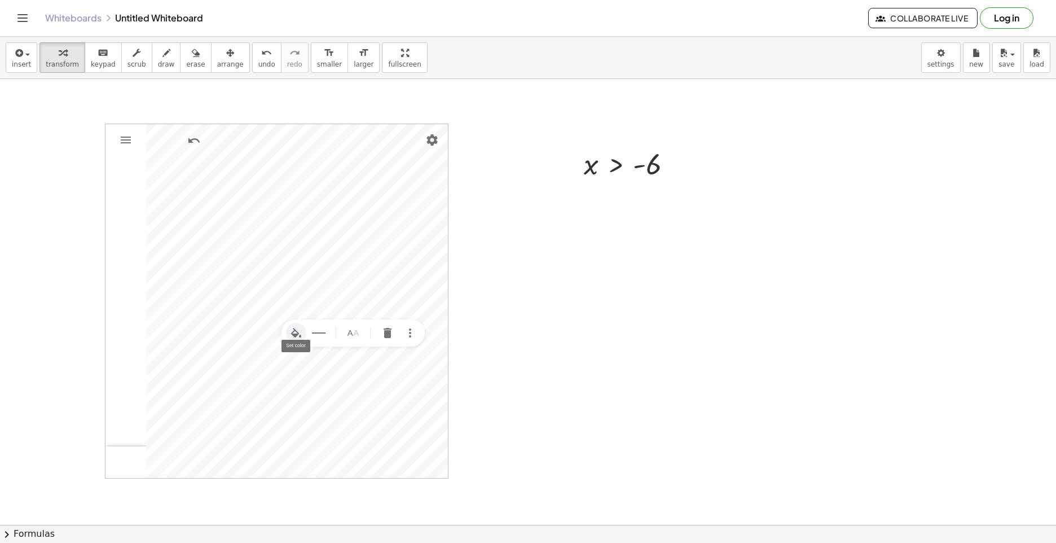
click at [296, 328] on img "Set color" at bounding box center [297, 333] width 14 height 14
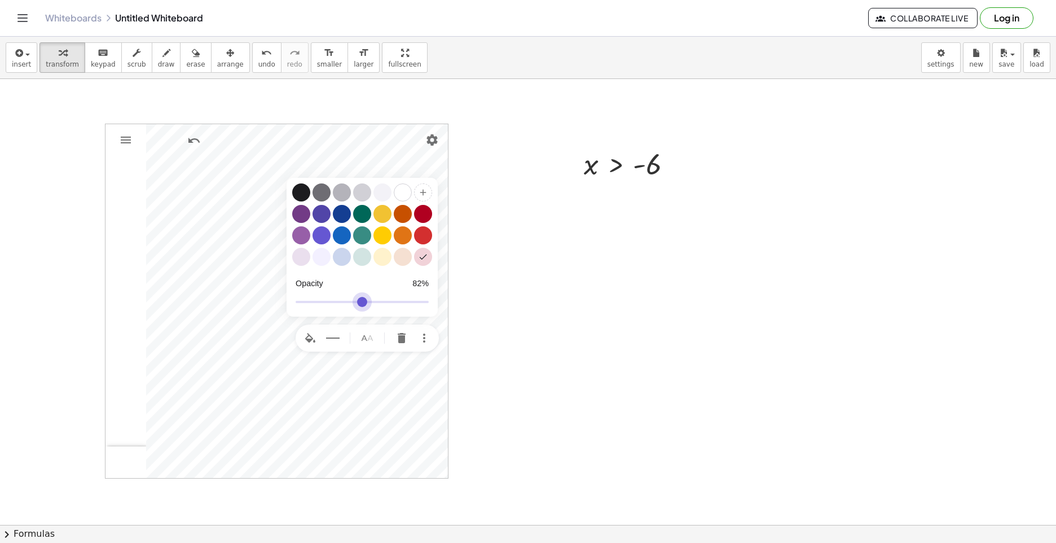
drag, startPoint x: 333, startPoint y: 306, endPoint x: 402, endPoint y: 309, distance: 68.9
type input "**"
click at [402, 309] on input "Graphing Calculator" at bounding box center [362, 302] width 133 height 20
click at [319, 231] on div "Graphing Calculator" at bounding box center [322, 235] width 18 height 18
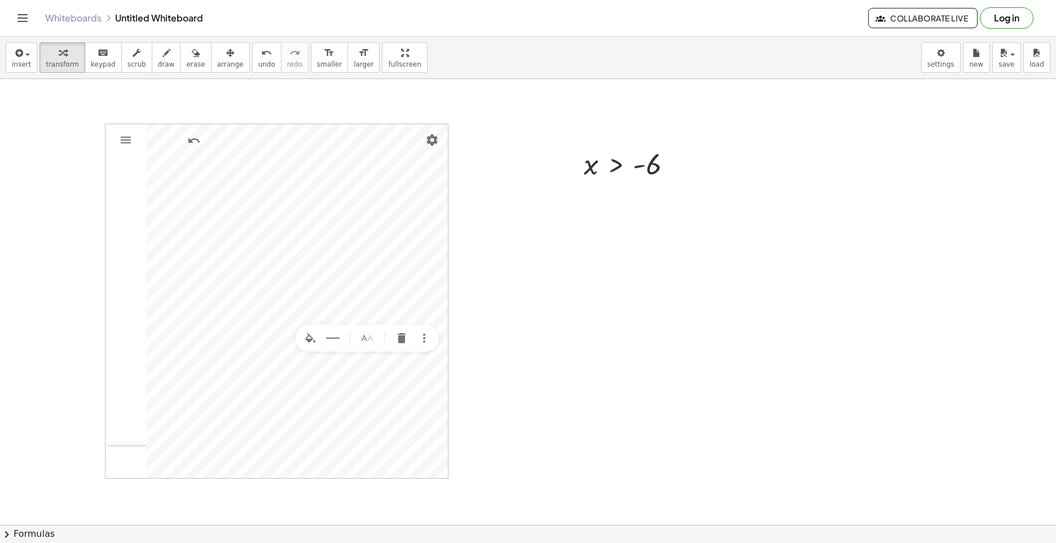
drag, startPoint x: 312, startPoint y: 338, endPoint x: 353, endPoint y: 329, distance: 42.2
click at [314, 337] on img "Set color" at bounding box center [311, 338] width 14 height 14
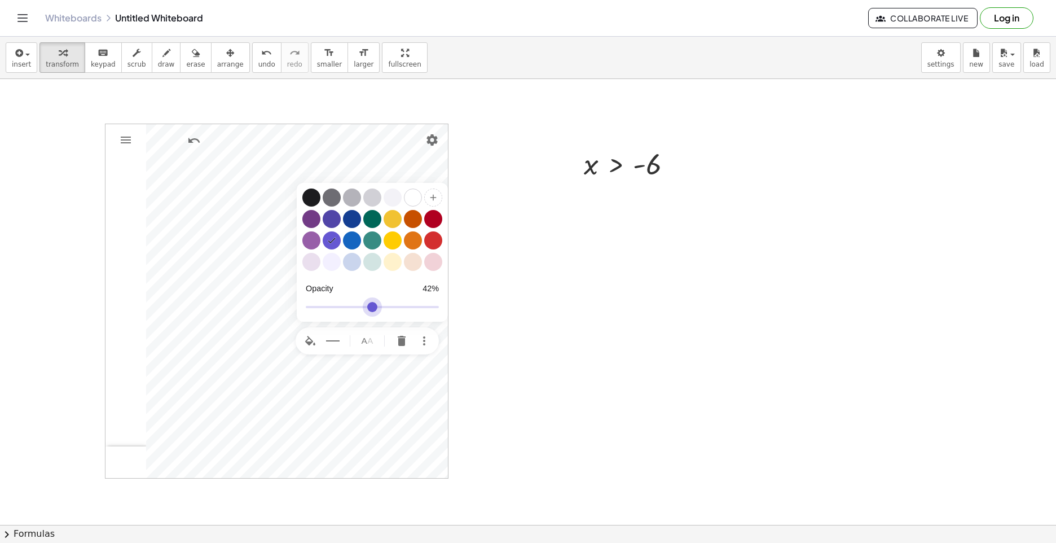
drag, startPoint x: 379, startPoint y: 306, endPoint x: 362, endPoint y: 309, distance: 17.1
type input "**"
click at [362, 309] on input "Graphing Calculator" at bounding box center [372, 307] width 133 height 20
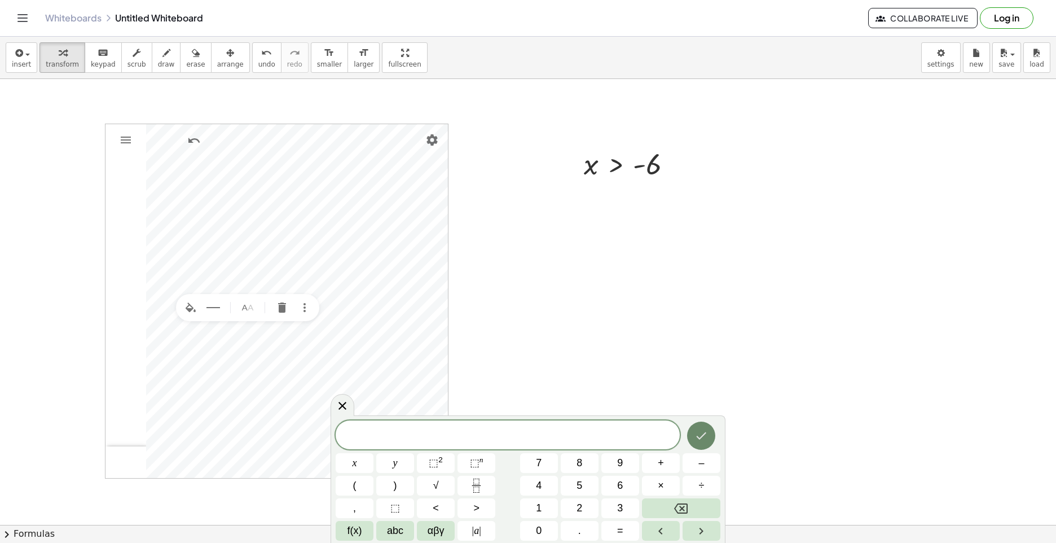
click at [704, 440] on icon "Done" at bounding box center [702, 436] width 14 height 14
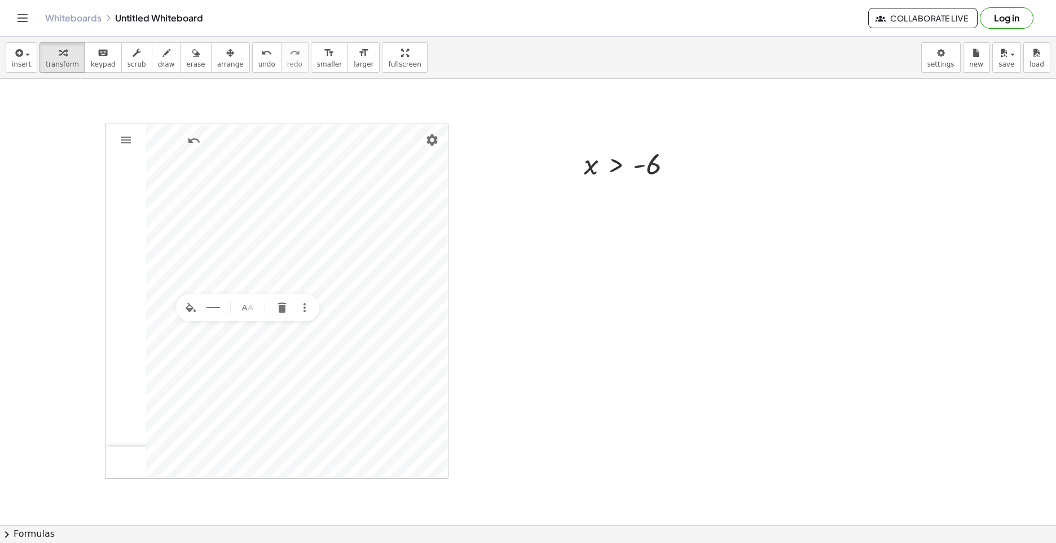
drag, startPoint x: 691, startPoint y: 396, endPoint x: 81, endPoint y: 294, distance: 619.1
click at [145, 283] on div "Algebra Tools Table Spreadsheet GeoGebra Graphing Calculator Basic Tools Move P…" at bounding box center [126, 301] width 41 height 354
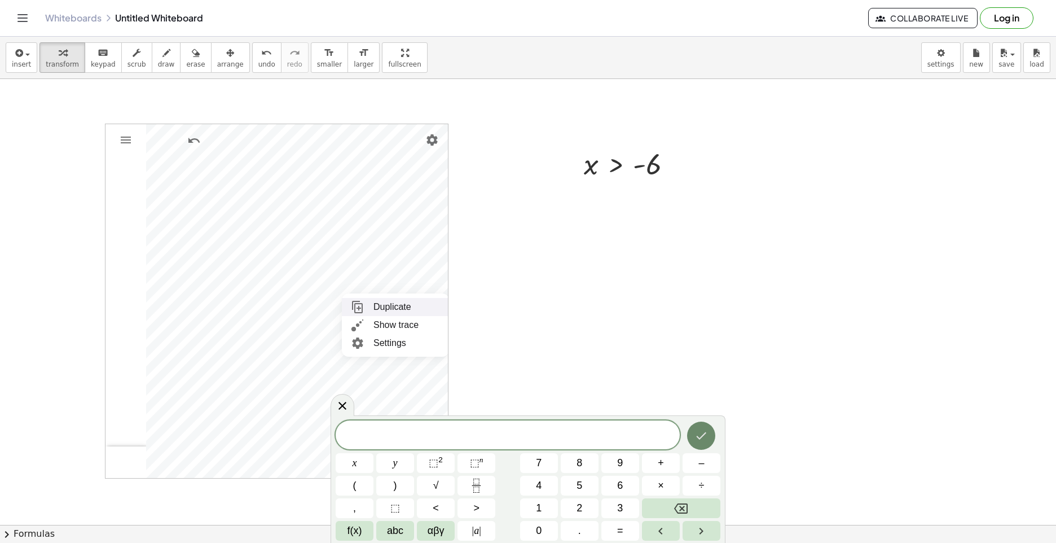
click at [701, 449] on button "Done" at bounding box center [701, 436] width 28 height 28
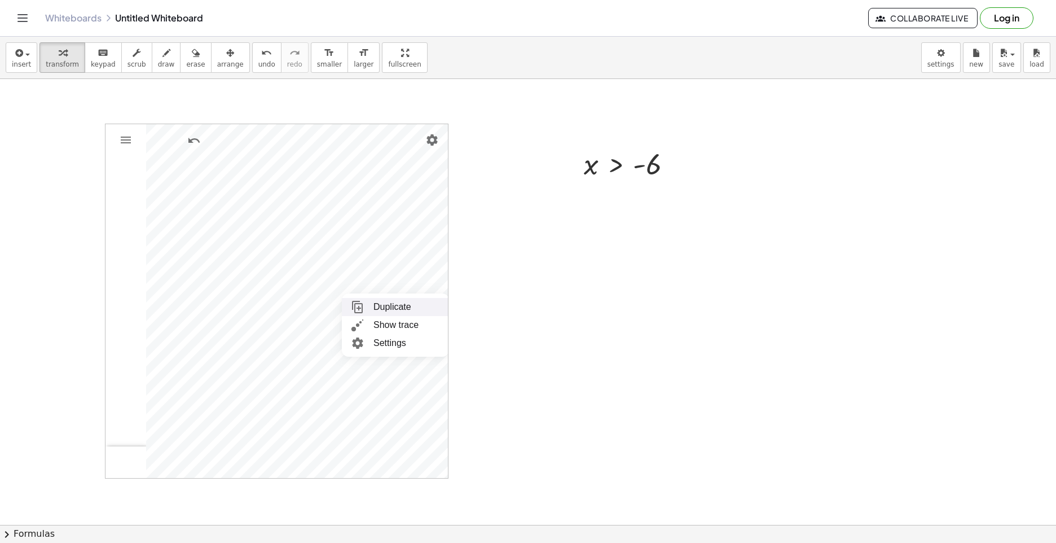
drag, startPoint x: 636, startPoint y: 400, endPoint x: 608, endPoint y: 394, distance: 28.8
click at [129, 140] on img "Graphing Calculator" at bounding box center [126, 140] width 14 height 14
click at [150, 149] on div "Algebra Tools Table Spreadsheet GeoGebra Graphing Calculator Basic Tools Move P…" at bounding box center [277, 301] width 343 height 354
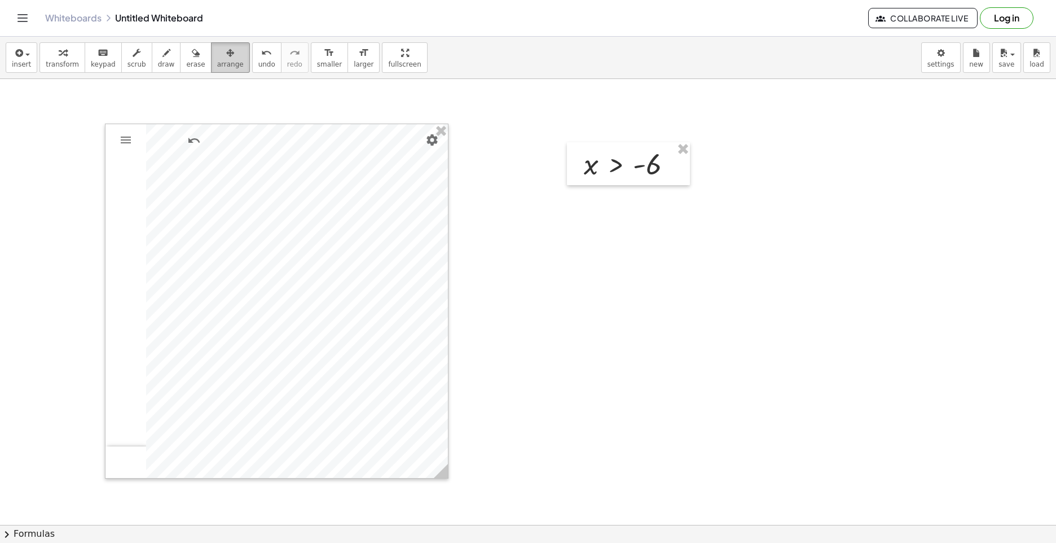
drag, startPoint x: 220, startPoint y: 60, endPoint x: 206, endPoint y: 67, distance: 15.6
click at [217, 64] on span "arrange" at bounding box center [230, 64] width 27 height 8
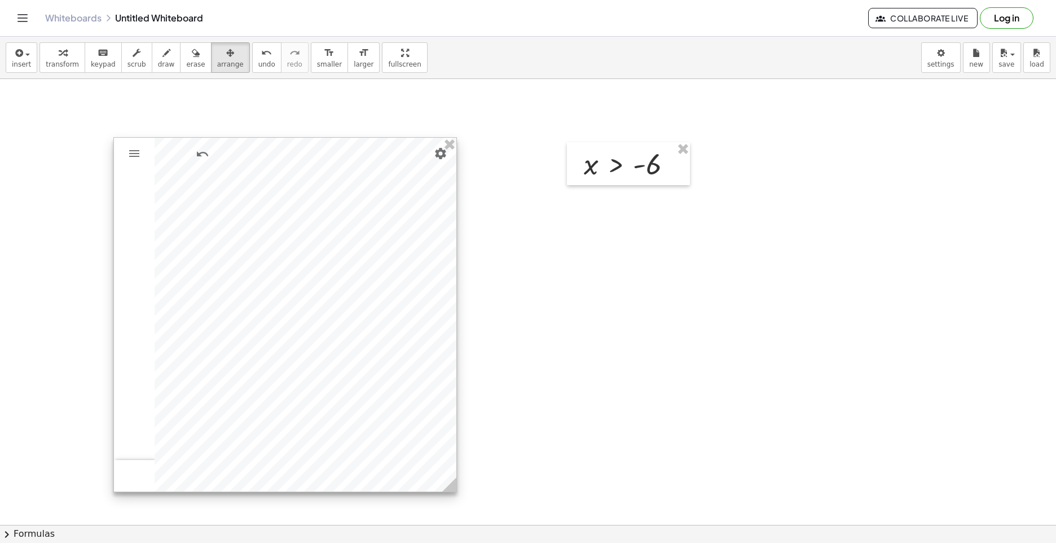
drag, startPoint x: 152, startPoint y: 144, endPoint x: 135, endPoint y: 106, distance: 41.2
click at [153, 145] on div at bounding box center [285, 315] width 343 height 354
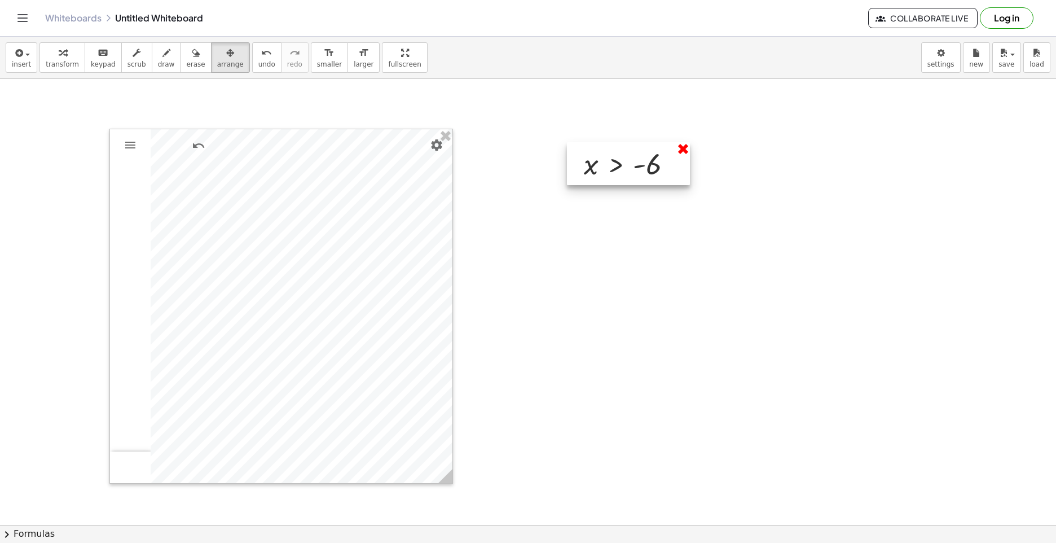
drag, startPoint x: 684, startPoint y: 144, endPoint x: 604, endPoint y: 143, distance: 80.1
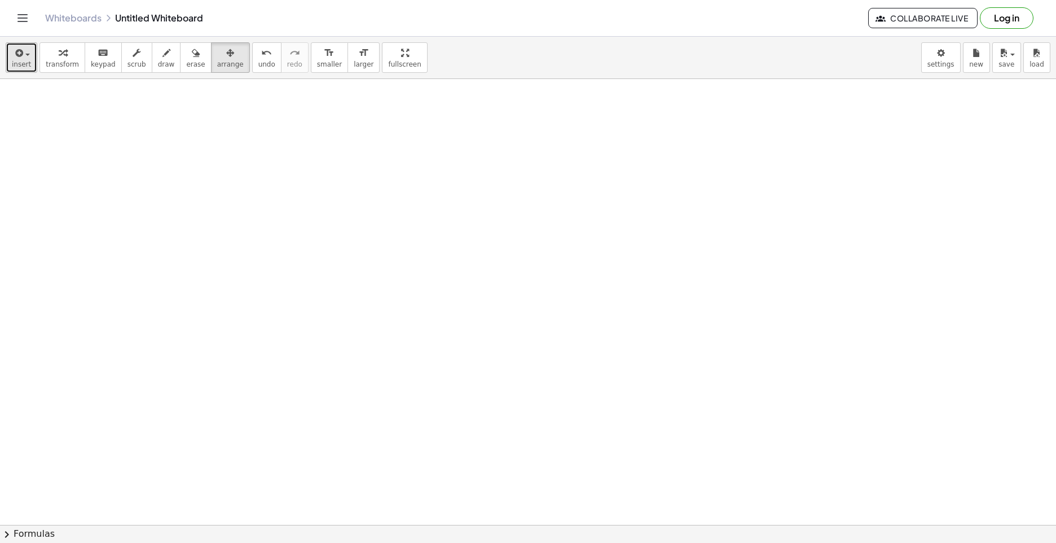
click at [25, 50] on div "button" at bounding box center [21, 53] width 19 height 14
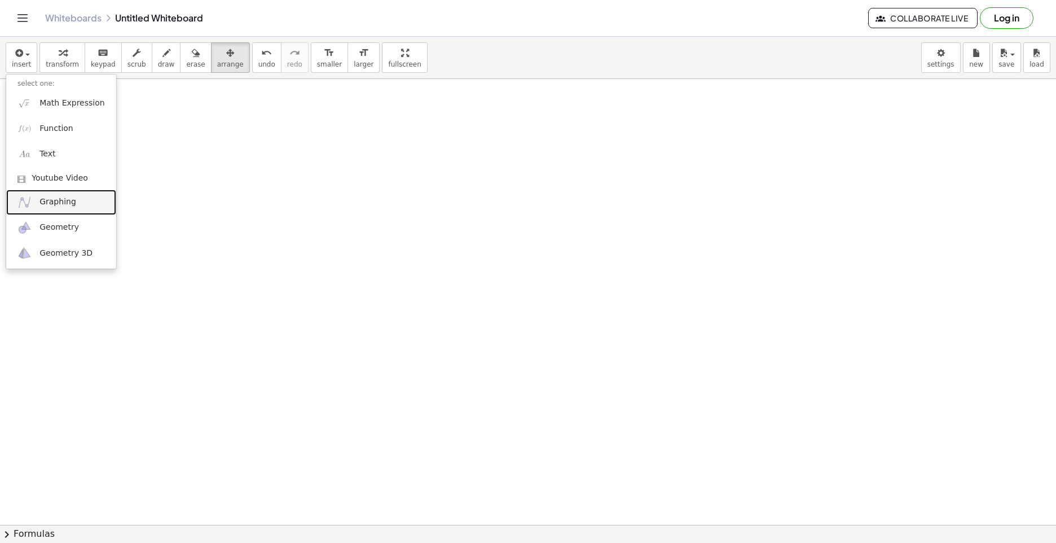
drag, startPoint x: 64, startPoint y: 205, endPoint x: 45, endPoint y: 120, distance: 87.8
click at [64, 205] on span "Graphing" at bounding box center [58, 201] width 37 height 11
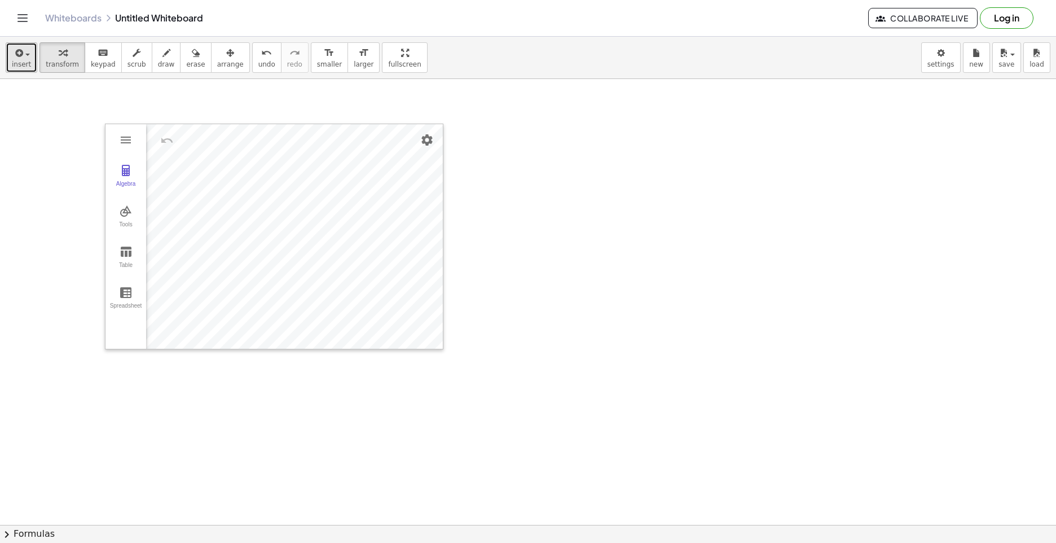
click at [27, 53] on div "button" at bounding box center [21, 53] width 19 height 14
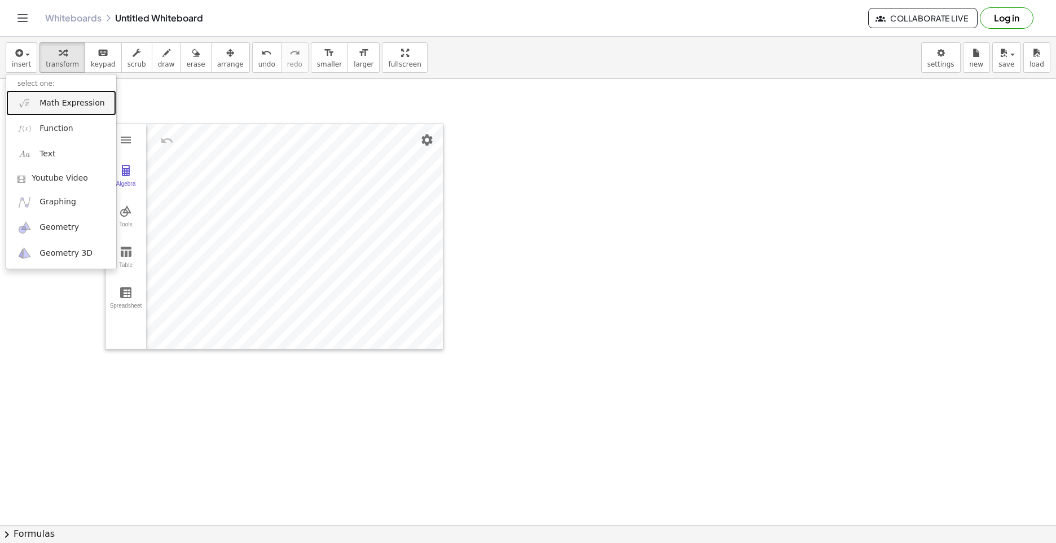
click at [78, 102] on span "Math Expression" at bounding box center [72, 103] width 65 height 11
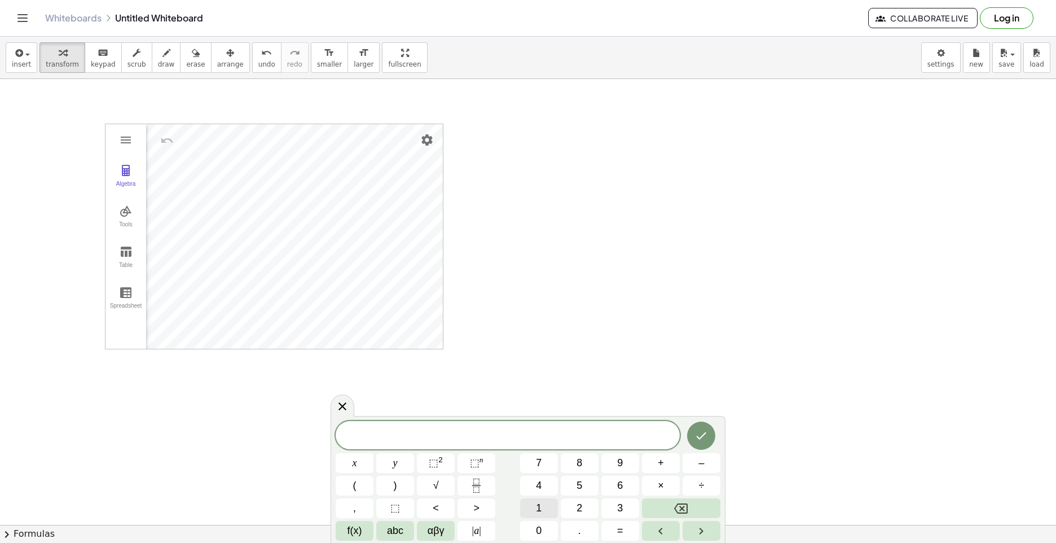
click at [539, 500] on button "1" at bounding box center [539, 508] width 38 height 20
click at [438, 505] on span "<" at bounding box center [436, 508] width 6 height 15
click at [344, 463] on button "x" at bounding box center [355, 463] width 38 height 20
click at [450, 505] on button "<" at bounding box center [436, 508] width 38 height 20
click at [585, 505] on button "2" at bounding box center [580, 508] width 38 height 20
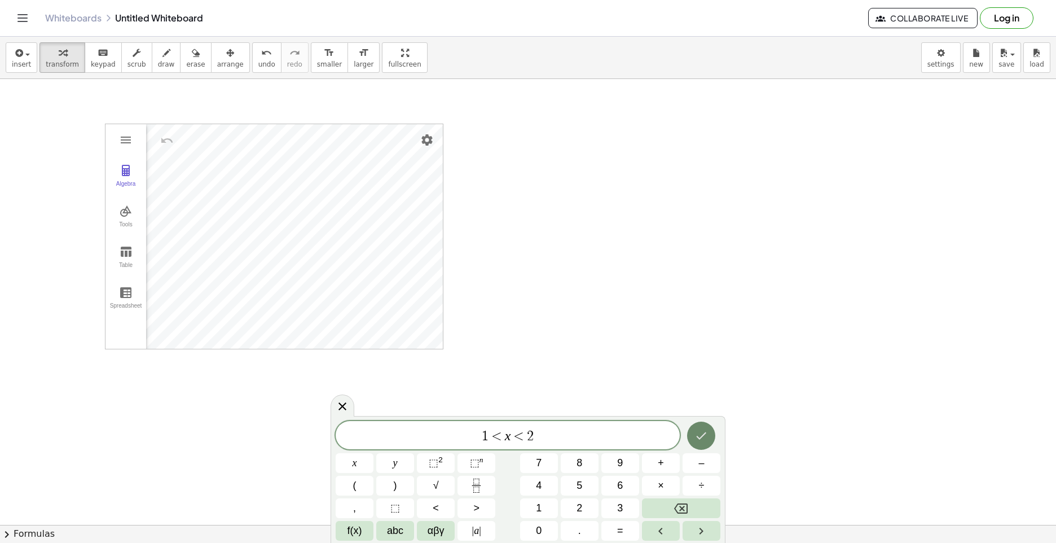
click at [703, 431] on icon "Done" at bounding box center [702, 436] width 14 height 14
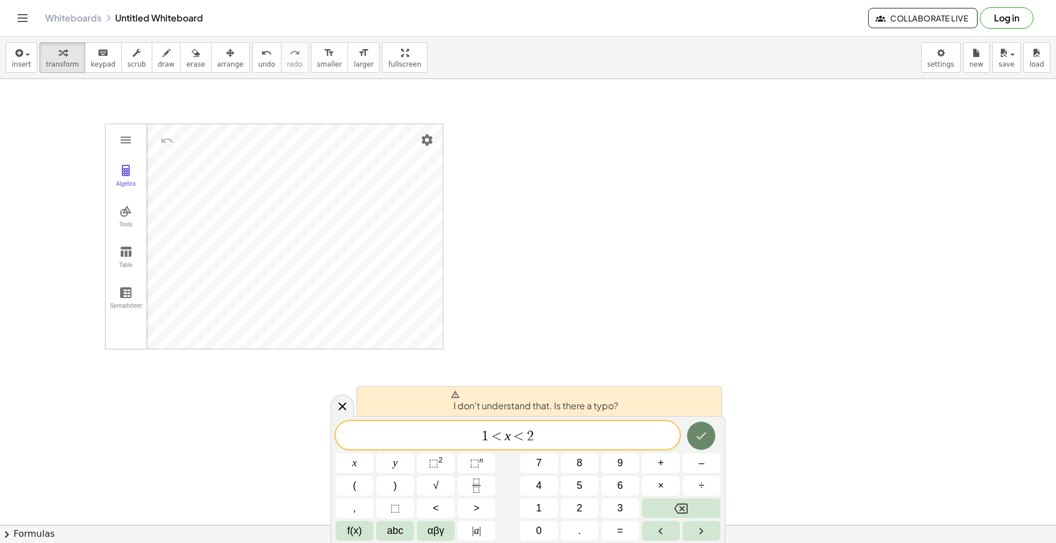
click at [707, 424] on button "Done" at bounding box center [701, 436] width 28 height 28
click at [341, 400] on div at bounding box center [343, 405] width 24 height 22
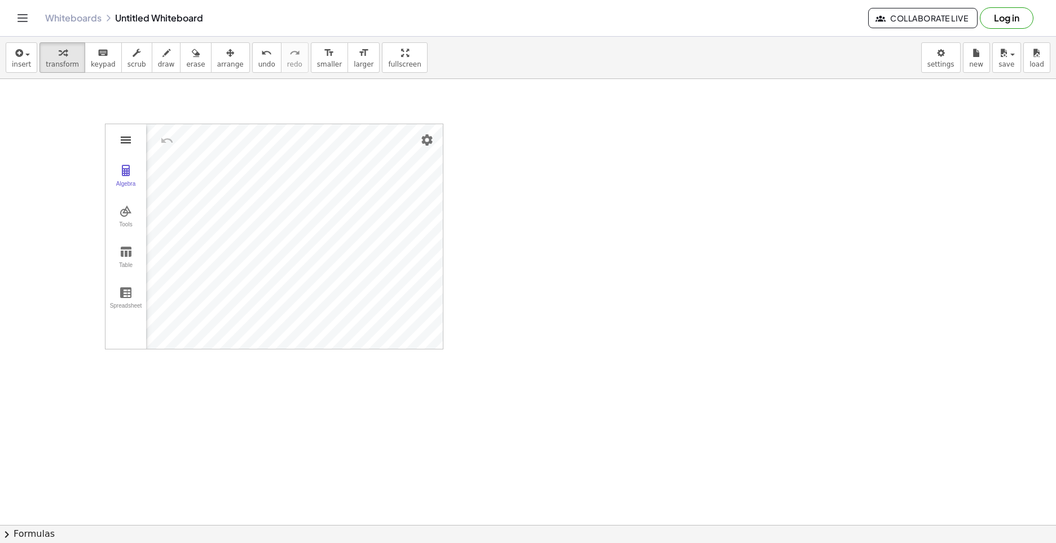
click at [126, 133] on img "Graphing Calculator" at bounding box center [126, 140] width 14 height 14
click at [126, 178] on button "Algebra" at bounding box center [126, 176] width 41 height 41
click at [129, 342] on div "Algebra Tools Table Spreadsheet" at bounding box center [126, 236] width 41 height 225
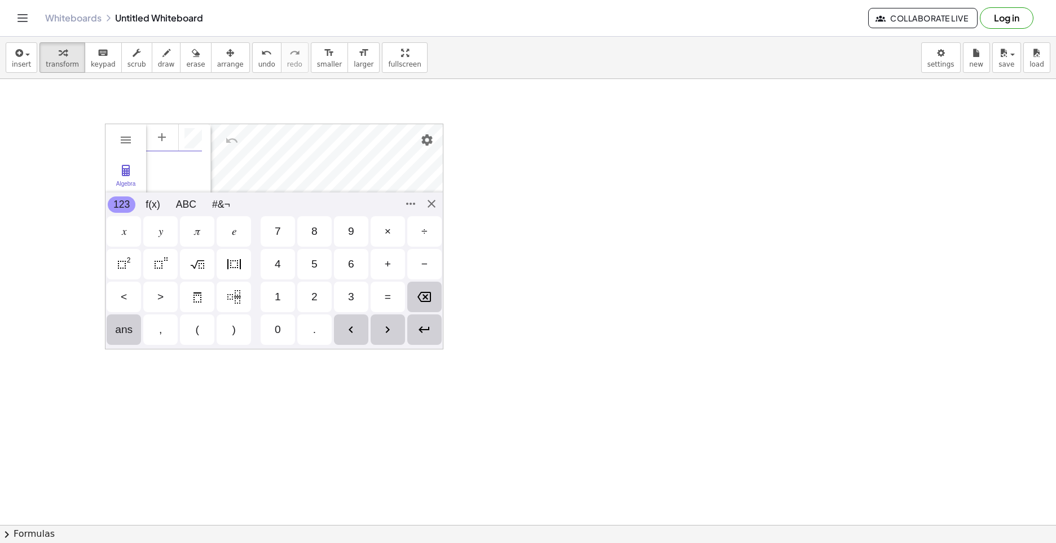
click at [121, 336] on div "GeoGebra Graphing Calculator Clear All Open Save online Save to your computer S…" at bounding box center [274, 237] width 339 height 226
click at [284, 295] on div "1" at bounding box center [278, 297] width 34 height 30
click at [113, 293] on div "<" at bounding box center [124, 297] width 34 height 30
click at [123, 233] on div "𝑥" at bounding box center [124, 232] width 5 height 14
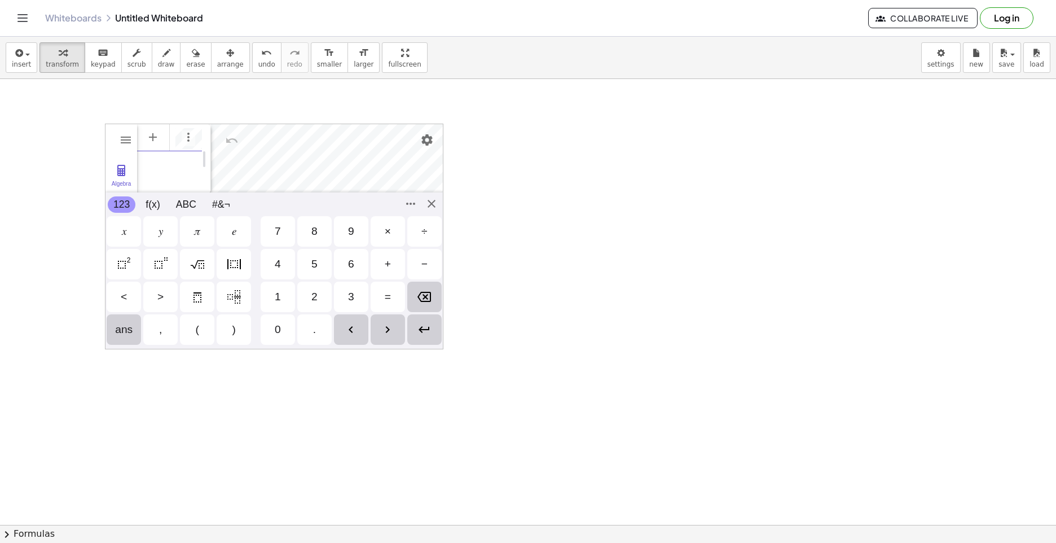
scroll to position [0, 17]
click at [128, 292] on div "<" at bounding box center [124, 297] width 34 height 30
click at [317, 296] on div "2" at bounding box center [314, 297] width 34 height 30
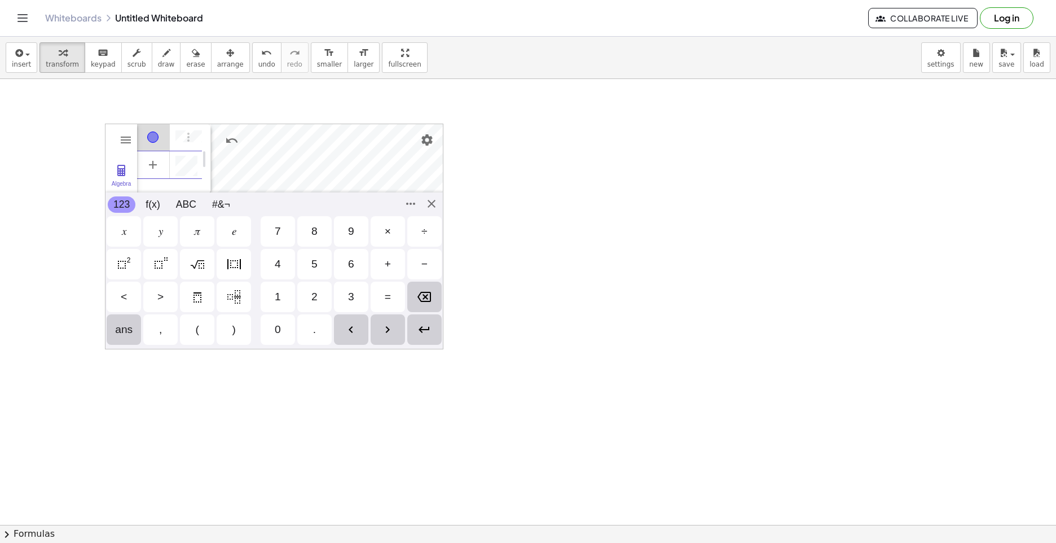
click at [437, 330] on div "Enter" at bounding box center [424, 329] width 34 height 30
click at [428, 204] on div "GeoGebra Graphing Calculator Clear All Open Save online Save to your computer S…" at bounding box center [274, 237] width 339 height 226
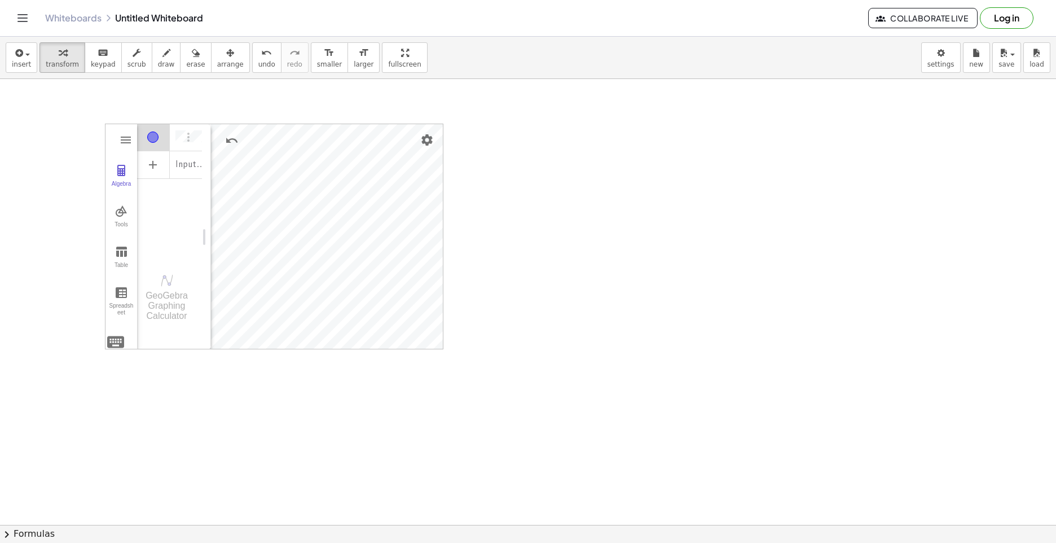
drag, startPoint x: 428, startPoint y: 199, endPoint x: 458, endPoint y: 253, distance: 61.9
drag, startPoint x: 223, startPoint y: 51, endPoint x: 216, endPoint y: 73, distance: 23.4
click at [223, 56] on button "arrange" at bounding box center [230, 57] width 39 height 30
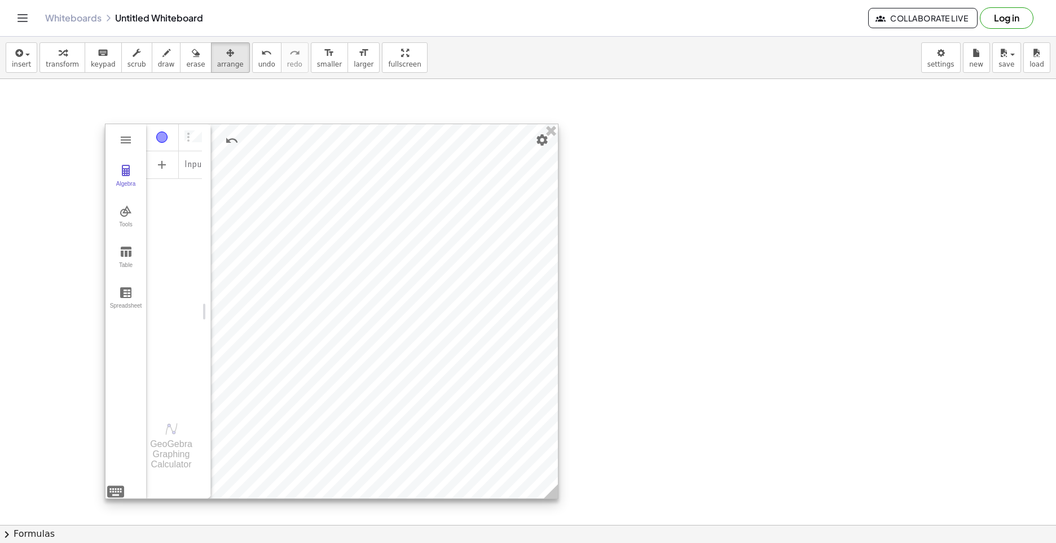
drag, startPoint x: 438, startPoint y: 338, endPoint x: 553, endPoint y: 486, distance: 187.4
click at [553, 486] on circle at bounding box center [553, 494] width 20 height 20
